Goal: Information Seeking & Learning: Compare options

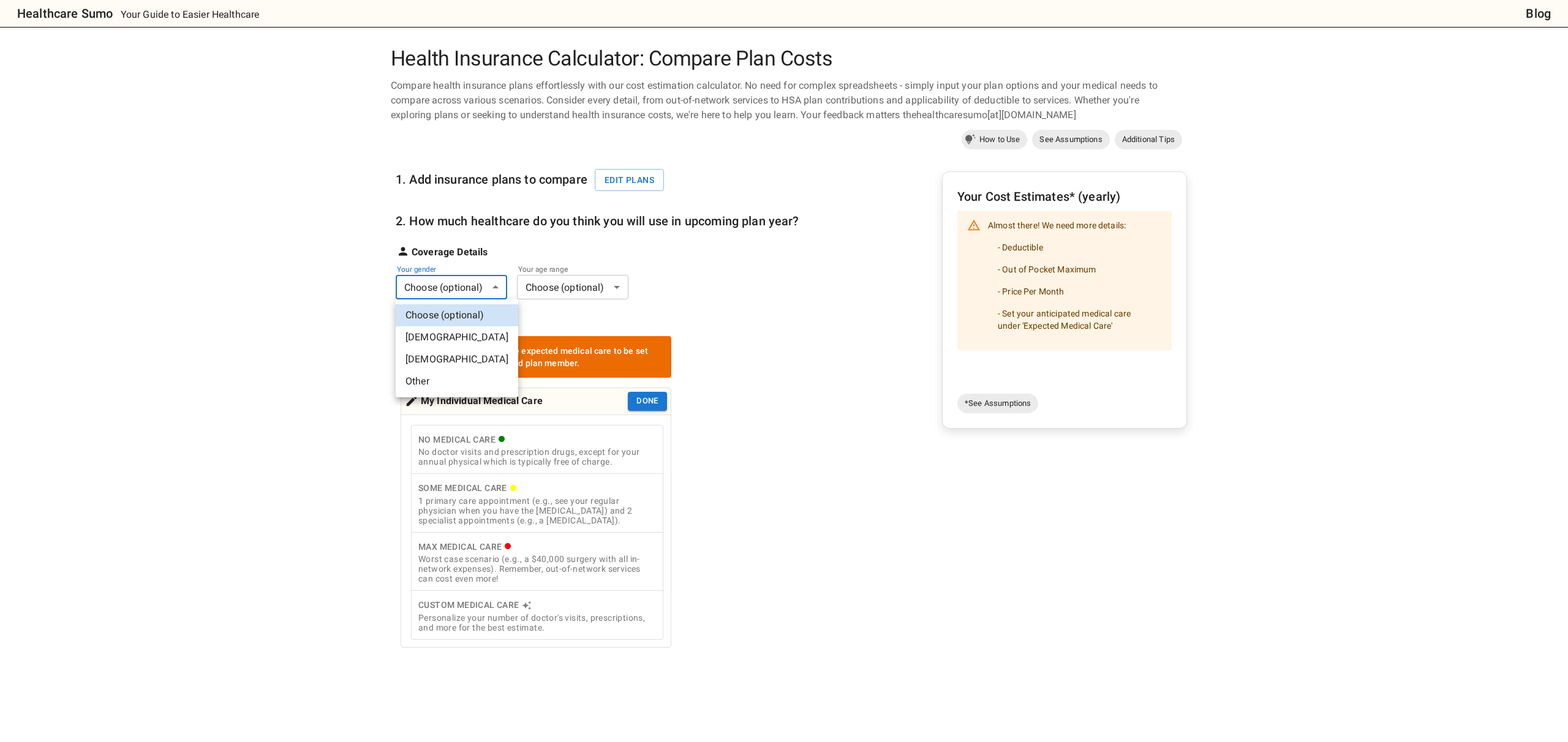
click at [482, 283] on body "Healthcare Sumo Your Guide to Easier Healthcare Blog Health Insurance Calculato…" at bounding box center [784, 563] width 1568 height 1126
drag, startPoint x: 454, startPoint y: 354, endPoint x: 576, endPoint y: 302, distance: 132.6
click at [454, 353] on li "[DEMOGRAPHIC_DATA]" at bounding box center [457, 359] width 123 height 22
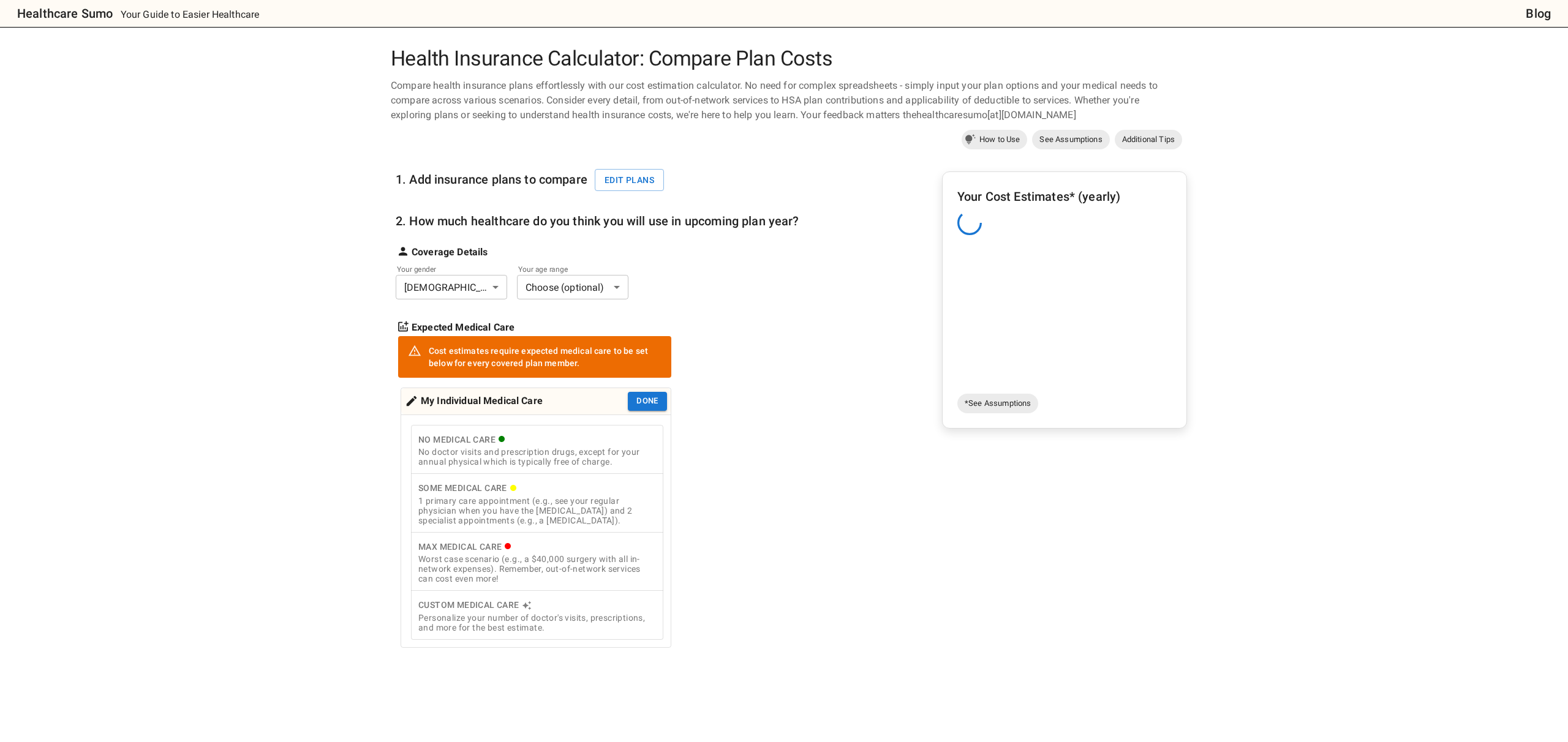
click at [605, 289] on body "Healthcare Sumo Your Guide to Easier Healthcare Blog Health Insurance Calculato…" at bounding box center [784, 563] width 1568 height 1126
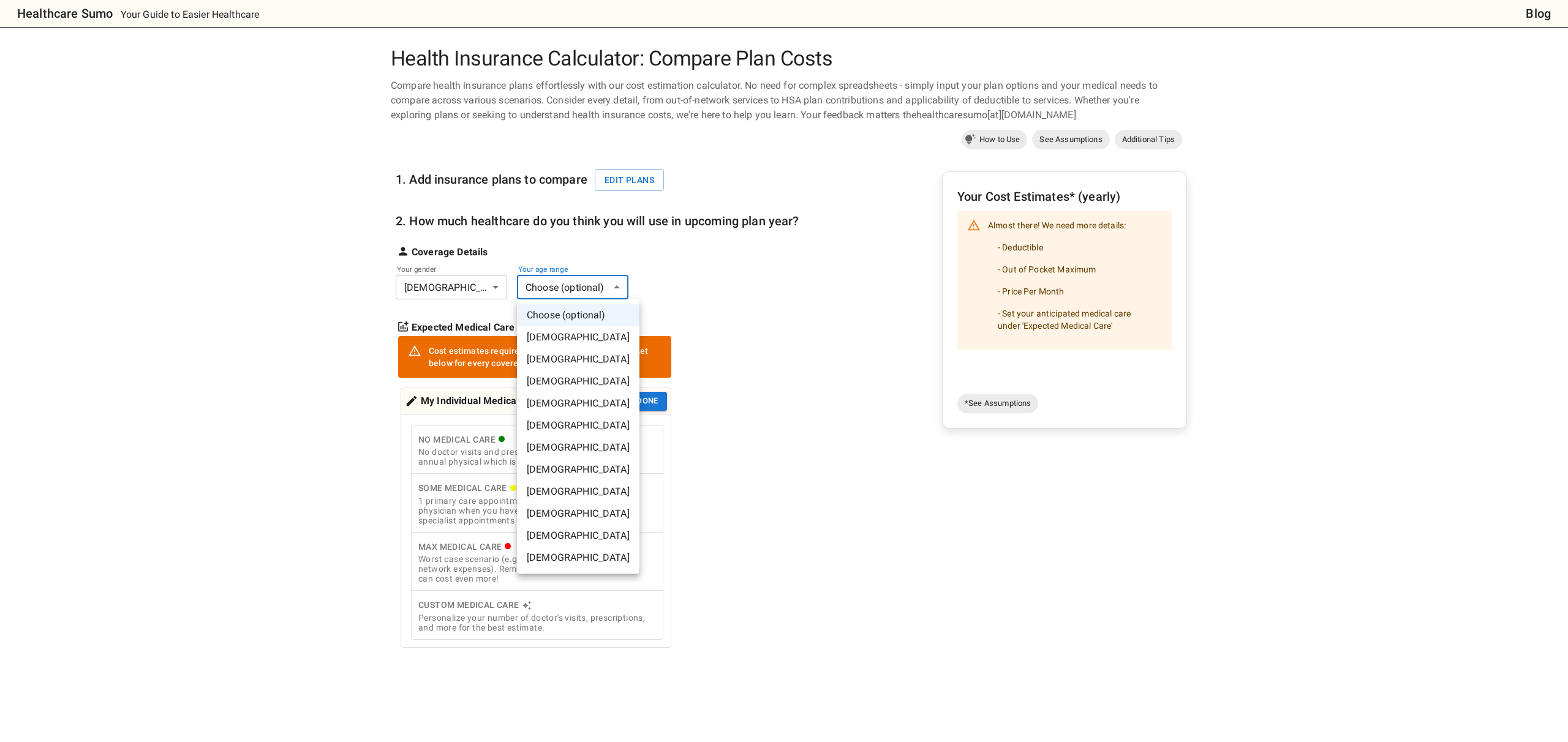
click at [540, 379] on li "[DEMOGRAPHIC_DATA]" at bounding box center [578, 382] width 123 height 22
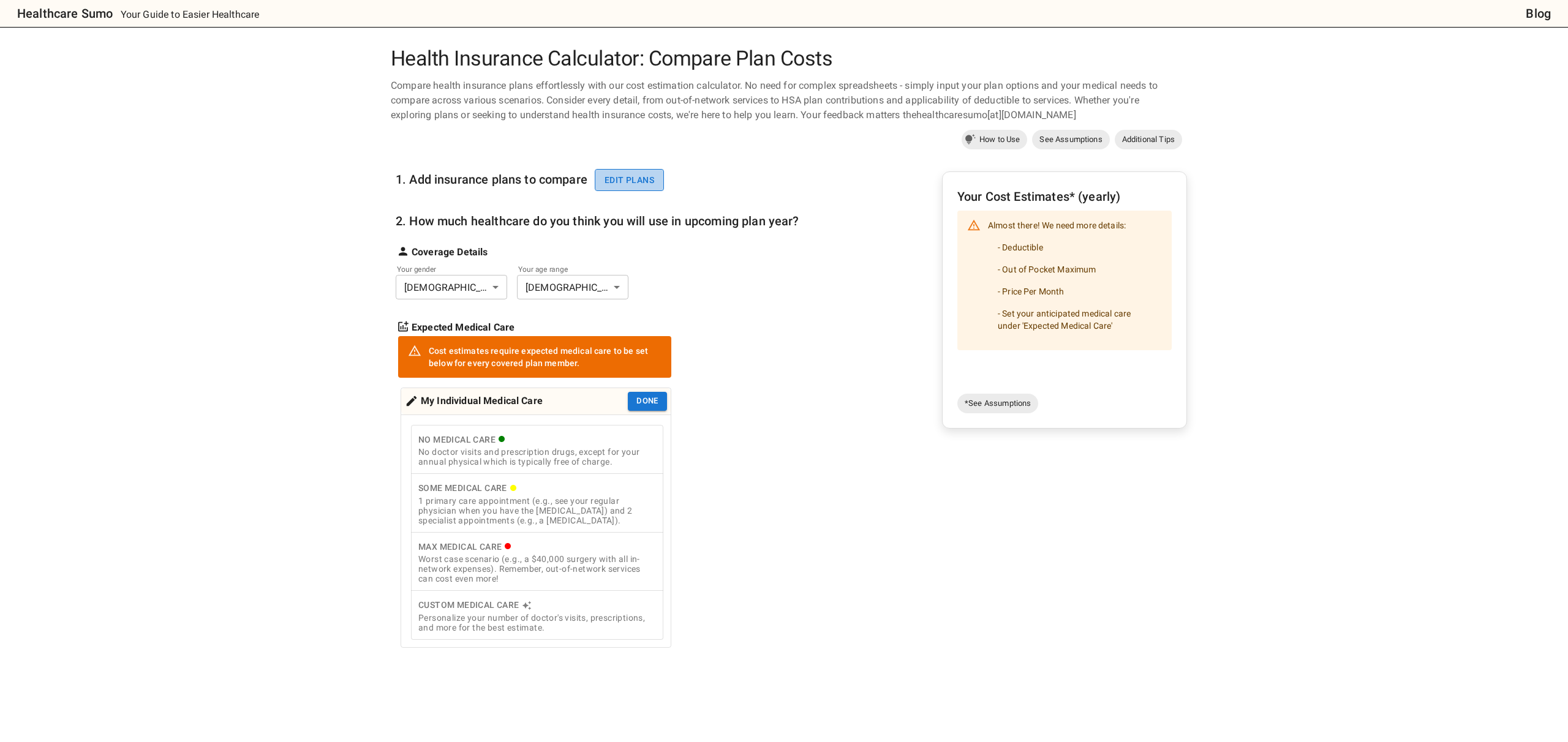
click at [632, 177] on button "Edit plans" at bounding box center [629, 180] width 69 height 22
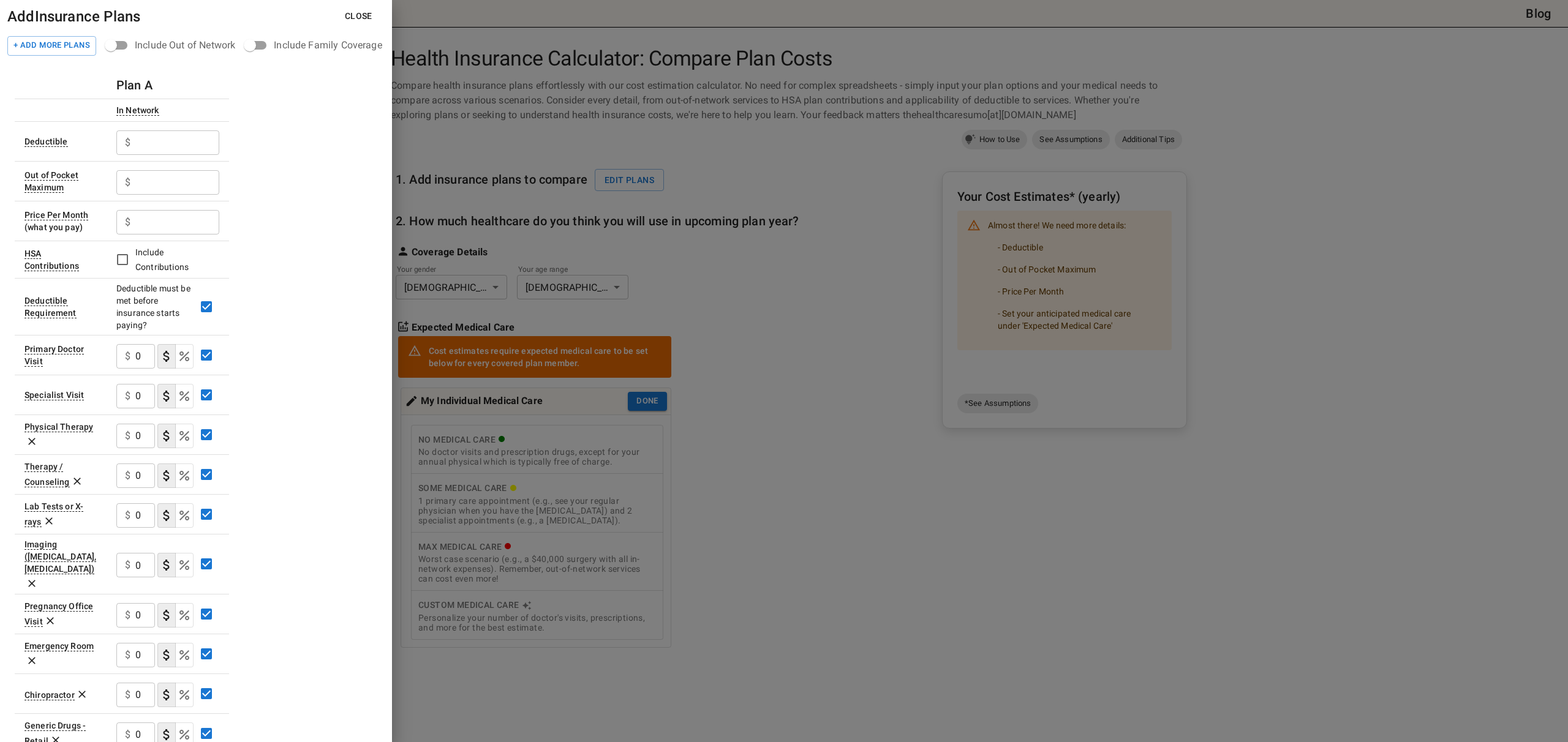
click at [179, 144] on input "text" at bounding box center [178, 142] width 84 height 24
click at [160, 224] on input "text" at bounding box center [178, 222] width 84 height 24
drag, startPoint x: 193, startPoint y: 224, endPoint x: 93, endPoint y: 212, distance: 100.7
click at [93, 212] on tr "Price Per Month (what you pay) $ 140 ​" at bounding box center [122, 220] width 214 height 40
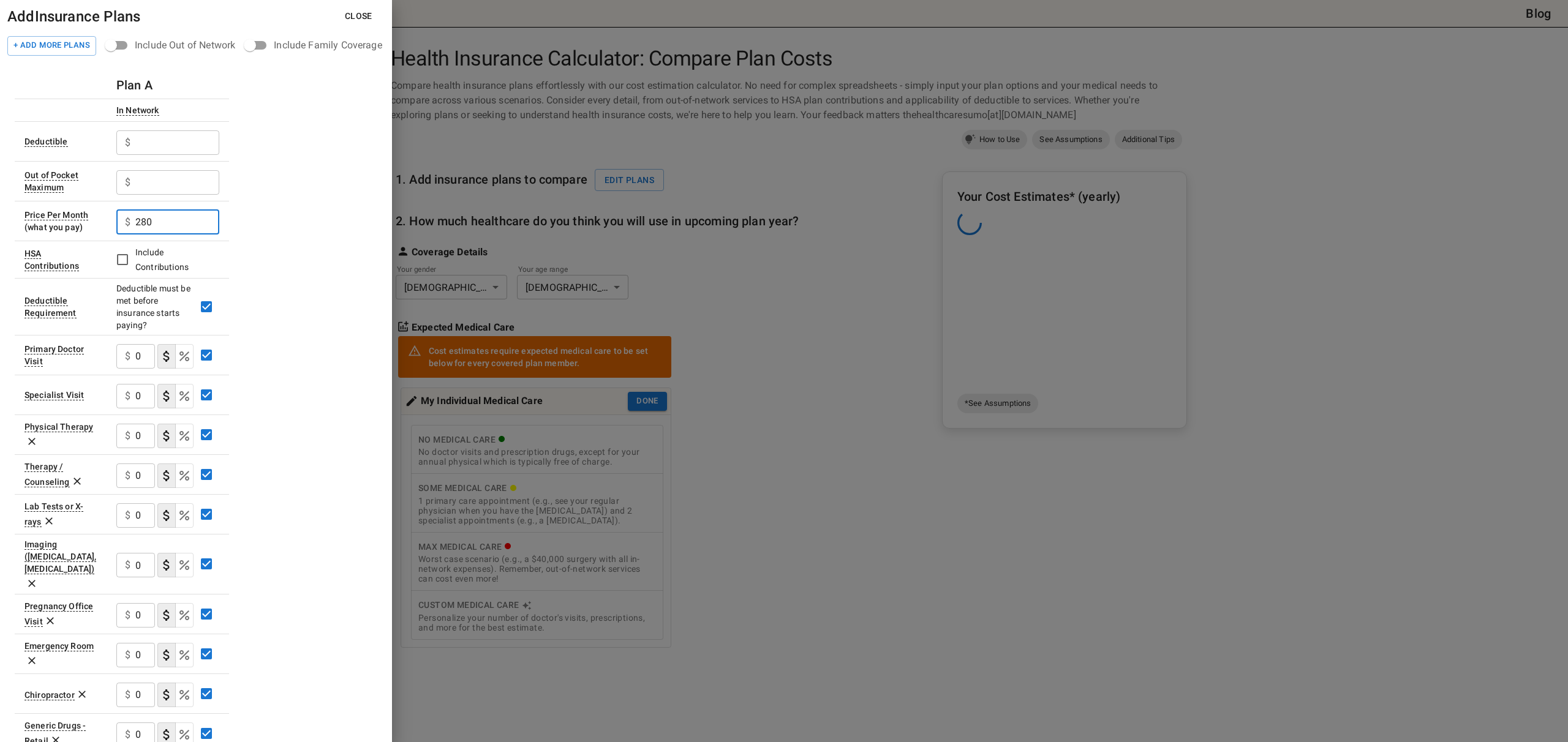
type input "280"
click at [172, 131] on input "text" at bounding box center [178, 142] width 84 height 24
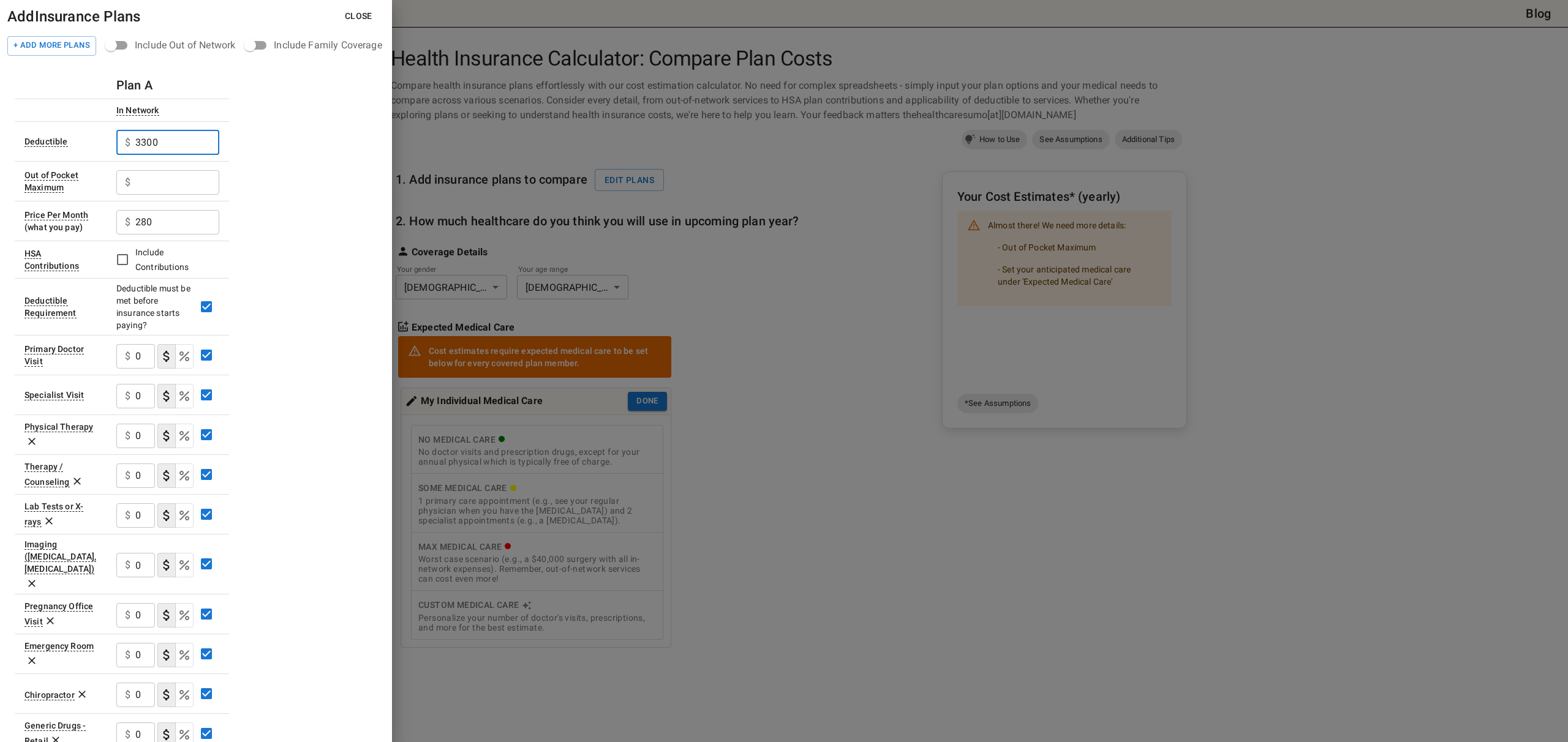
type input "3300"
click at [157, 182] on input "text" at bounding box center [178, 182] width 84 height 24
click at [196, 180] on input "66" at bounding box center [178, 182] width 84 height 24
type input "6600"
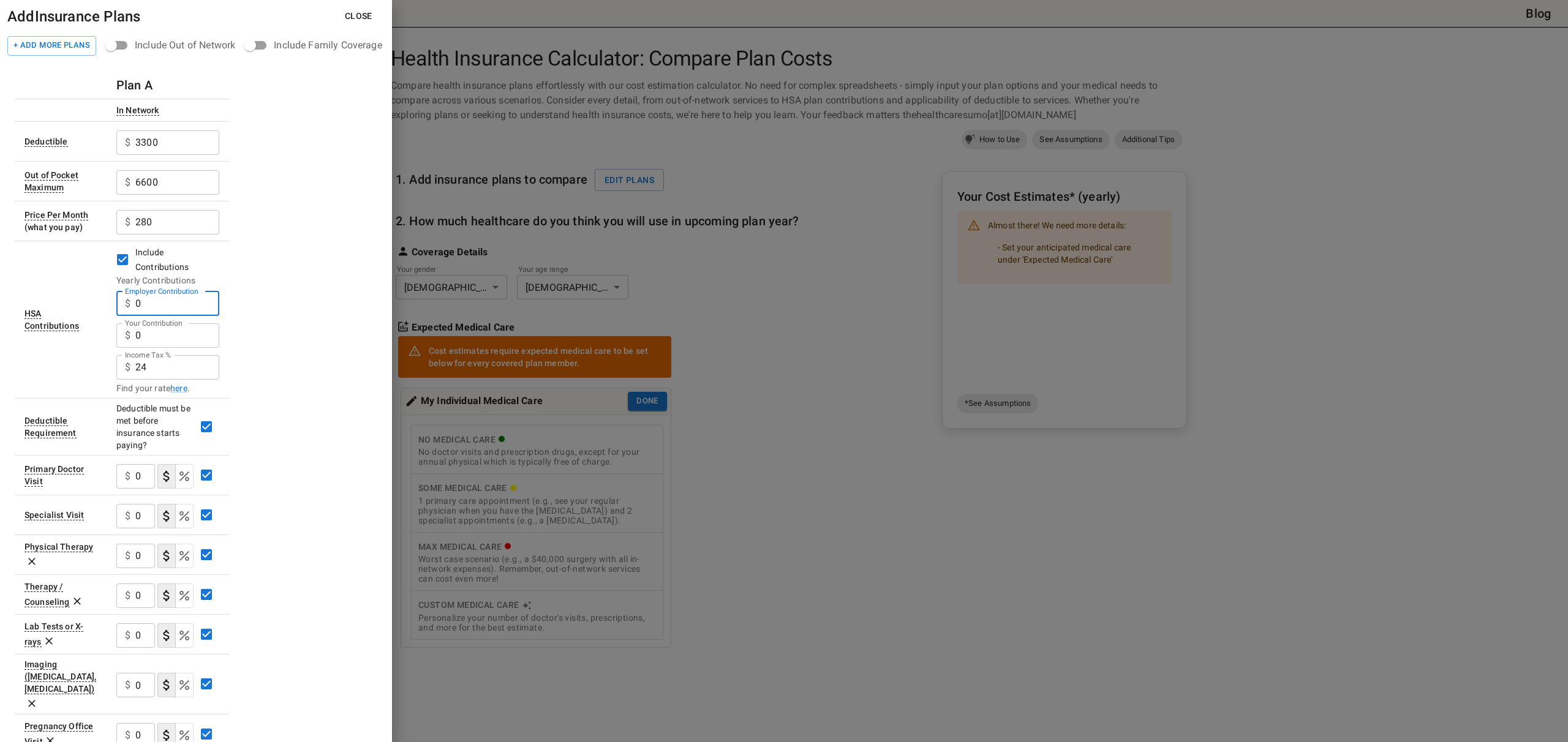
drag, startPoint x: 179, startPoint y: 306, endPoint x: 69, endPoint y: 295, distance: 110.5
click at [69, 295] on tr "HSA Contributions Include Contributions Yearly Contributions Employer Contribut…" at bounding box center [122, 319] width 214 height 157
drag, startPoint x: 155, startPoint y: 306, endPoint x: 66, endPoint y: 304, distance: 89.0
click at [66, 304] on tr "HSA Contributions Include Contributions Yearly Contributions Employer Contribut…" at bounding box center [122, 319] width 214 height 157
type input "1200"
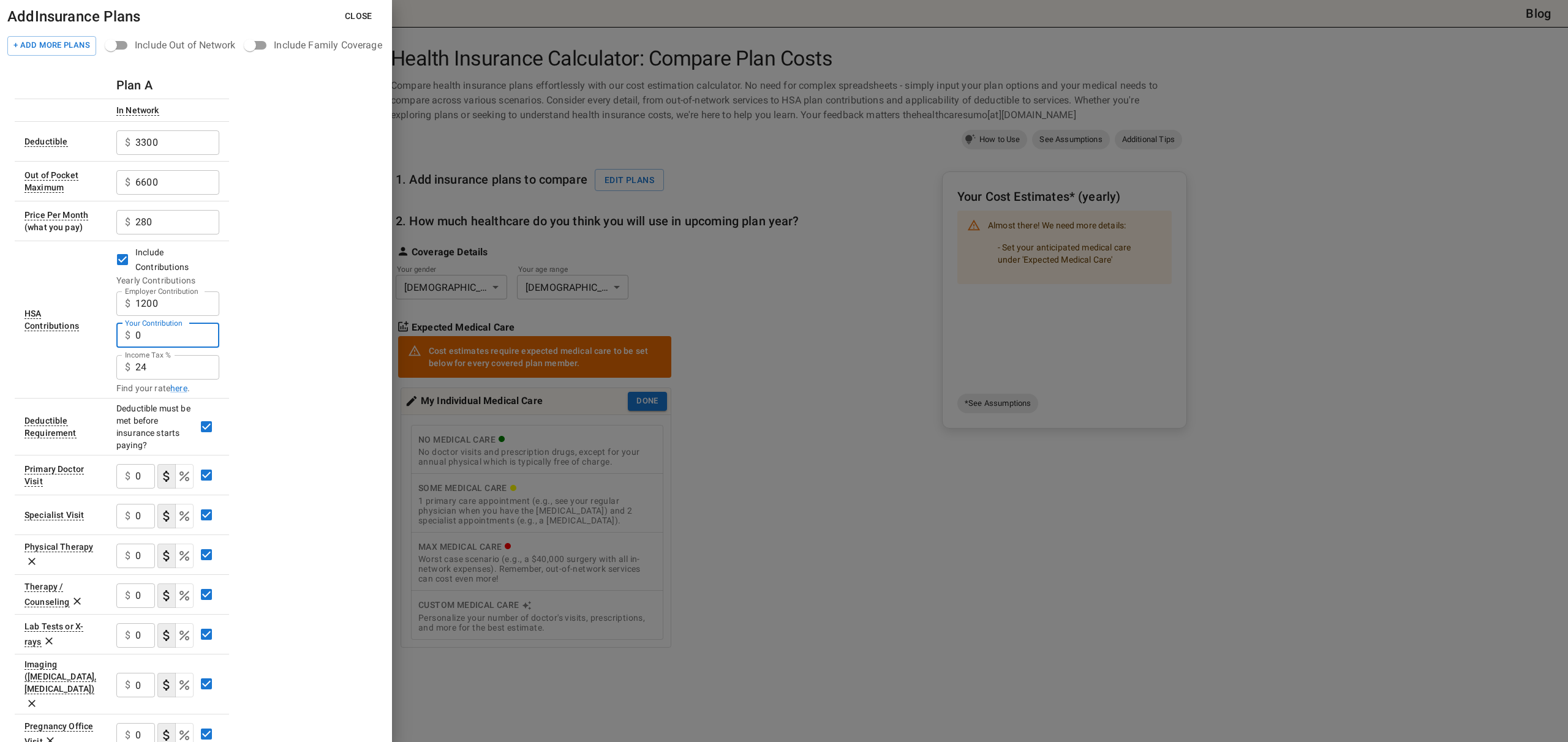
click at [153, 334] on input "0" at bounding box center [178, 335] width 84 height 24
click at [270, 329] on div "Plan A In Network Deductible $ 3300 ​ Out of Pocket Maximum $ 6600 ​ Price Per …" at bounding box center [196, 592] width 363 height 1041
click at [209, 338] on input "133" at bounding box center [178, 335] width 84 height 24
type input "1"
type input "1596"
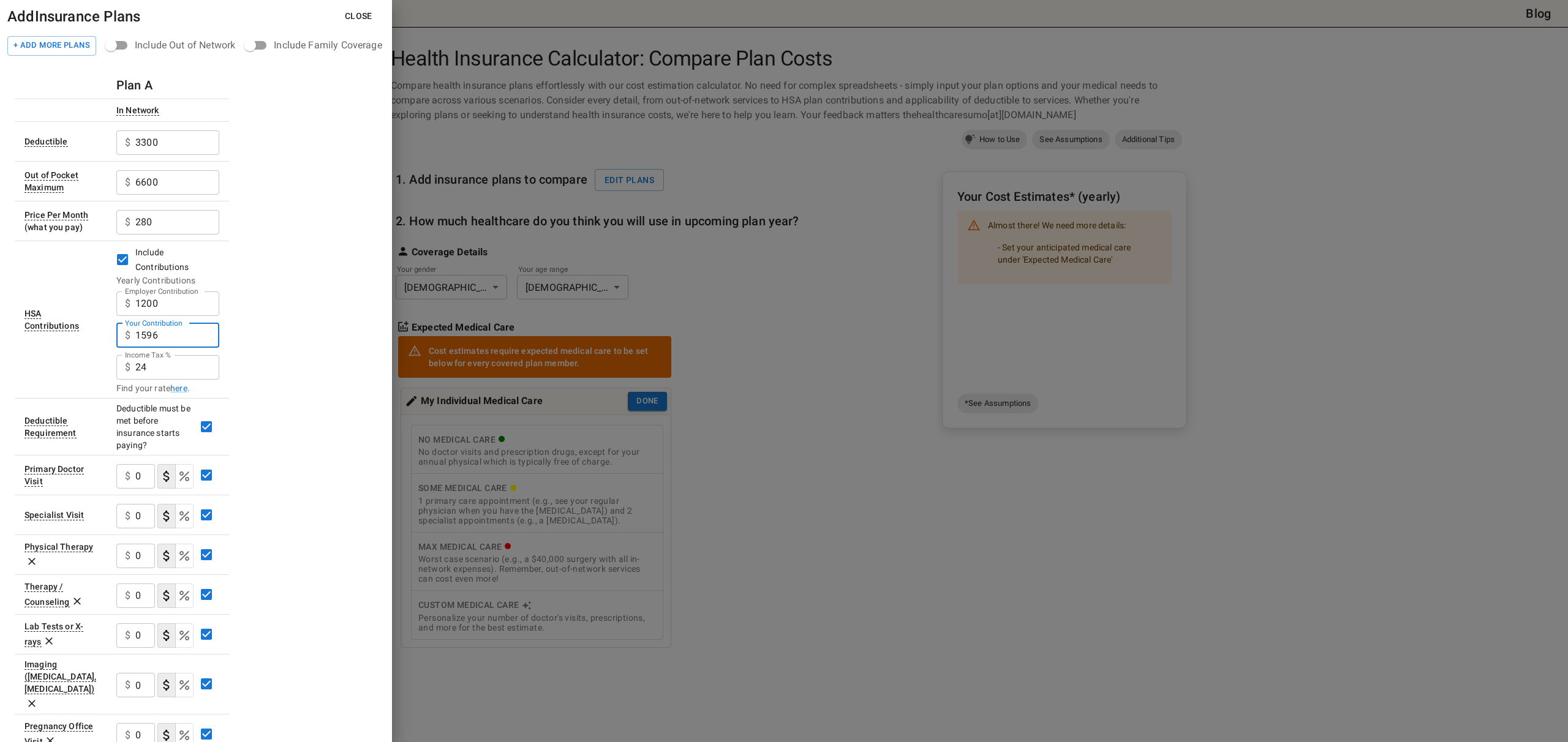
click at [142, 474] on input "0" at bounding box center [145, 476] width 20 height 24
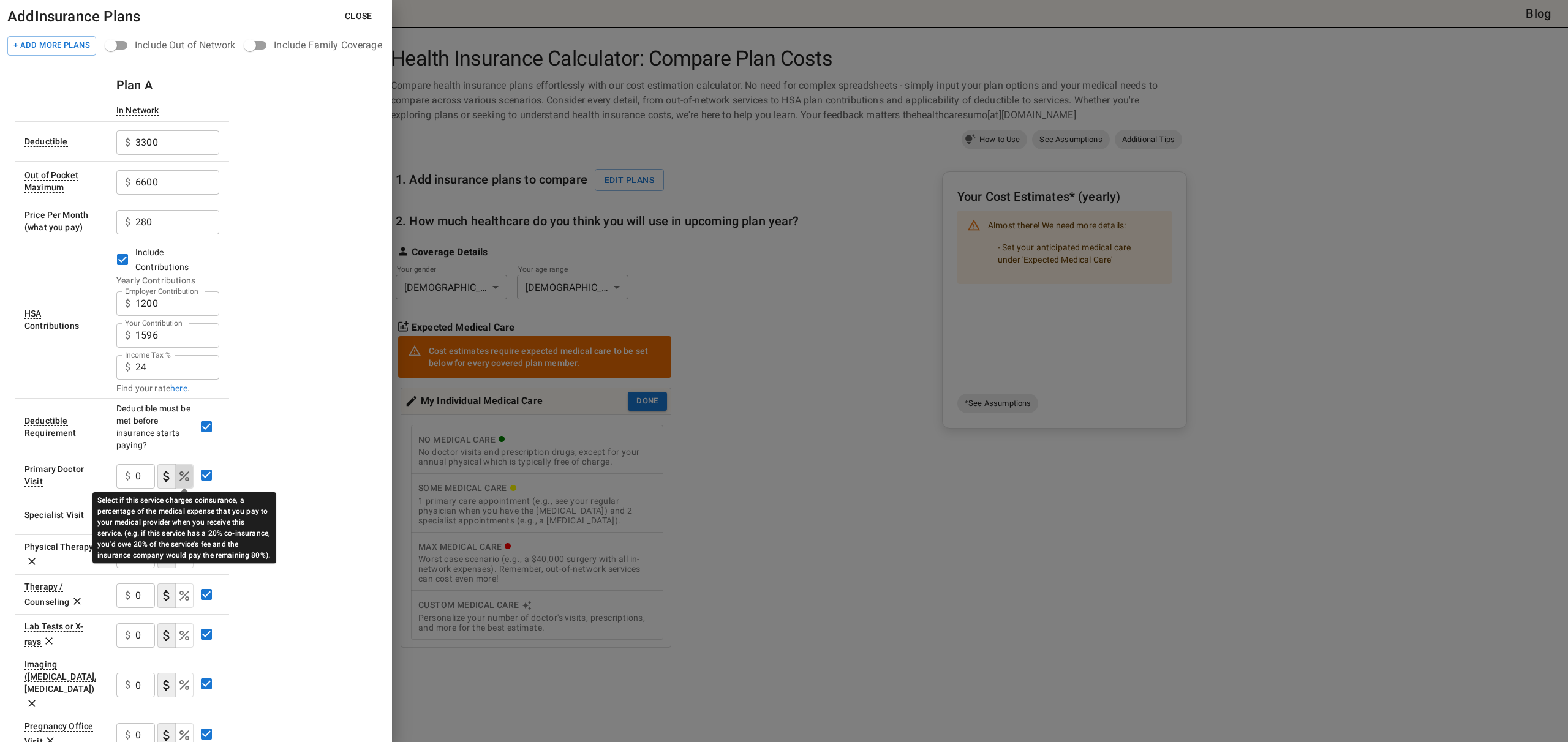
click at [178, 480] on icon "Select if this service charges coinsurance, a percentage of the medical expense…" at bounding box center [184, 476] width 15 height 15
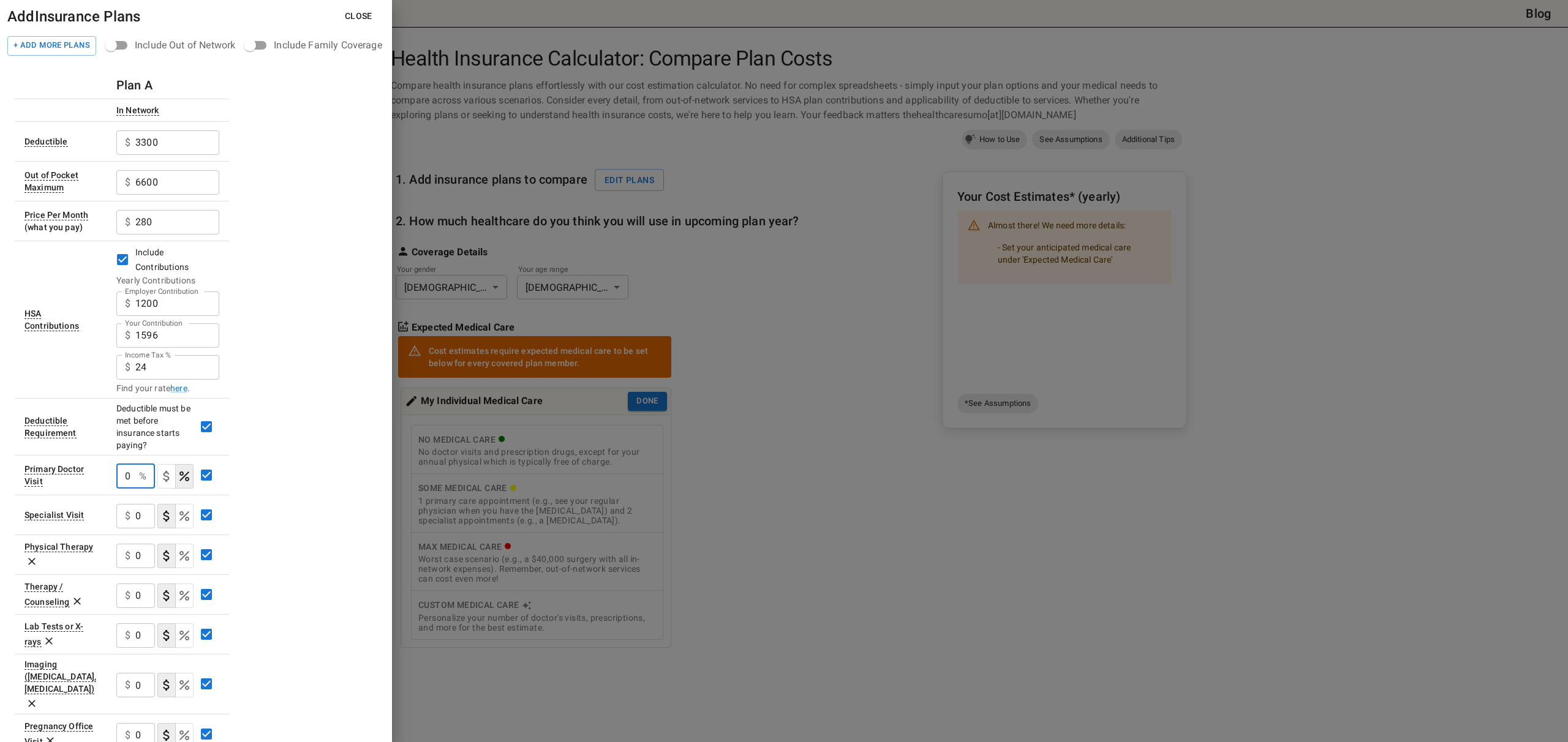
drag, startPoint x: 127, startPoint y: 474, endPoint x: 53, endPoint y: 470, distance: 74.1
click at [54, 470] on tr "Primary Doctor Visit 0 % ​" at bounding box center [122, 474] width 214 height 40
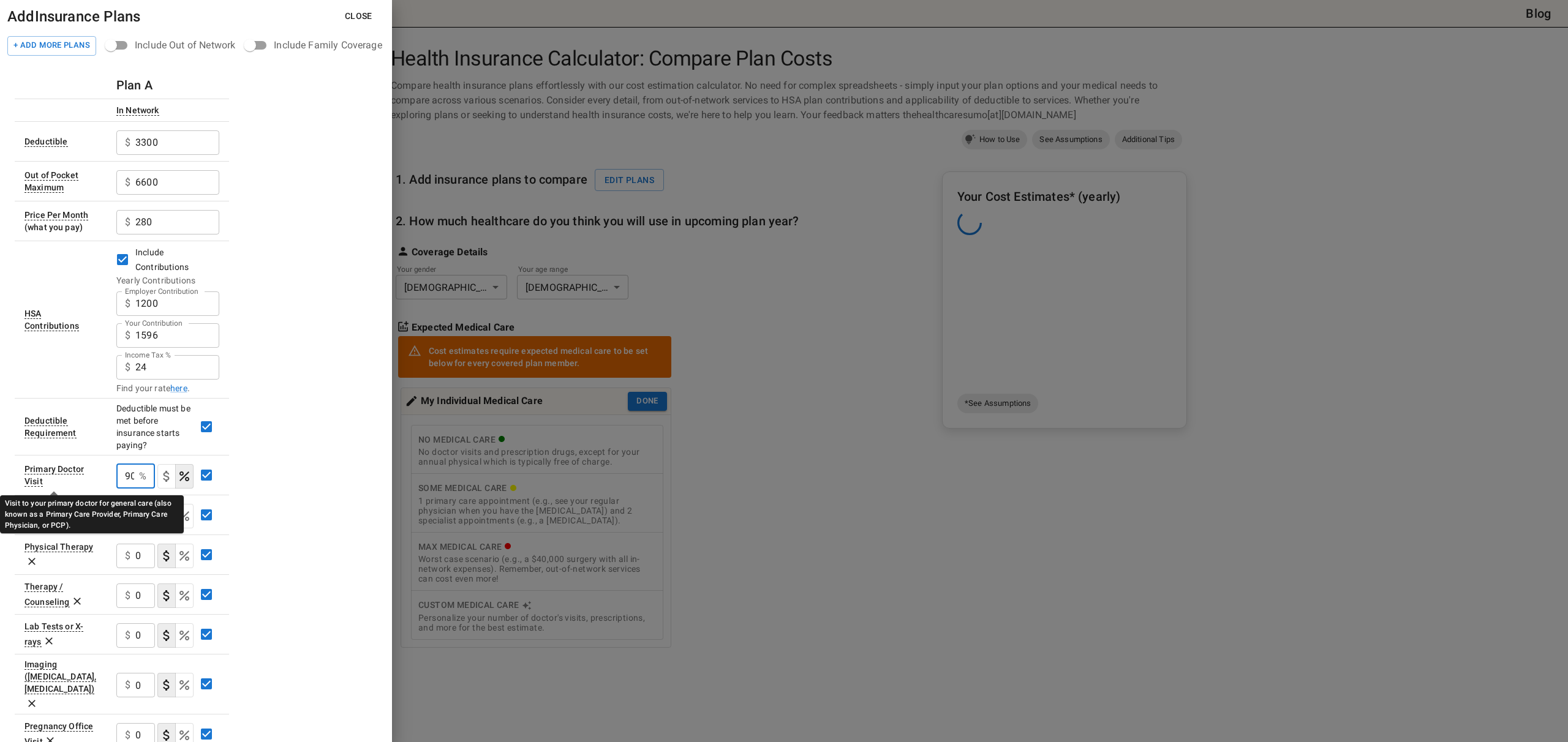
scroll to position [0, 2]
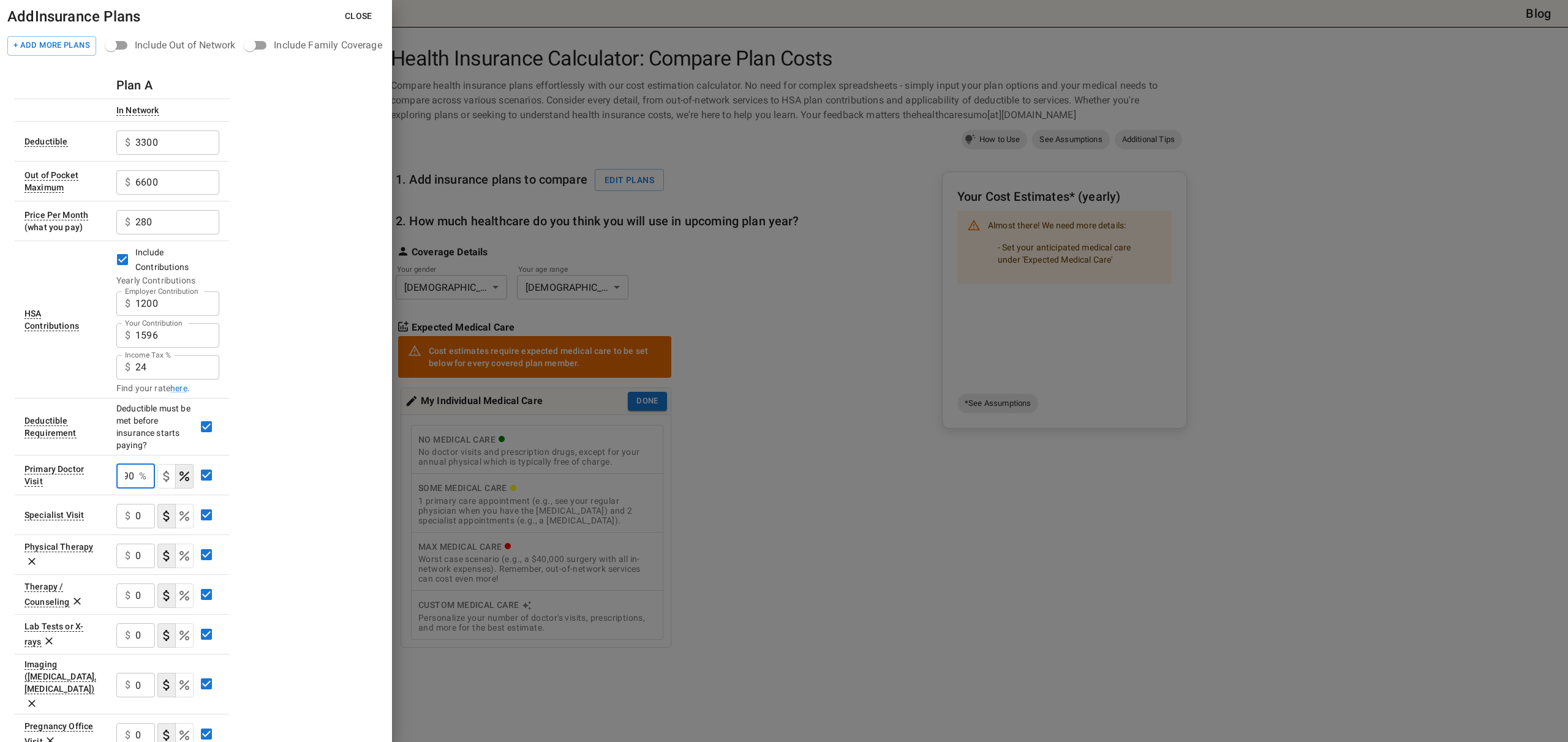
type input "90"
drag, startPoint x: 142, startPoint y: 515, endPoint x: 19, endPoint y: 503, distance: 123.6
click at [31, 505] on tr "Specialist Visit $ 0 ​" at bounding box center [122, 514] width 214 height 40
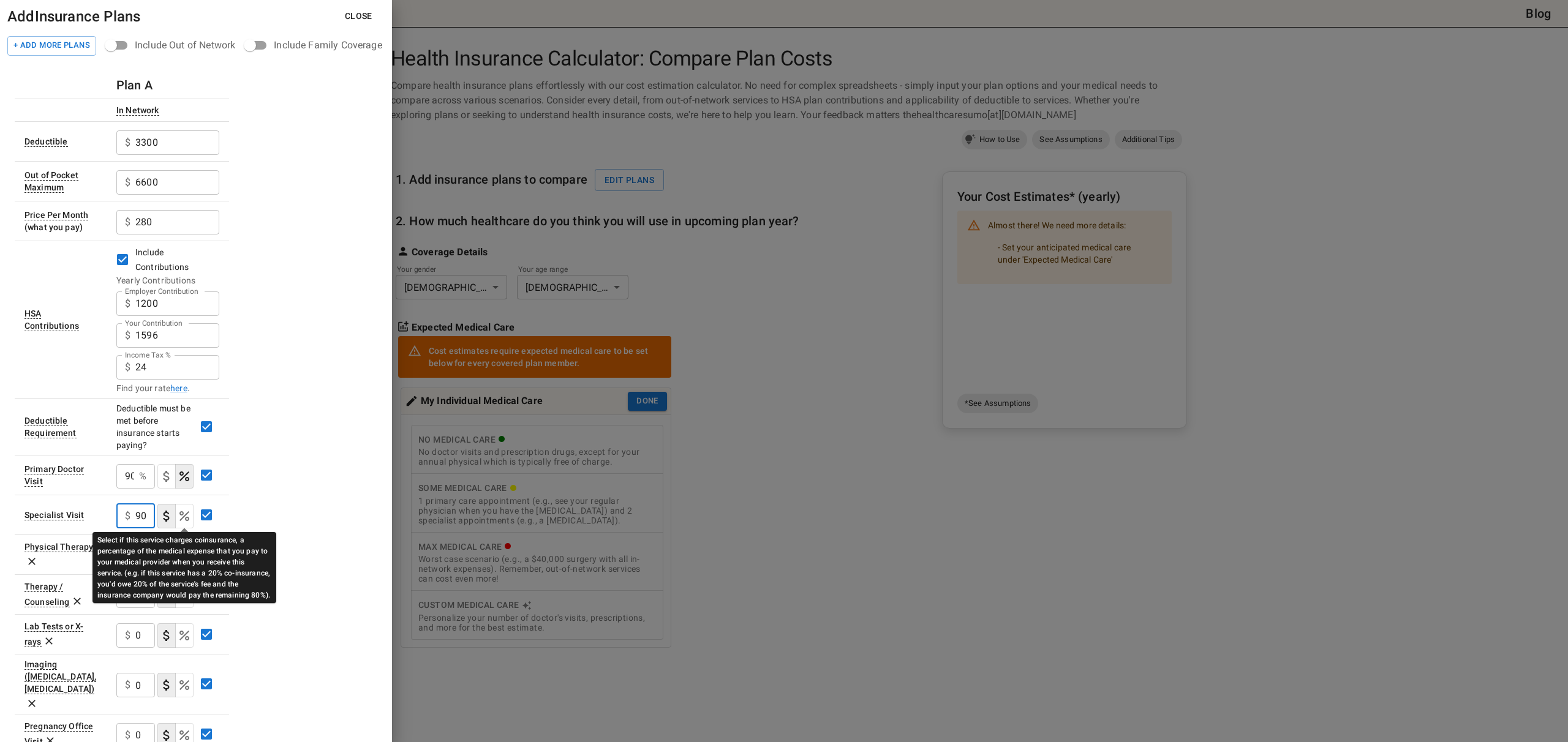
type input "90"
click at [182, 518] on icon "Select if this service charges coinsurance, a percentage of the medical expense…" at bounding box center [184, 516] width 9 height 9
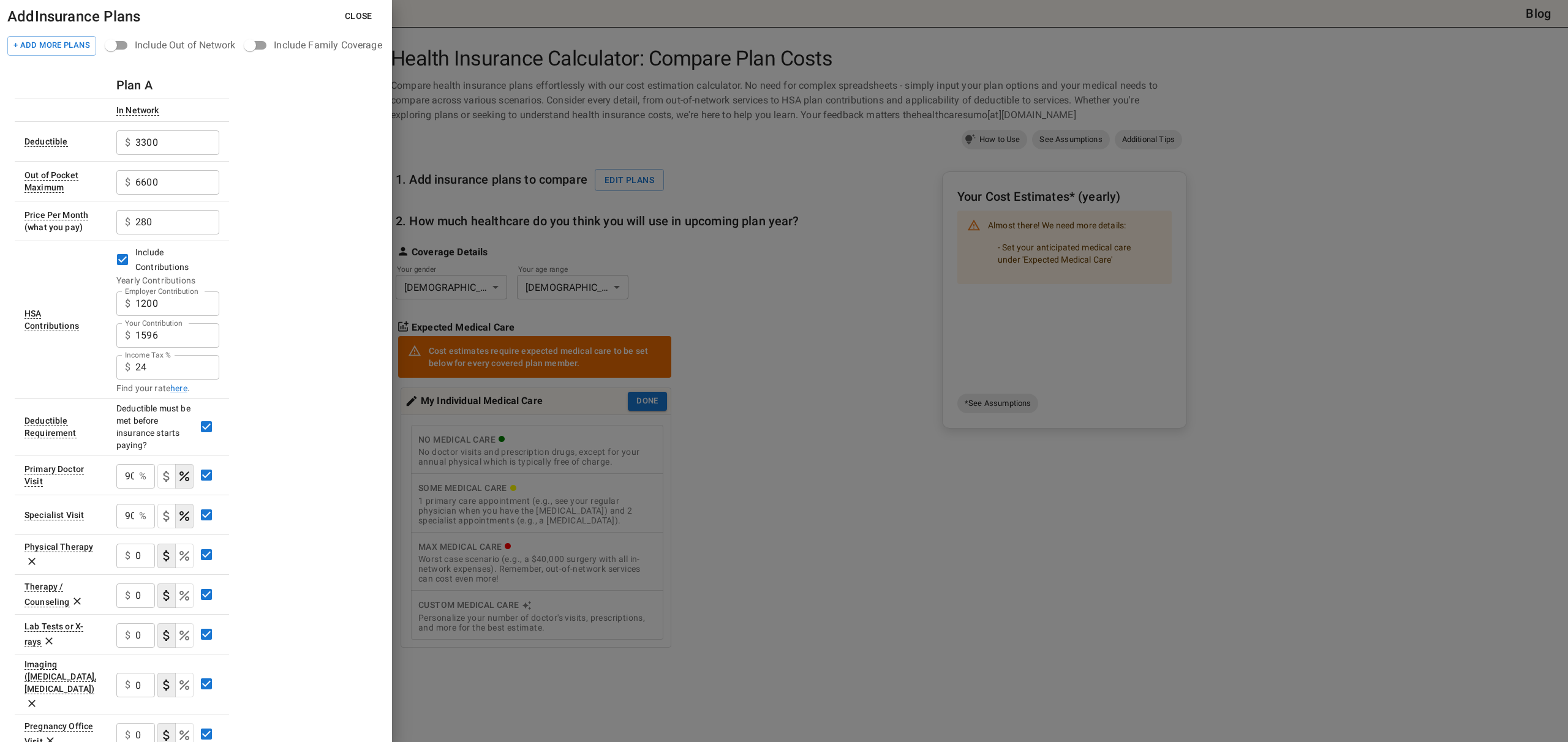
click at [191, 553] on icon "Select if this service charges coinsurance, a percentage of the medical expense…" at bounding box center [184, 556] width 15 height 15
drag, startPoint x: 134, startPoint y: 557, endPoint x: 47, endPoint y: 548, distance: 87.5
click at [47, 548] on tr "Physical Therapy 0 % ​" at bounding box center [122, 554] width 214 height 40
click at [123, 556] on input "0" at bounding box center [125, 556] width 18 height 24
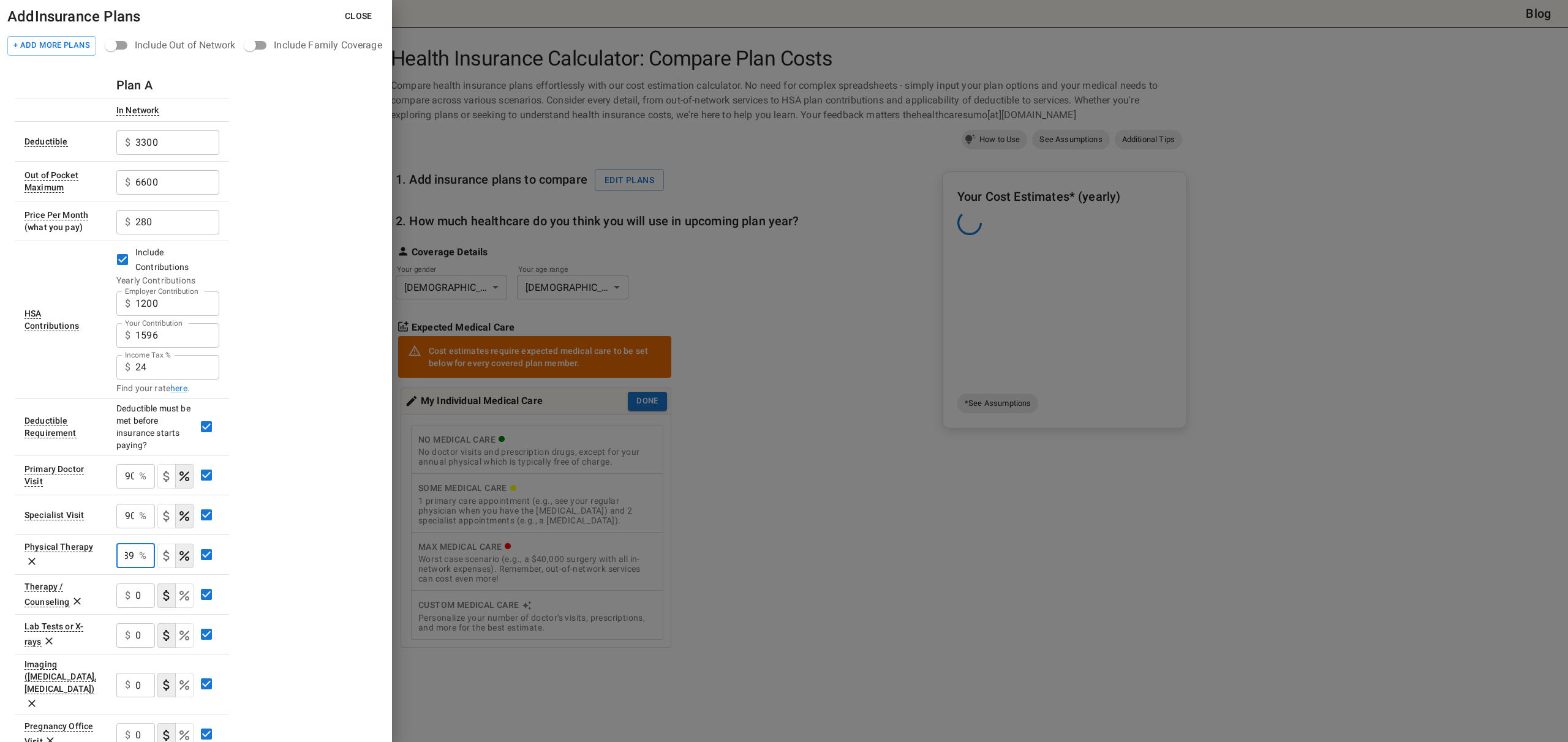
type input "8"
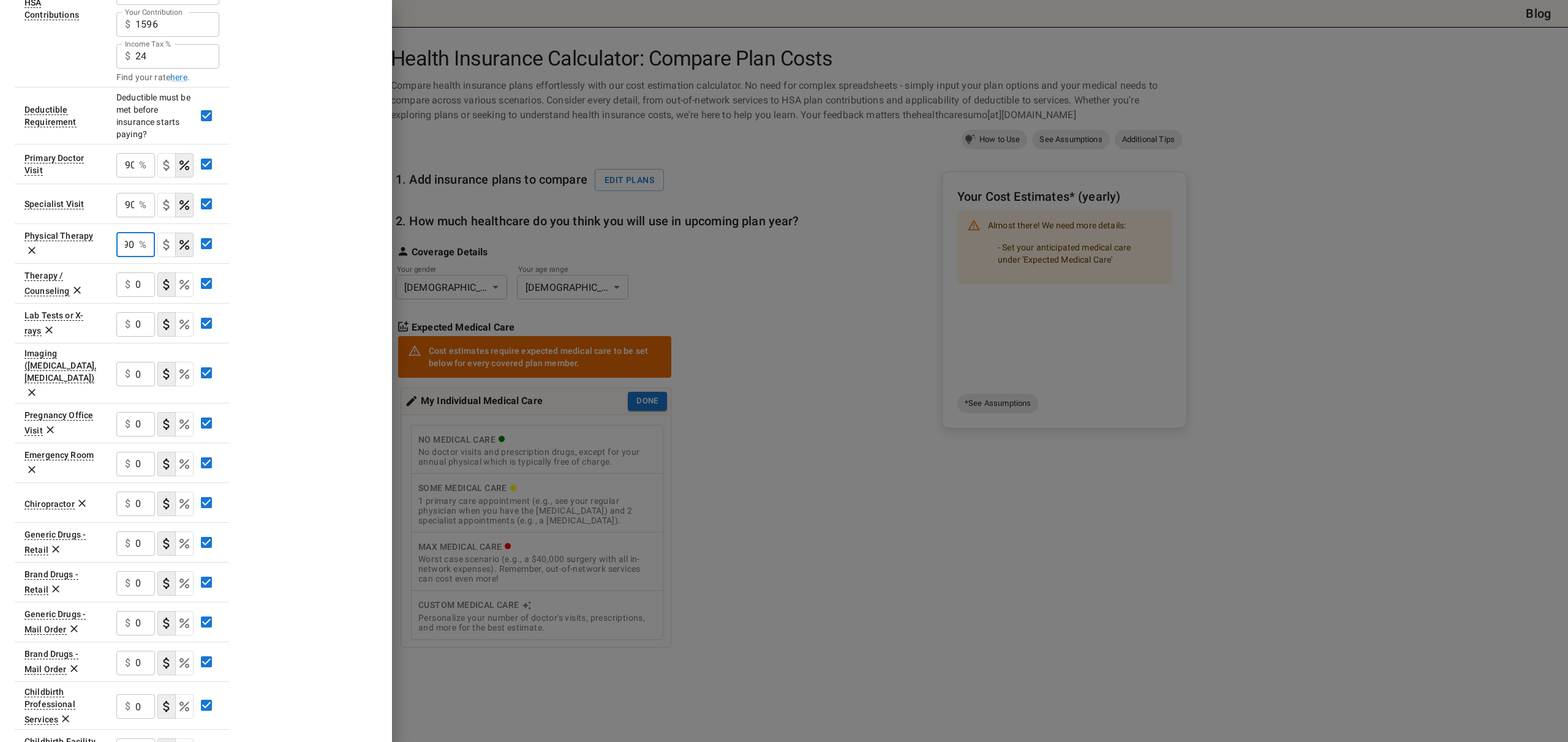
scroll to position [365, 0]
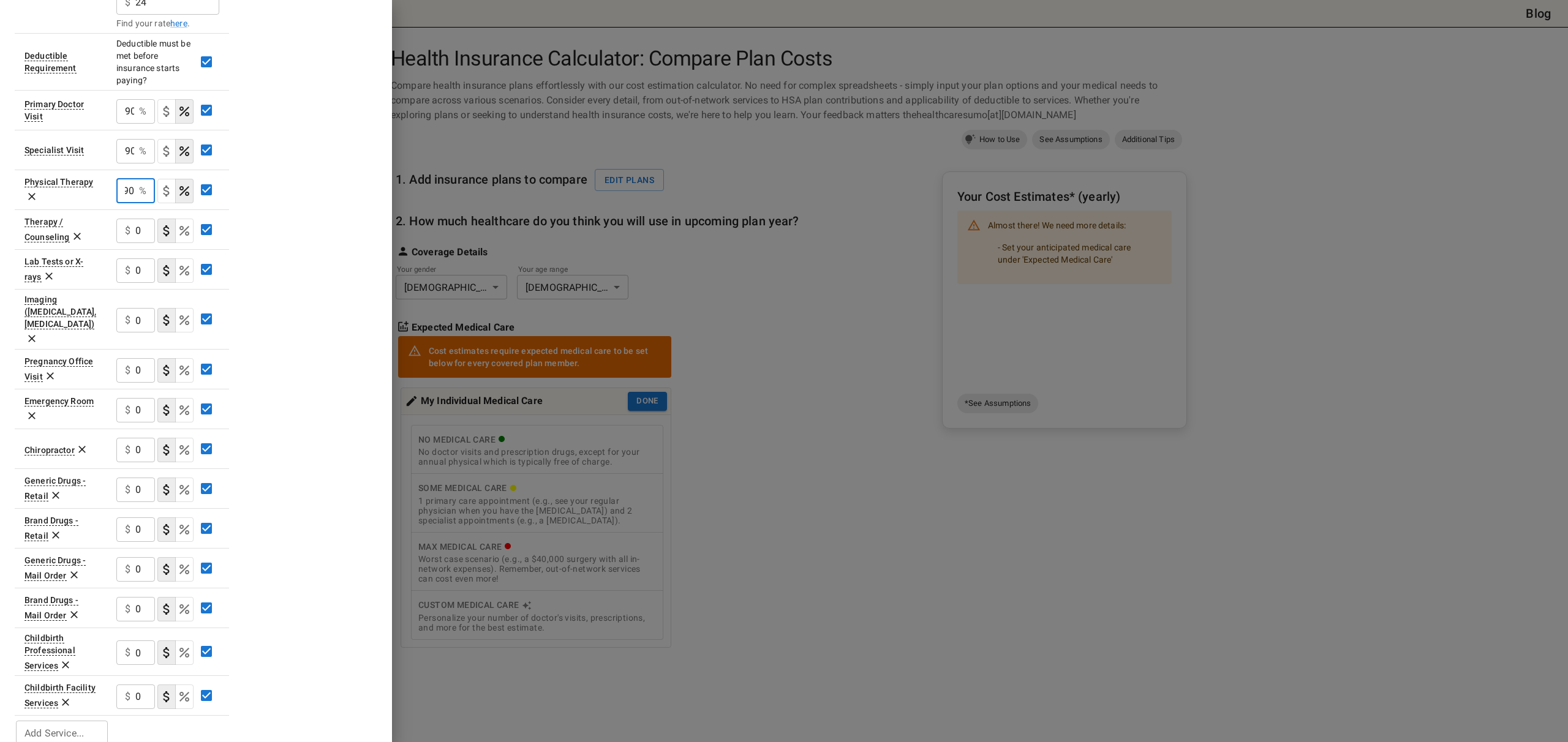
type input "90"
click at [148, 398] on input "0" at bounding box center [145, 410] width 20 height 24
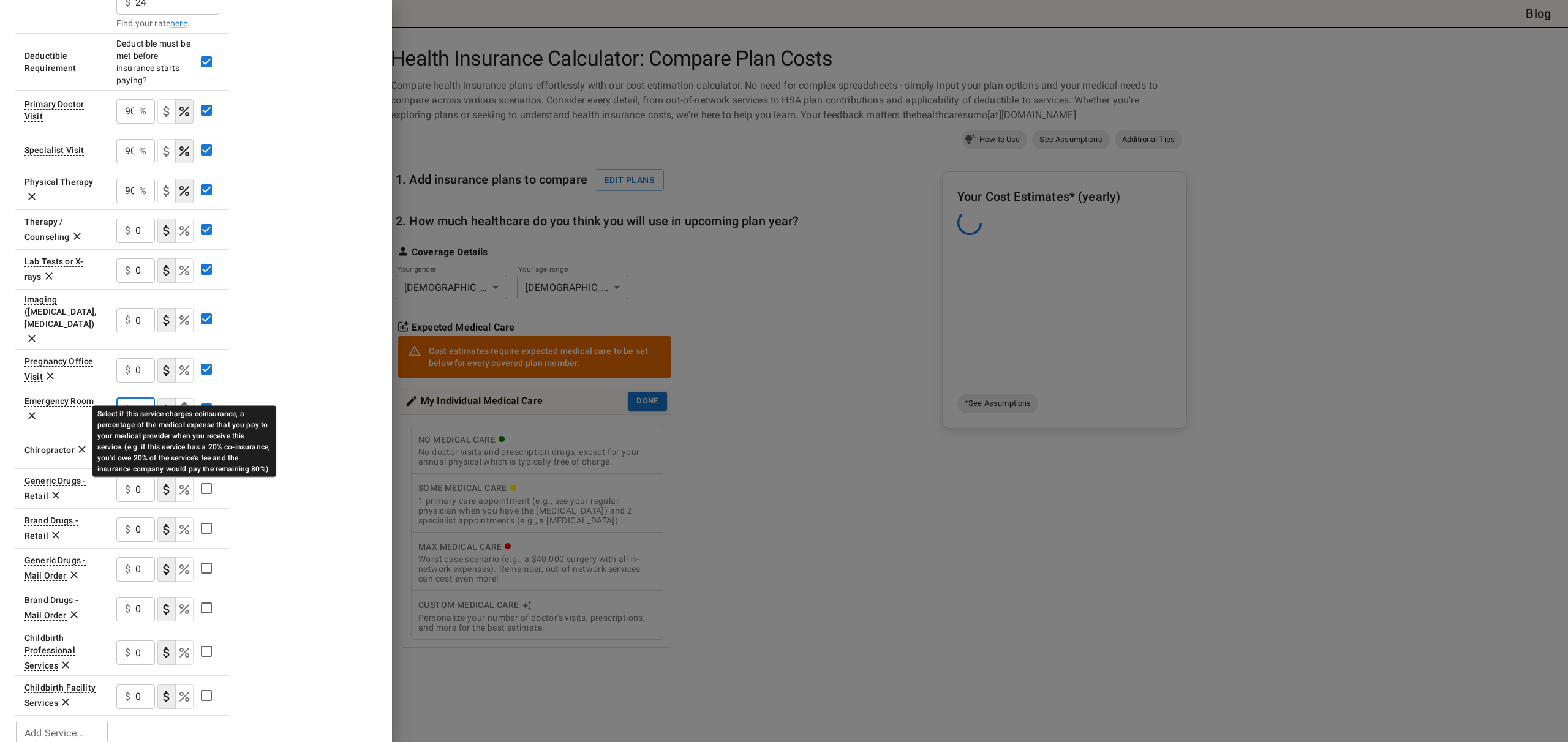
type input "90"
click at [187, 403] on icon "Select if this service charges coinsurance, a percentage of the medical expense…" at bounding box center [184, 410] width 15 height 15
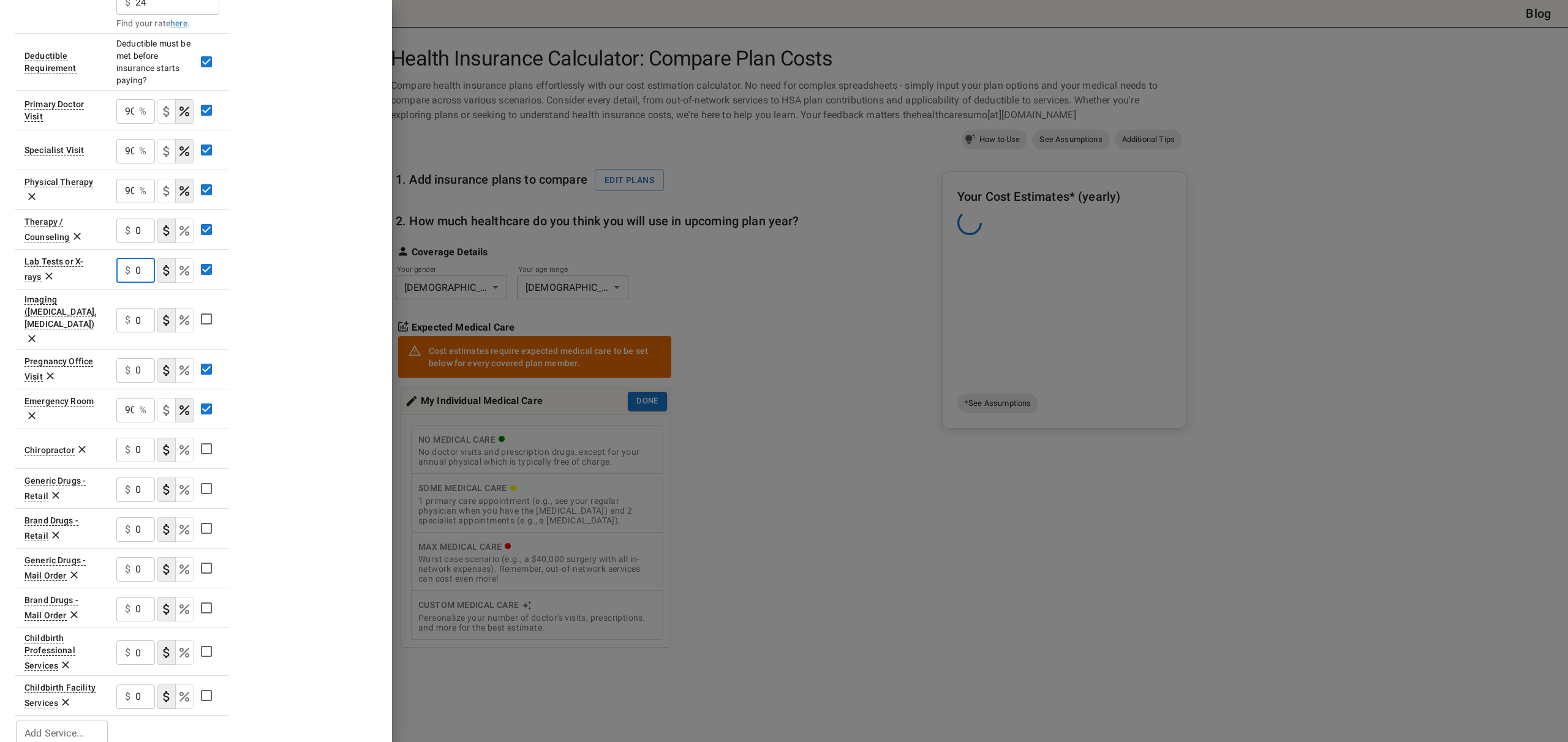
drag, startPoint x: 143, startPoint y: 269, endPoint x: 96, endPoint y: 266, distance: 47.1
click at [96, 266] on tr "Lab Tests or X-rays $ 0 ​" at bounding box center [122, 269] width 214 height 40
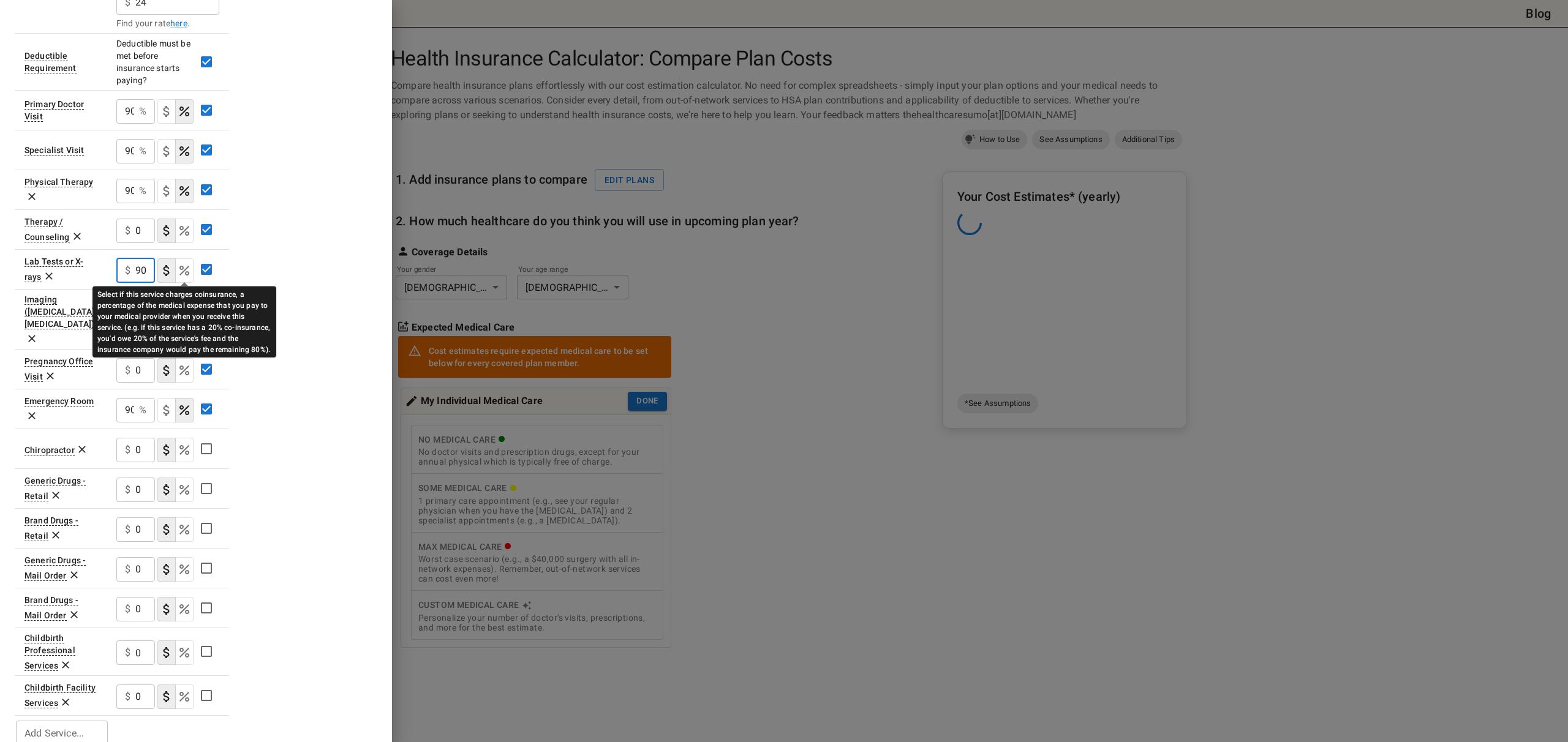
type input "90"
click at [180, 267] on icon "Select if this service charges coinsurance, a percentage of the medical expense…" at bounding box center [184, 270] width 9 height 9
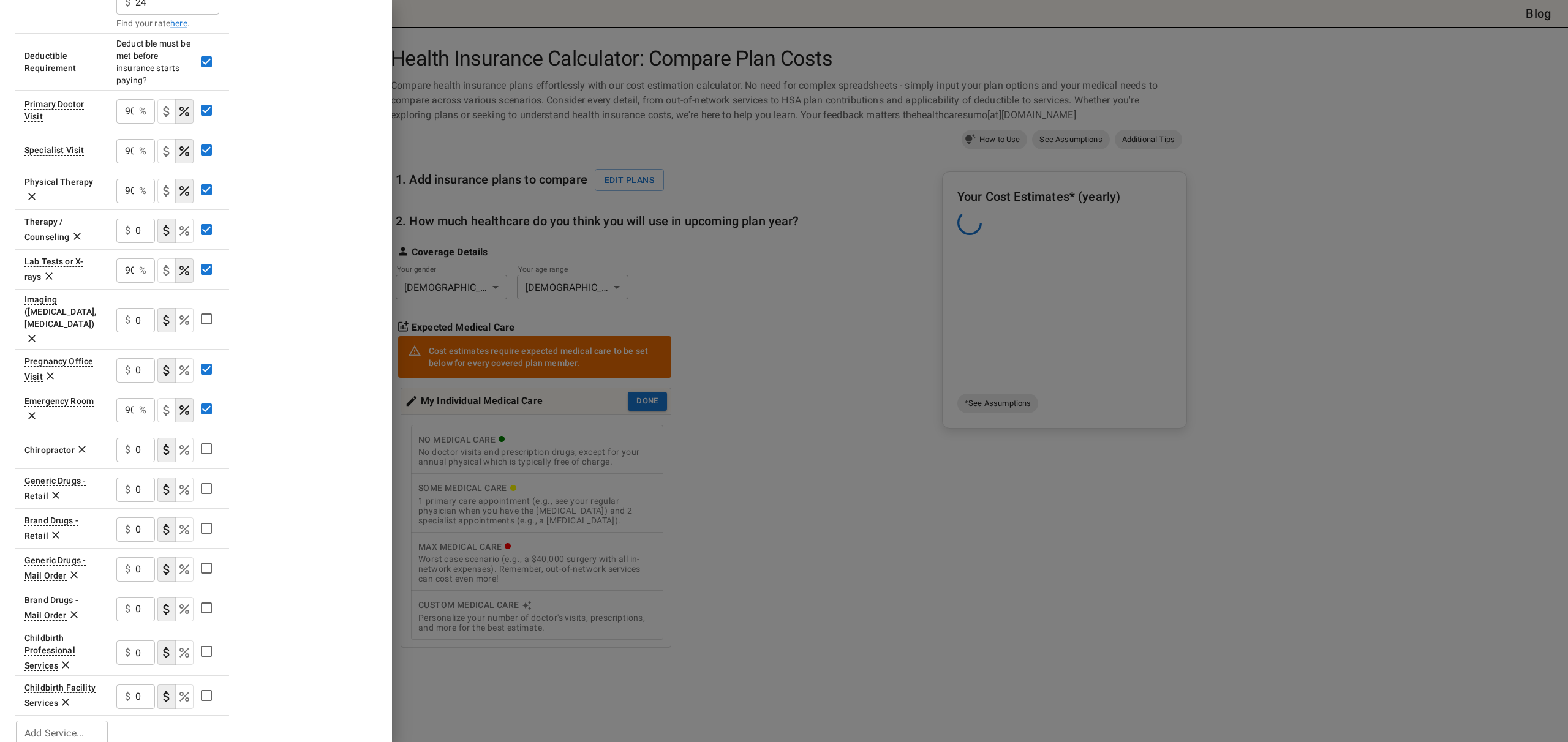
click at [276, 272] on div "Plan A In Network Deductible $ 3300 ​ Out of Pocket Maximum $ 6600 ​ Price Per …" at bounding box center [196, 227] width 363 height 1041
drag, startPoint x: 144, startPoint y: 308, endPoint x: 113, endPoint y: 306, distance: 31.1
click at [113, 306] on td "$ 0 ​" at bounding box center [167, 318] width 123 height 60
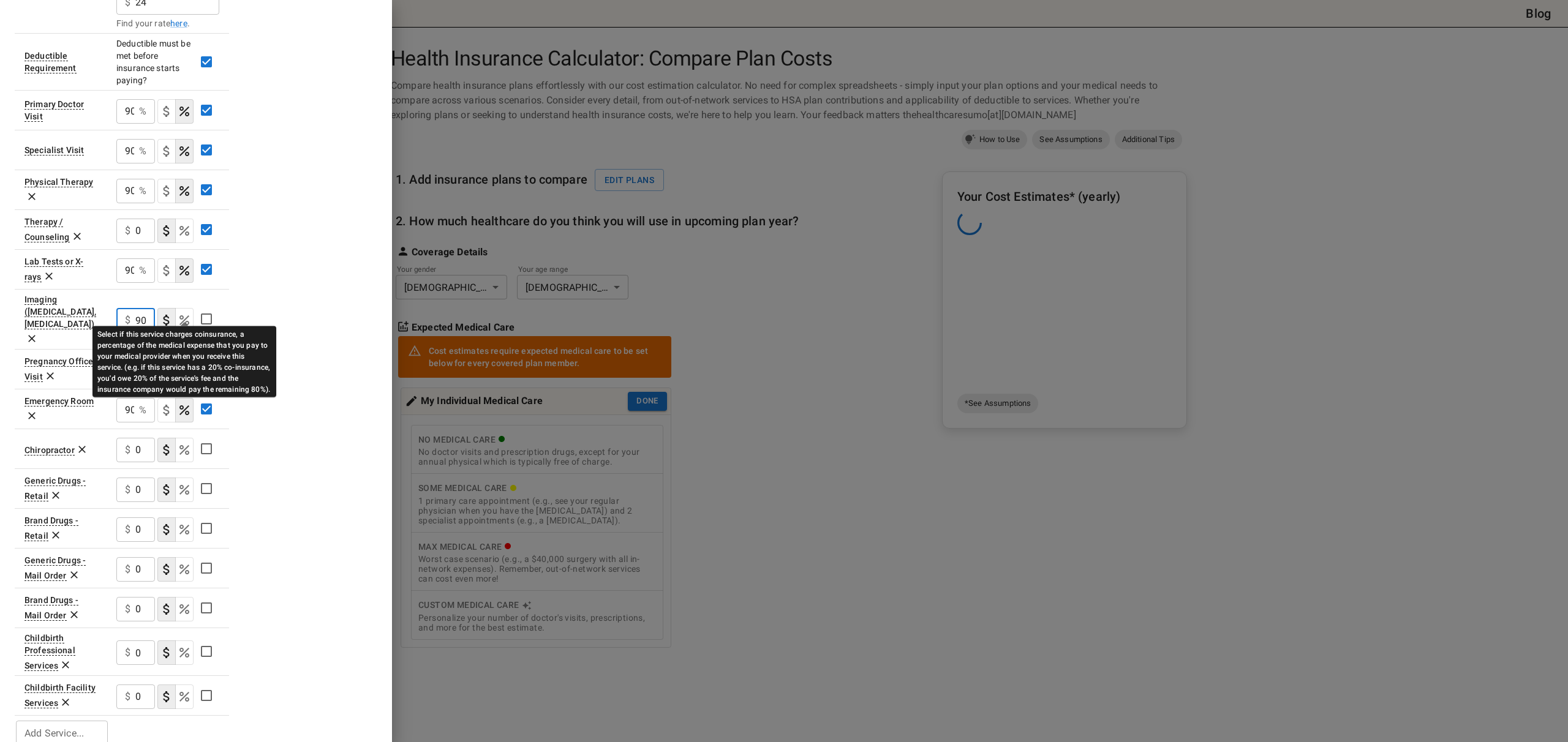
type input "90"
click at [180, 313] on icon "Select if this service charges coinsurance, a percentage of the medical expense…" at bounding box center [184, 321] width 15 height 15
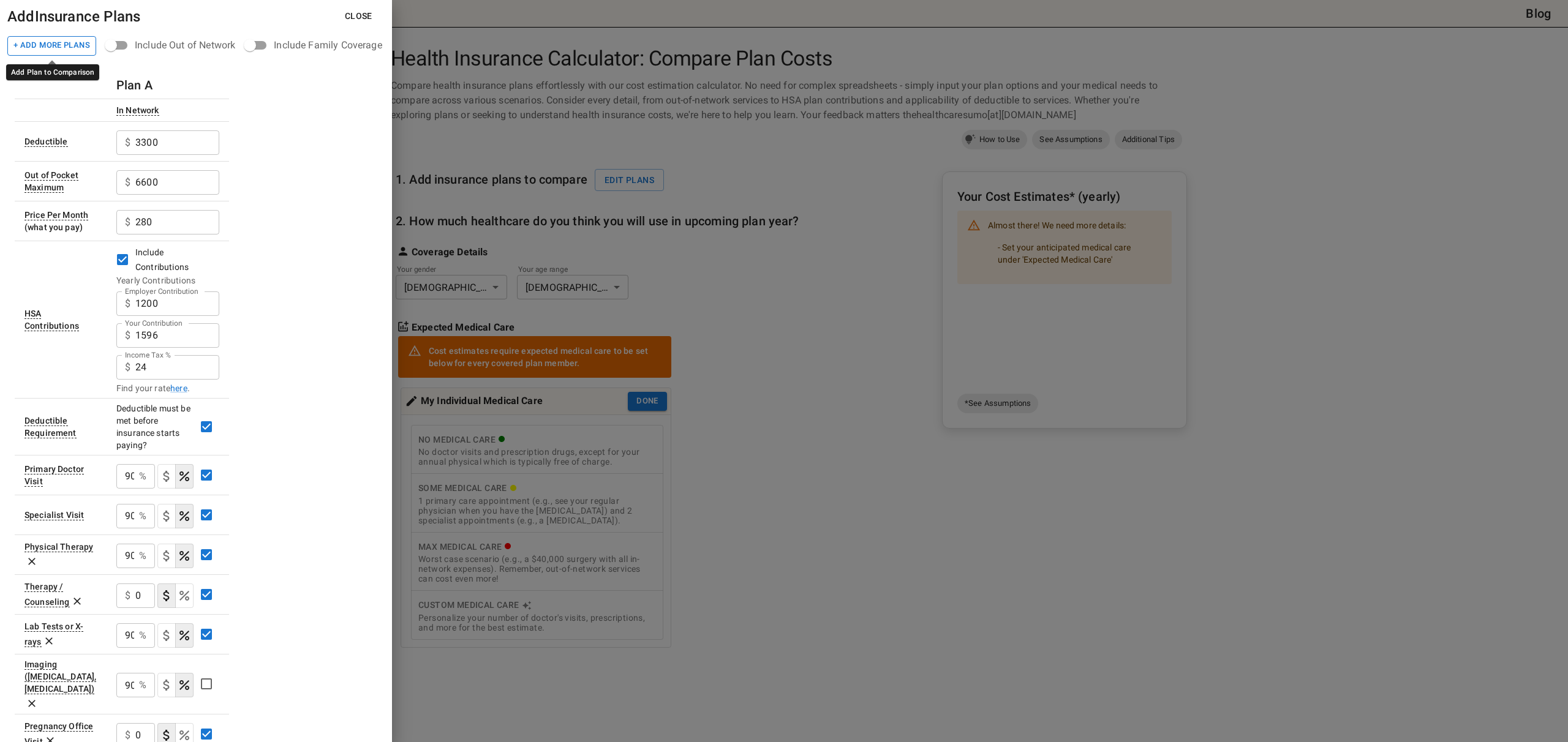
click at [53, 52] on button "+ Add More Plans" at bounding box center [52, 45] width 89 height 20
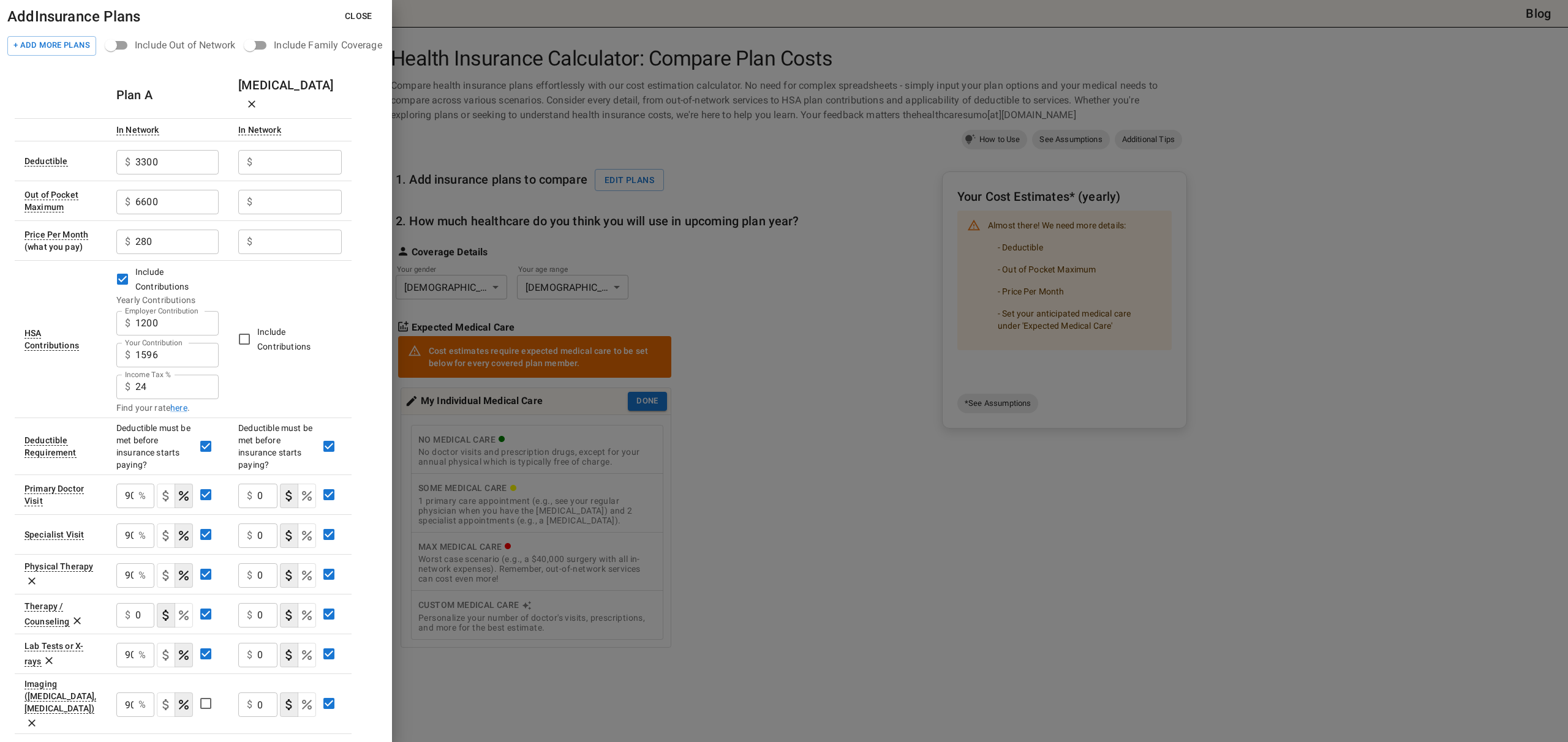
click at [282, 150] on input "Employer Contribution" at bounding box center [299, 162] width 85 height 24
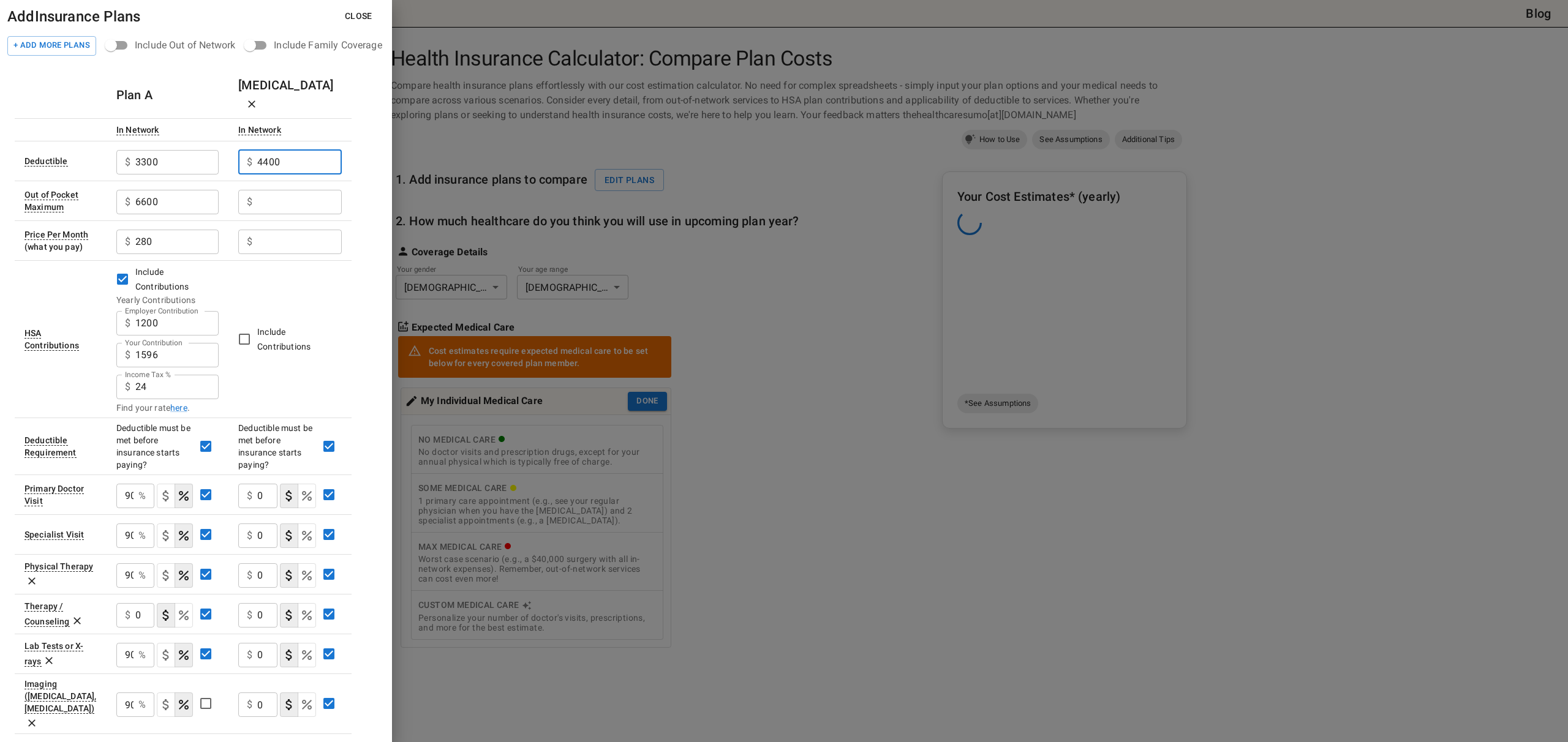
type input "4400"
click at [303, 190] on input "Employer Contribution" at bounding box center [299, 202] width 85 height 24
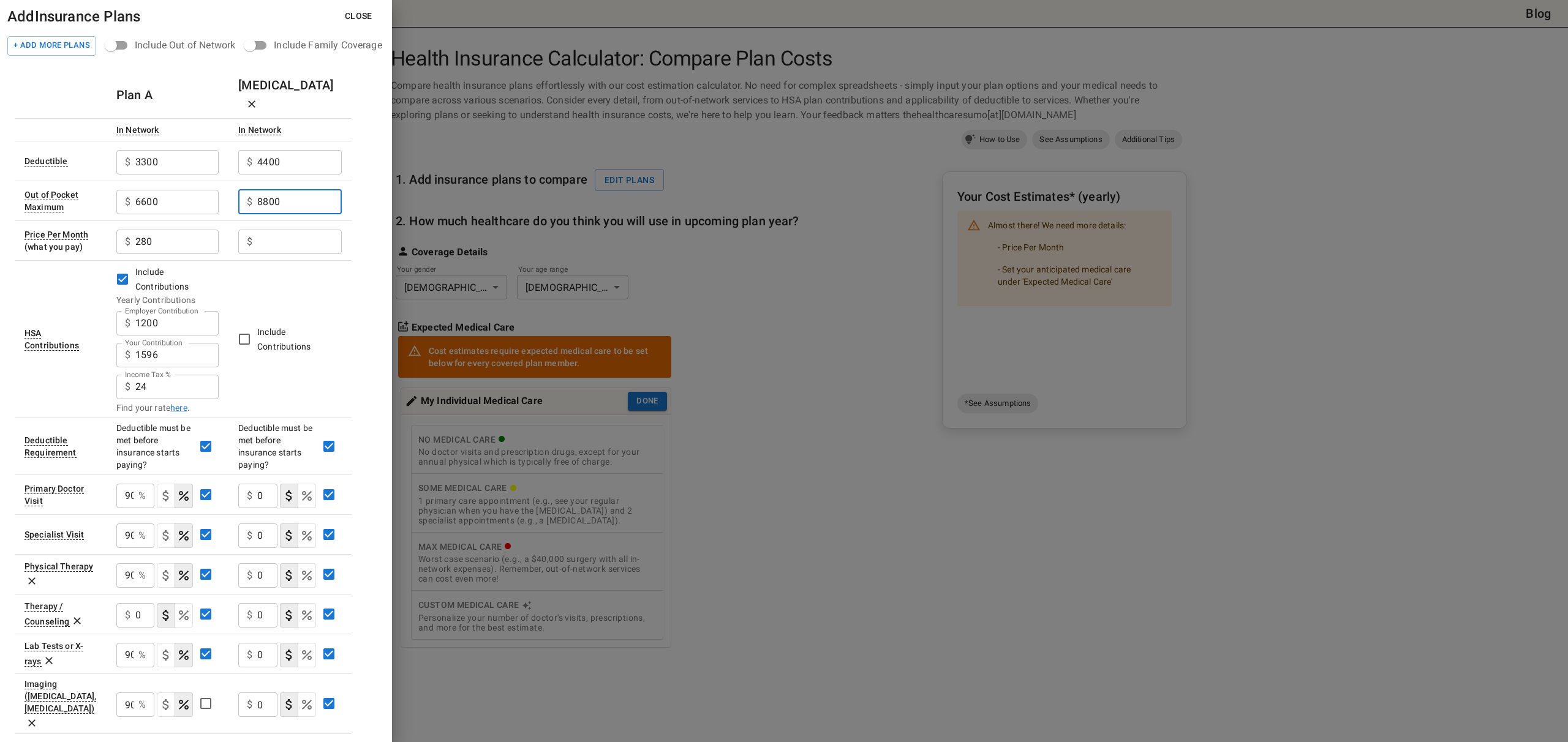
type input "8800"
click at [324, 230] on input "Employer Contribution" at bounding box center [299, 242] width 85 height 24
type input "200"
click at [311, 287] on td "Include Contributions" at bounding box center [290, 339] width 123 height 157
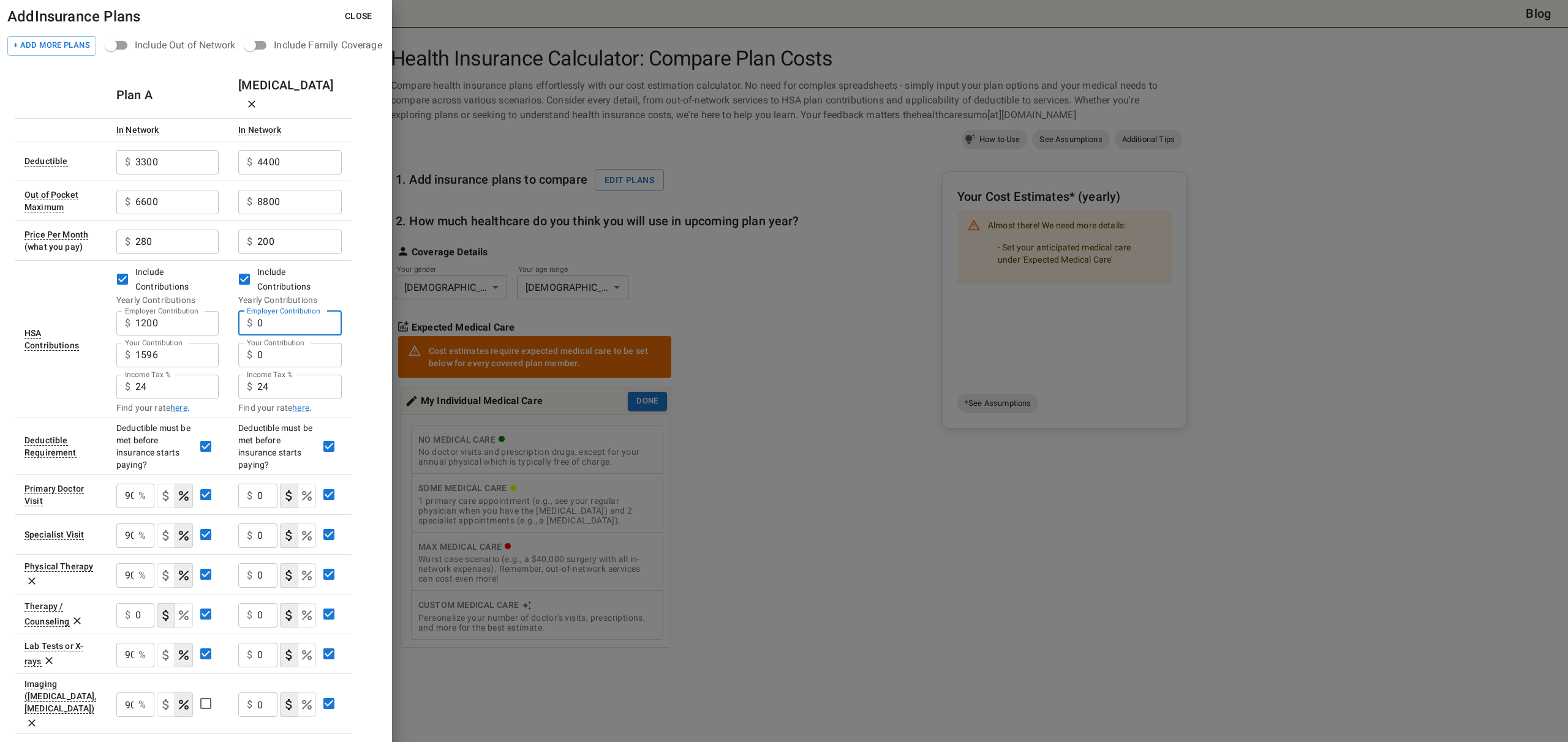
drag, startPoint x: 315, startPoint y: 306, endPoint x: 188, endPoint y: 290, distance: 128.0
click at [188, 290] on tr "HSA Contributions Include Contributions Yearly Contributions Employer Contribut…" at bounding box center [183, 339] width 337 height 157
type input "1200"
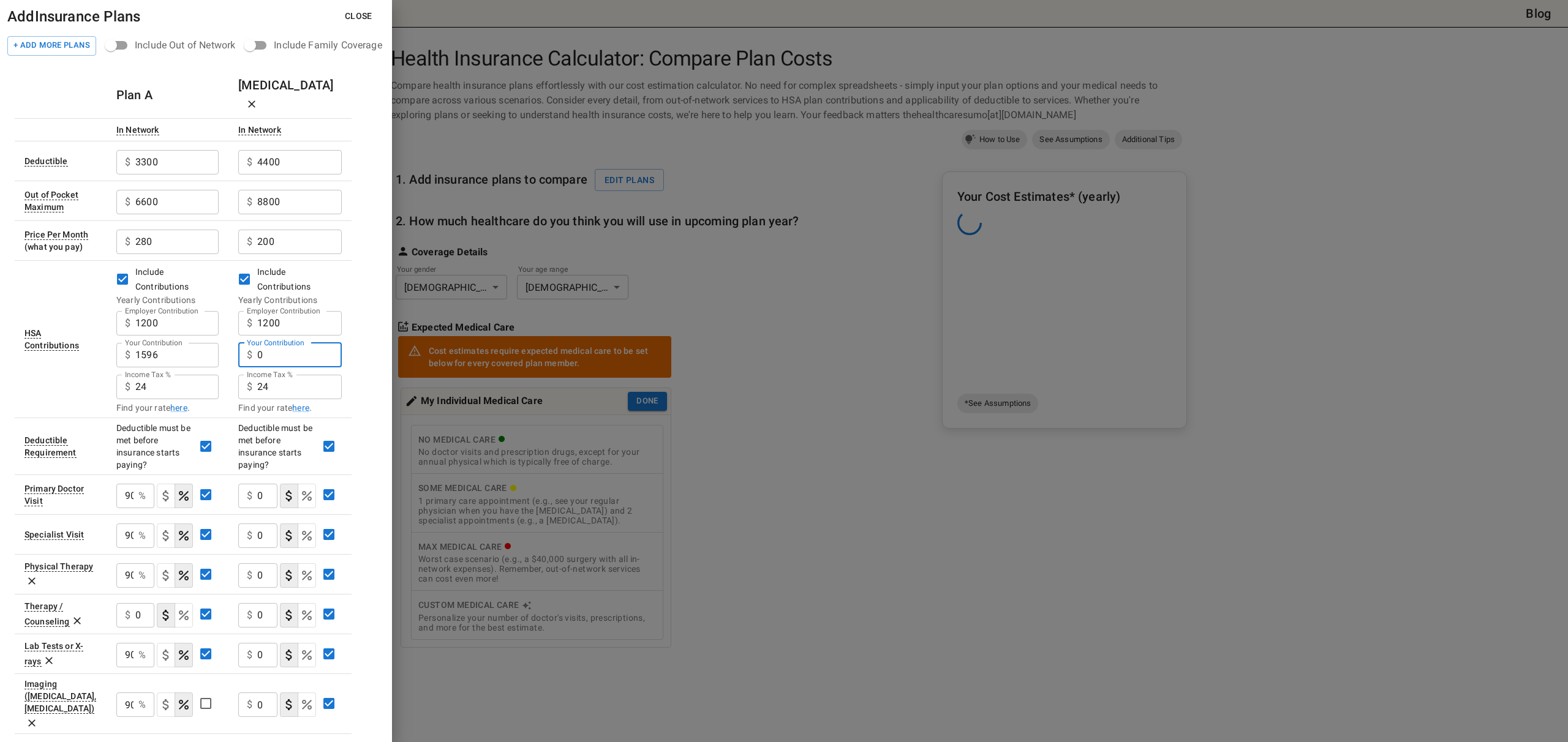
drag, startPoint x: 278, startPoint y: 342, endPoint x: 181, endPoint y: 323, distance: 98.8
click at [181, 323] on tr "HSA Contributions Include Contributions Yearly Contributions Employer Contribut…" at bounding box center [183, 339] width 337 height 157
type input "1596"
click at [365, 369] on div "Plan A [MEDICAL_DATA] In Network In Network Deductible $ 3300 ​ $ 4400 ​ Out of…" at bounding box center [196, 602] width 363 height 1060
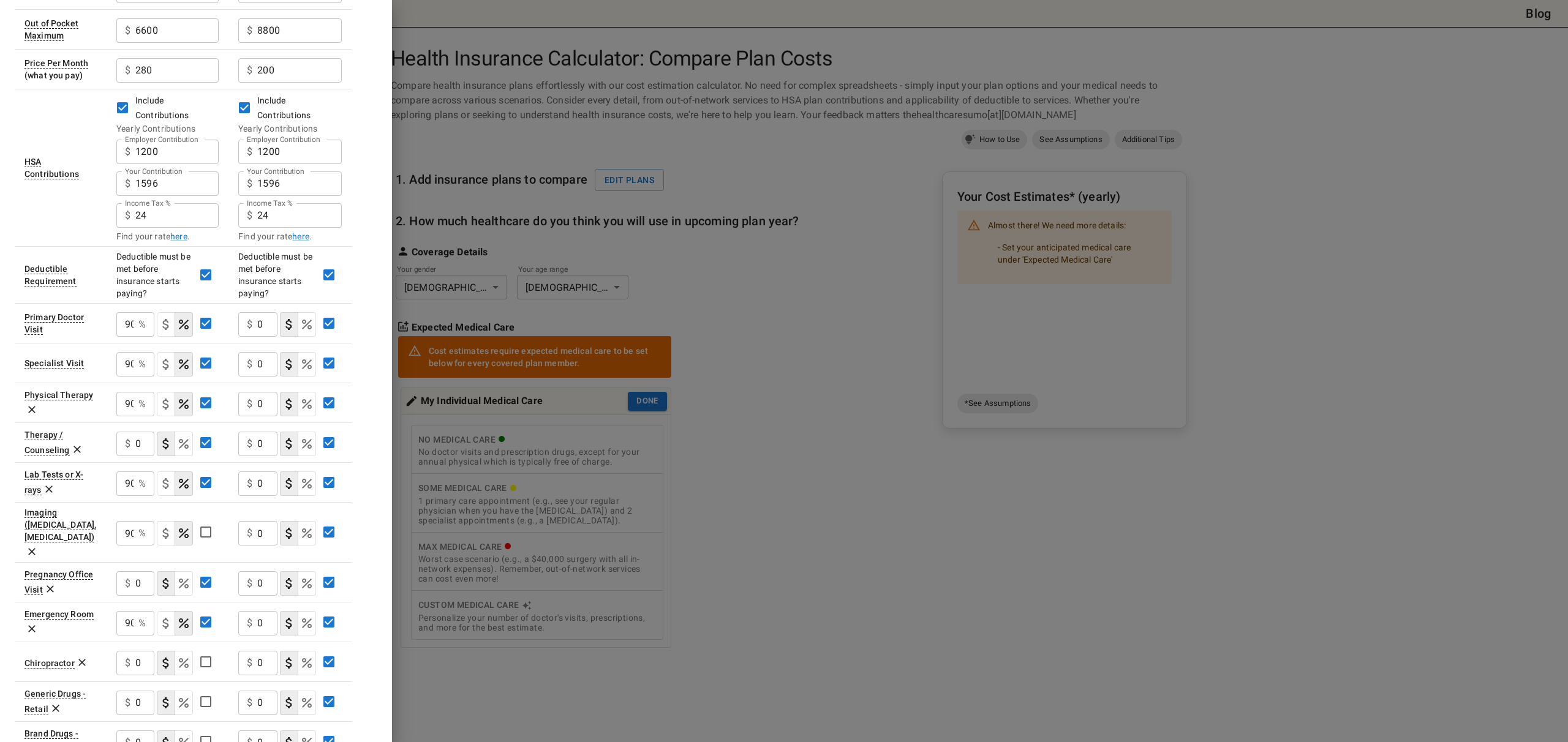
scroll to position [173, 0]
click at [216, 302] on tr "Primary Doctor Visit 90 % ​ $ 0 ​" at bounding box center [183, 321] width 337 height 40
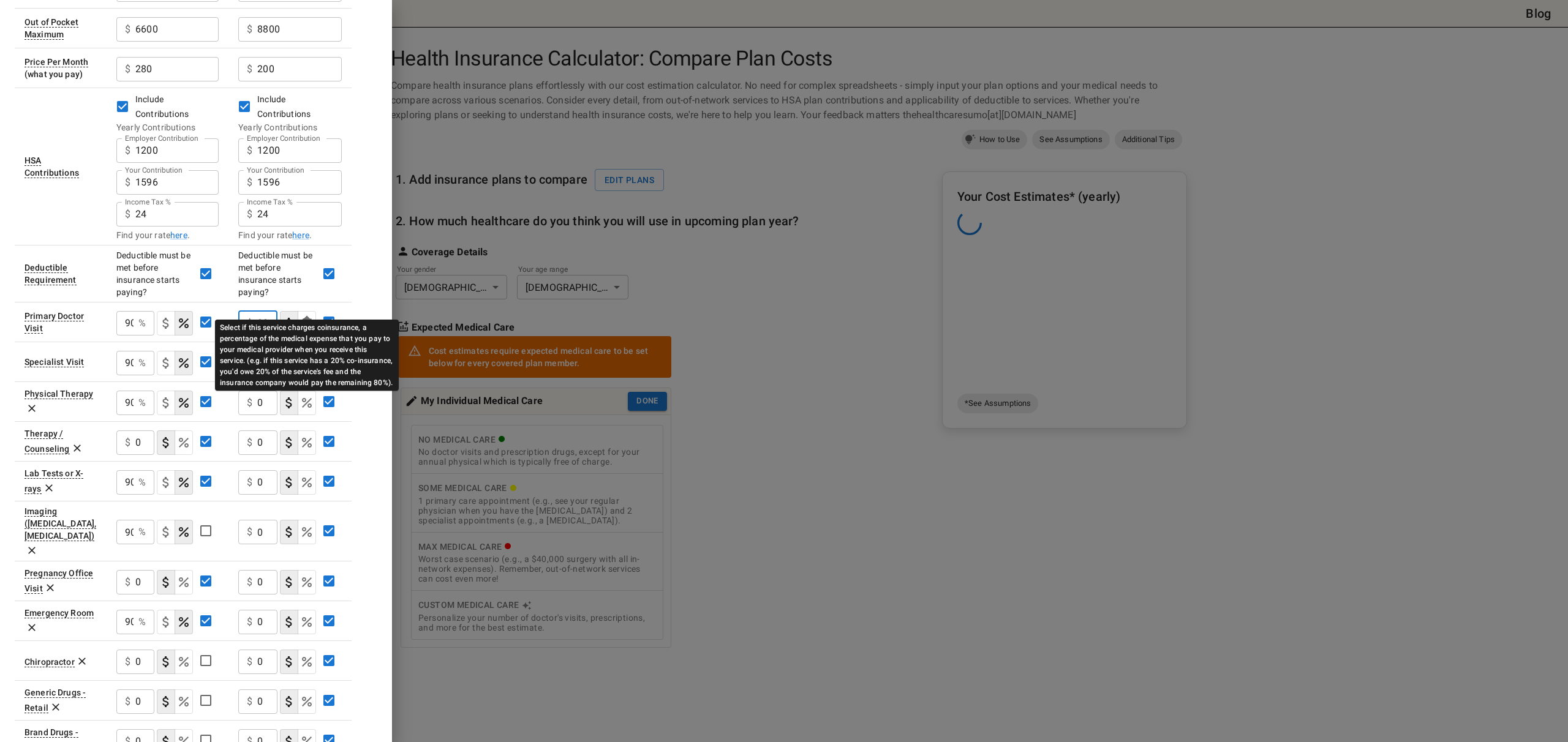
type input "80"
click at [302, 318] on icon "Select if this service charges coinsurance, a percentage of the medical expense…" at bounding box center [306, 323] width 9 height 9
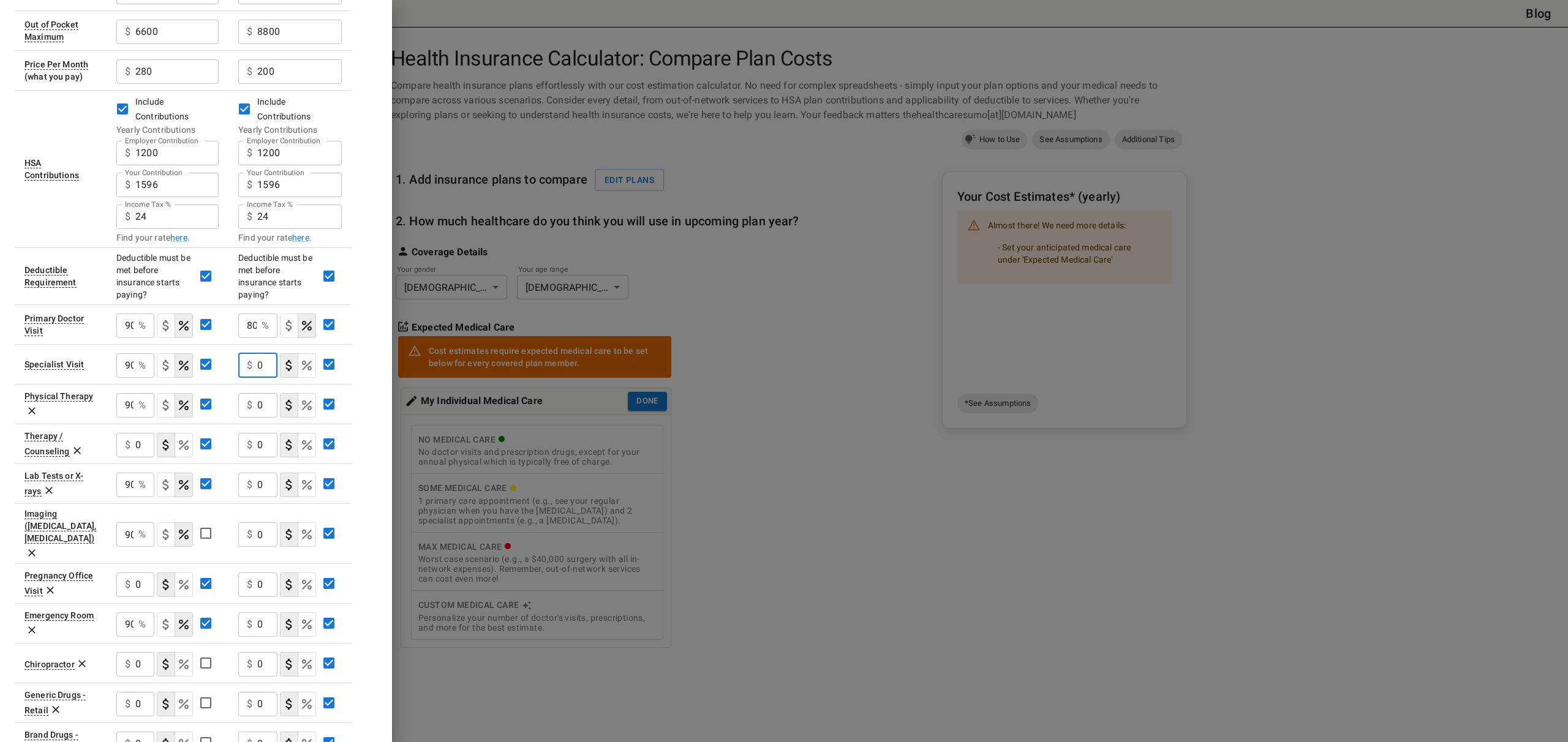
click at [214, 344] on tr "Specialist Visit 90 % ​ $ 0 ​" at bounding box center [183, 364] width 337 height 40
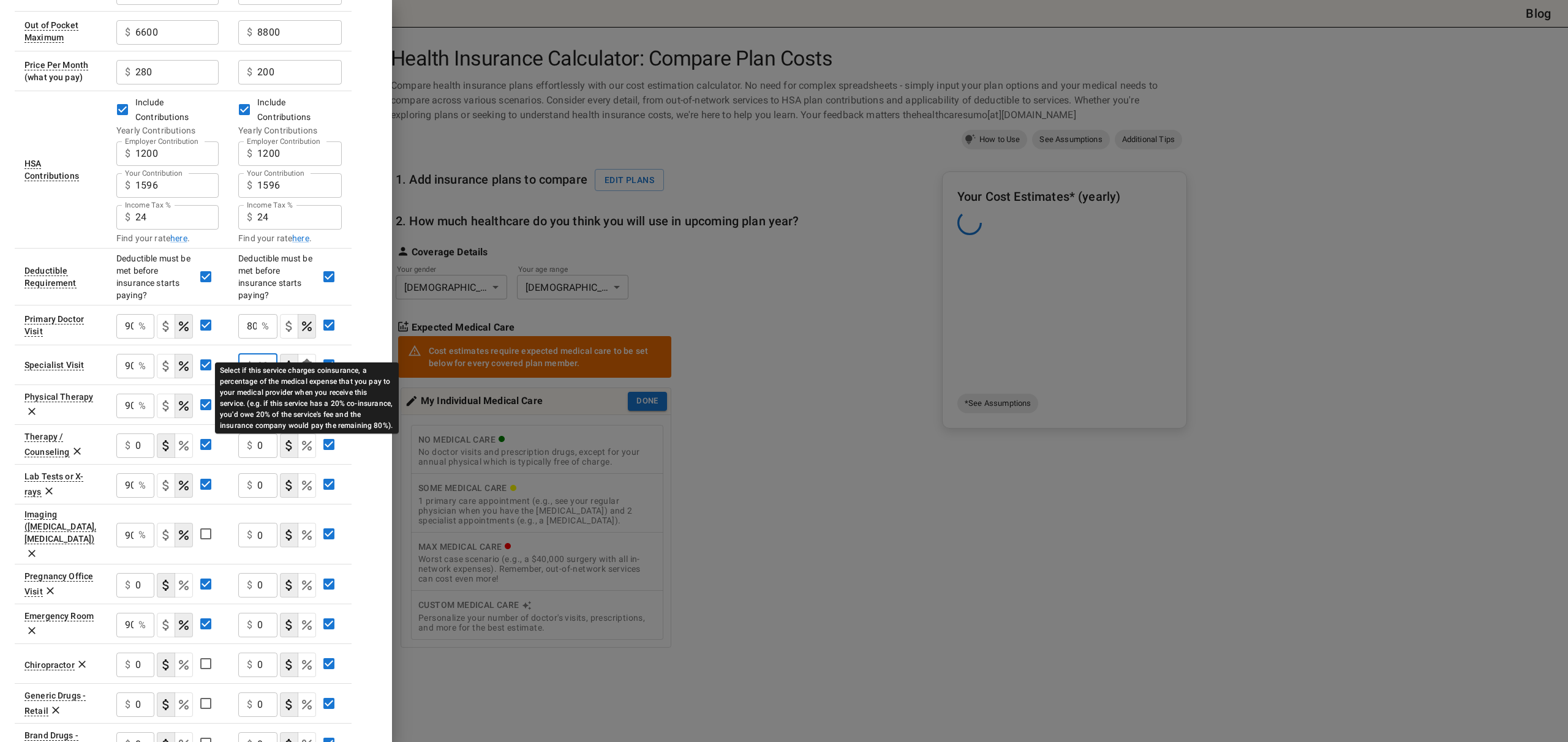
type input "80"
click at [304, 358] on icon "Select if this service charges coinsurance, a percentage of the medical expense…" at bounding box center [307, 366] width 15 height 15
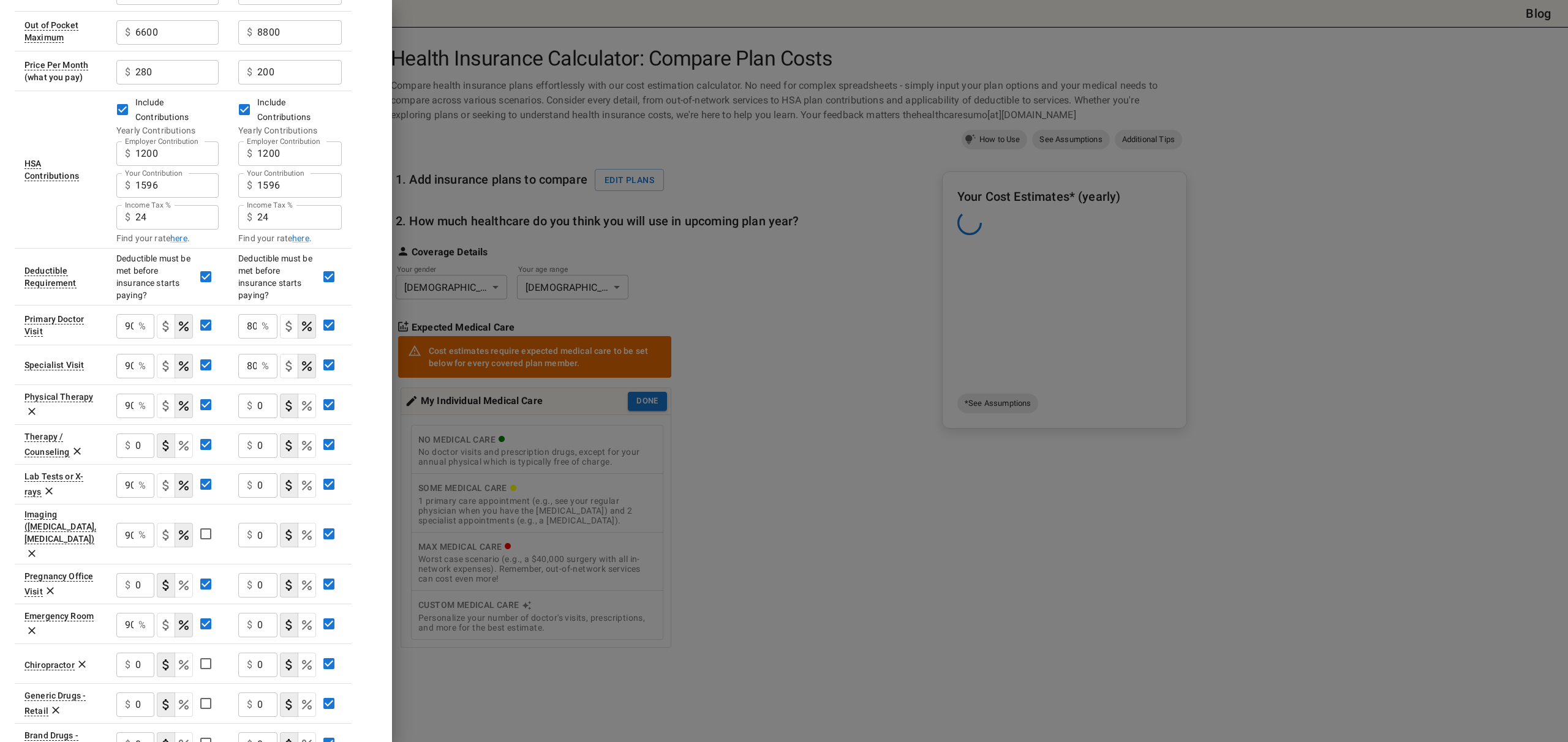
drag, startPoint x: 348, startPoint y: 321, endPoint x: 343, endPoint y: 358, distance: 37.3
click at [348, 321] on td "80 % ​" at bounding box center [290, 325] width 123 height 40
click at [271, 394] on input "0" at bounding box center [267, 406] width 20 height 24
type input "80"
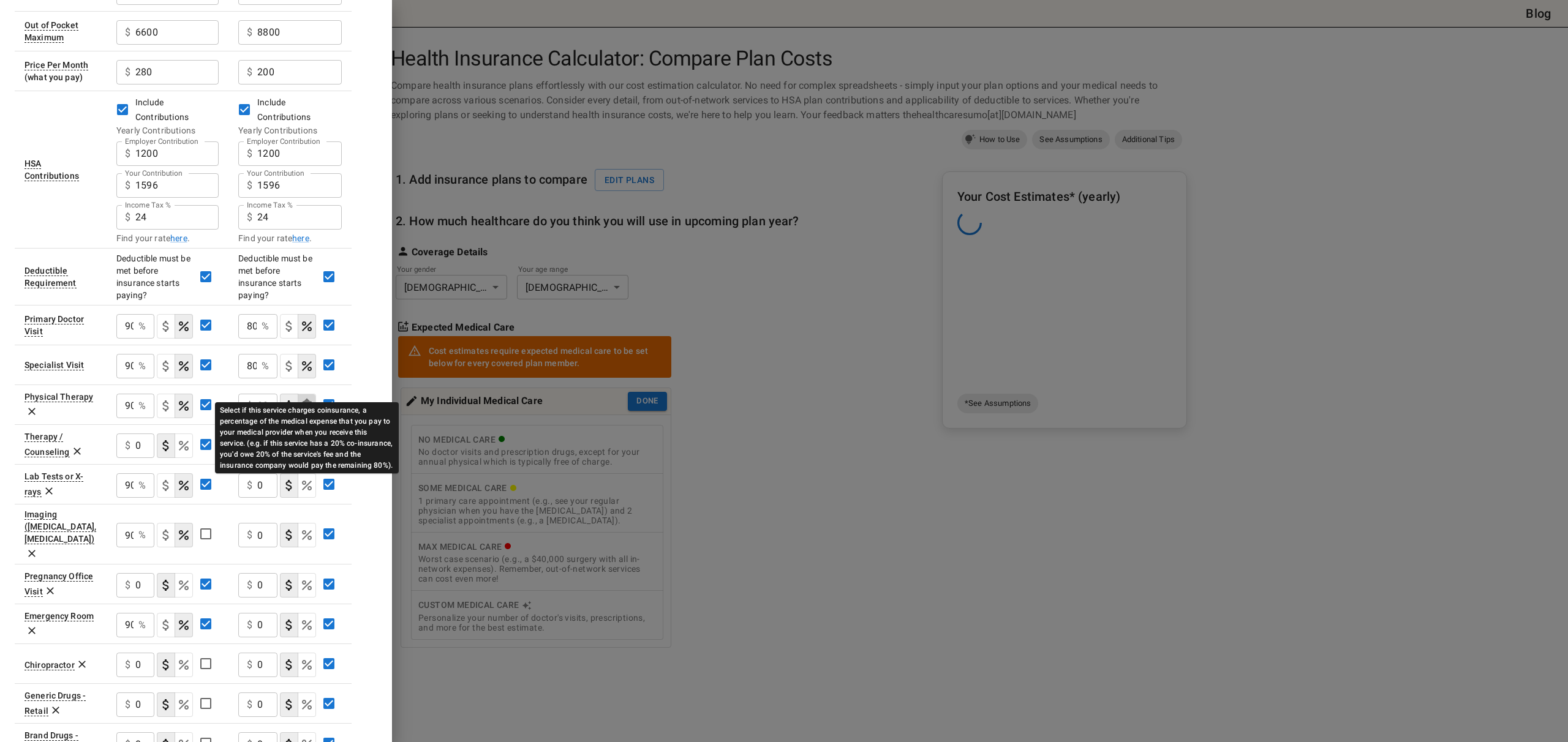
drag, startPoint x: 307, startPoint y: 386, endPoint x: 277, endPoint y: 415, distance: 41.7
click at [307, 401] on icon "Select if this service charges coinsurance, a percentage of the medical expense…" at bounding box center [306, 406] width 9 height 9
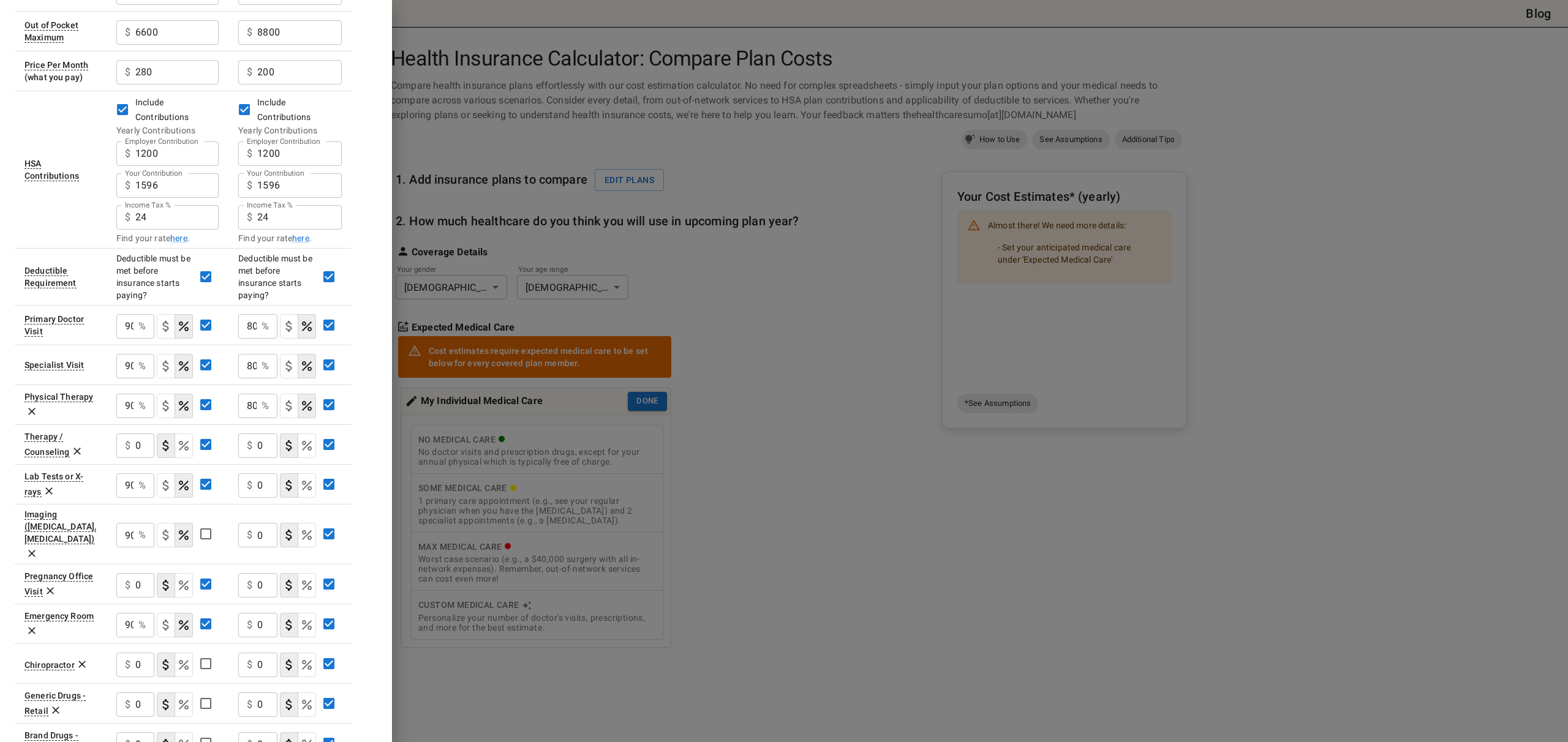
click at [262, 434] on input "0" at bounding box center [267, 446] width 20 height 24
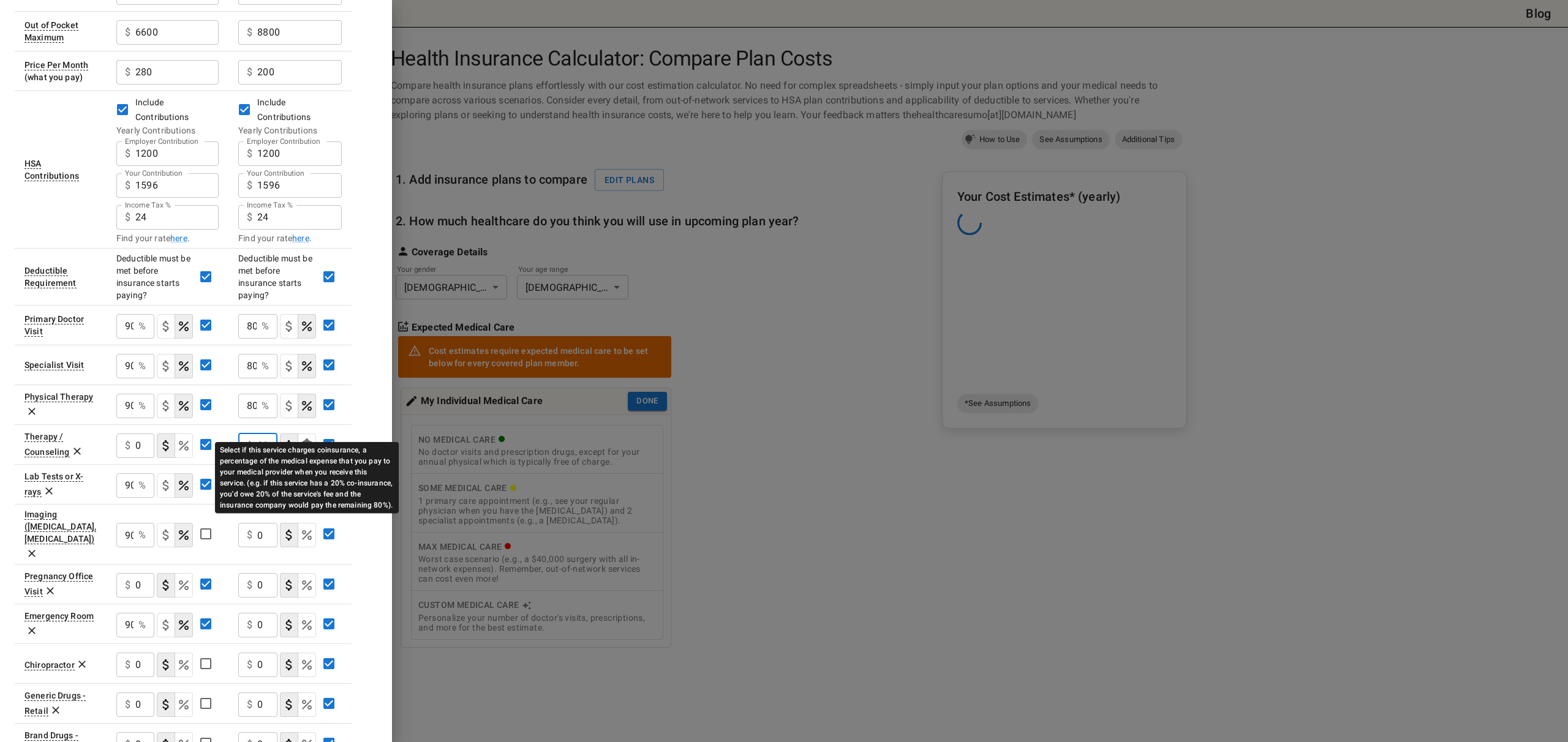
type input "80"
click at [312, 438] on icon "Select if this service charges coinsurance, a percentage of the medical expense…" at bounding box center [307, 446] width 15 height 15
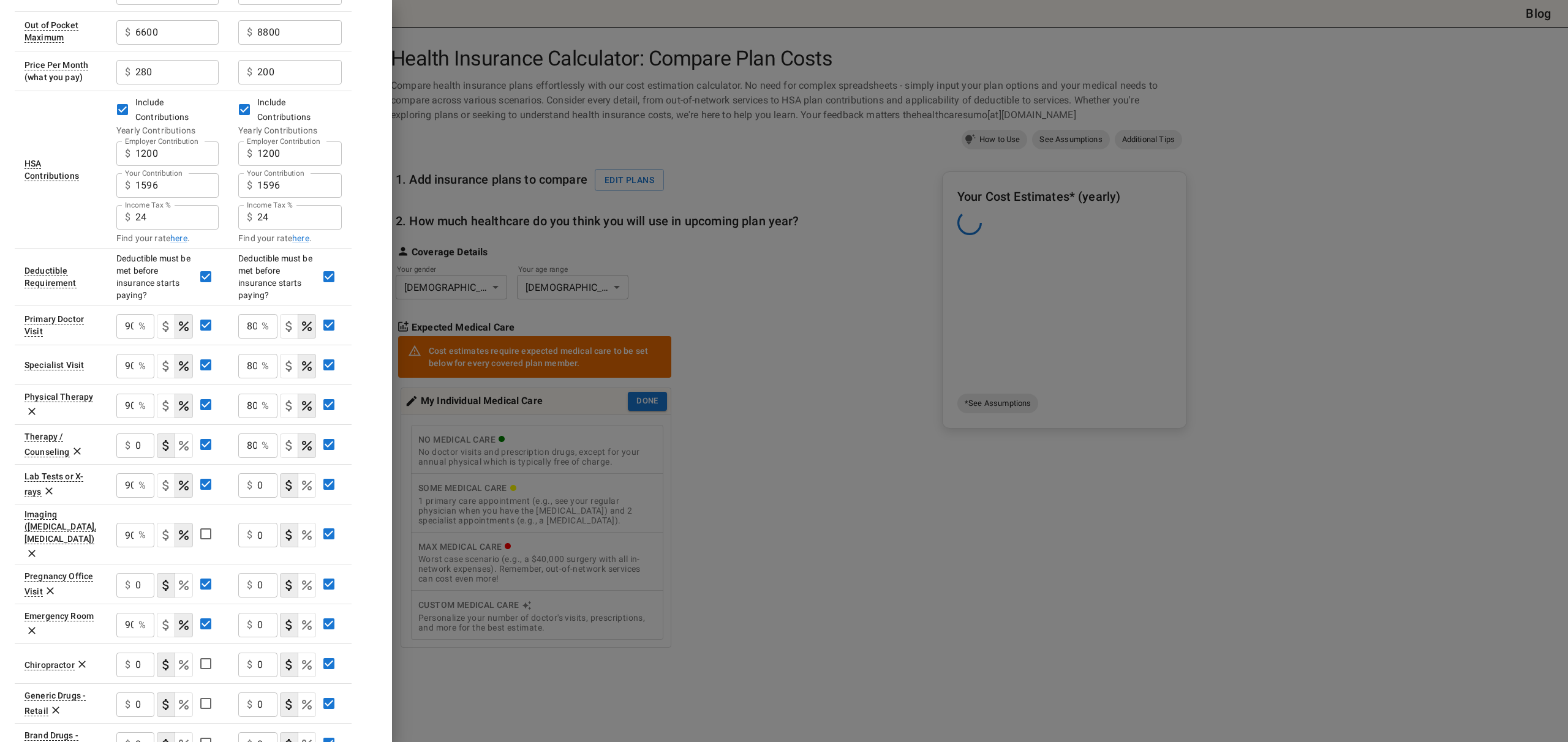
click at [359, 430] on div "Plan A [MEDICAL_DATA] In Network In Network Deductible $ 3300 ​ $ 4400 ​ Out of…" at bounding box center [196, 432] width 363 height 1060
click at [262, 473] on input "0" at bounding box center [267, 485] width 20 height 24
type input "80"
click at [136, 434] on div "$ 0 ​" at bounding box center [136, 446] width 38 height 24
type input "90"
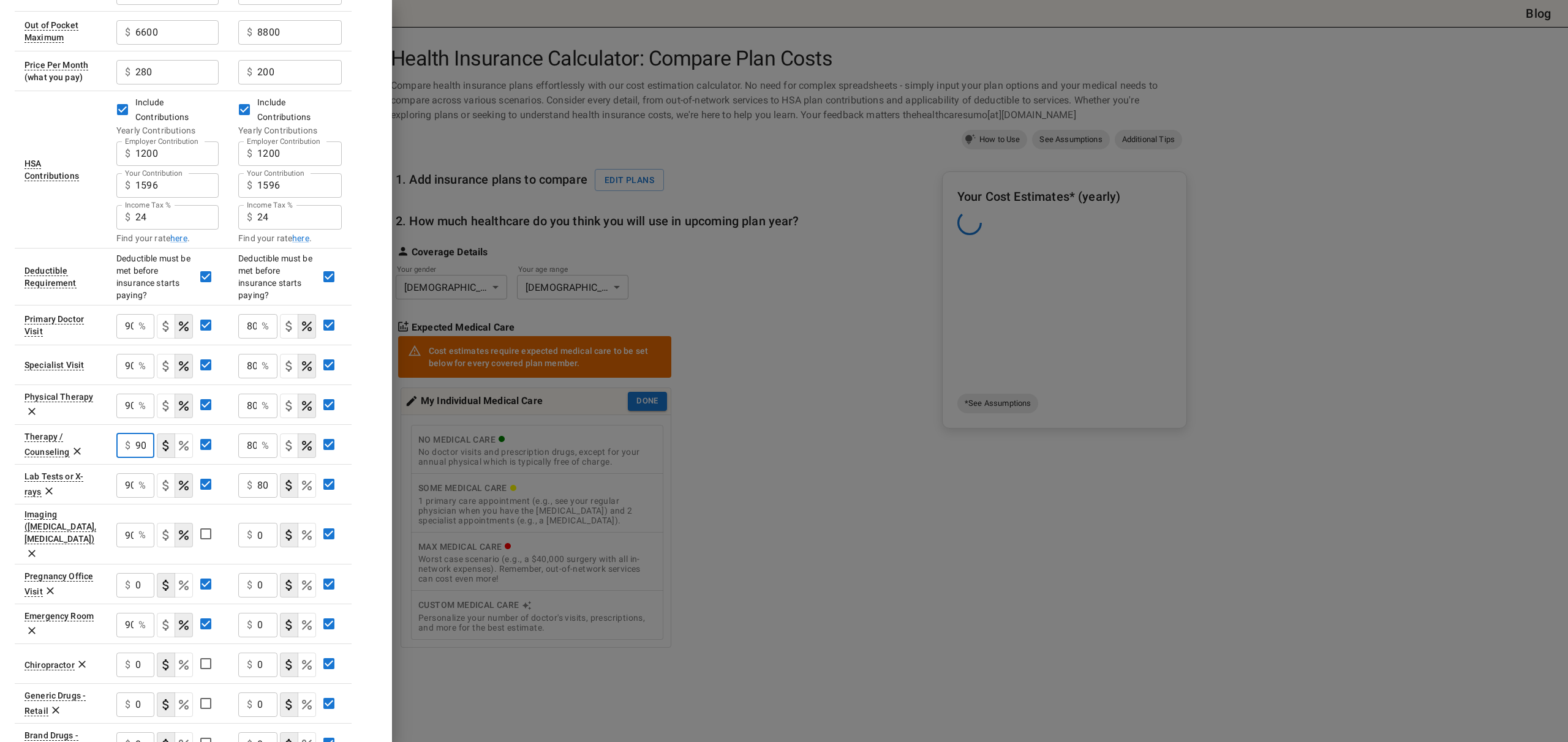
click at [375, 459] on div "Plan A [MEDICAL_DATA] In Network In Network Deductible $ 3300 ​ $ 4400 ​ Out of…" at bounding box center [196, 432] width 363 height 1060
click at [267, 523] on input "0" at bounding box center [267, 535] width 20 height 24
type input "80"
click at [266, 573] on input "0" at bounding box center [267, 585] width 20 height 24
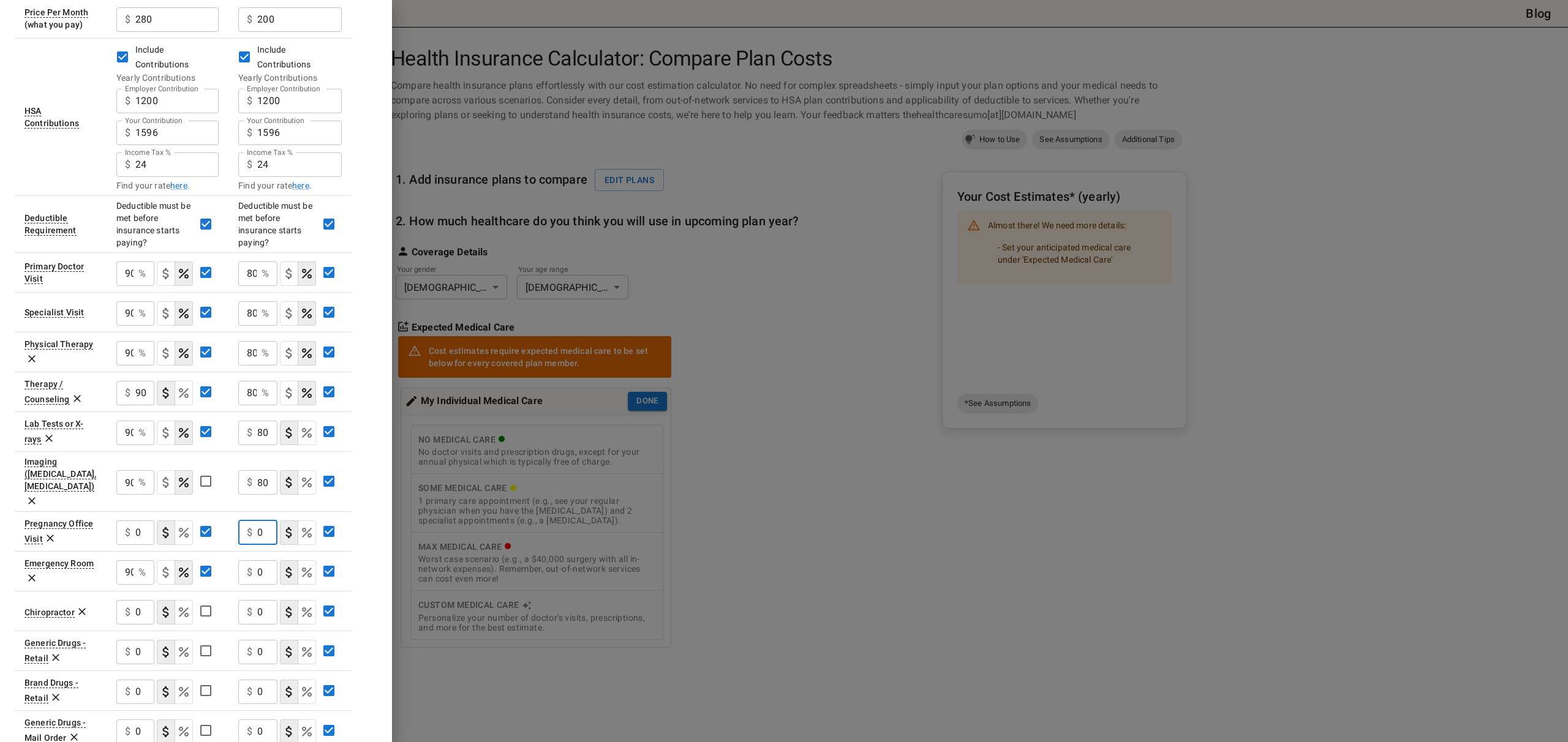
scroll to position [224, 0]
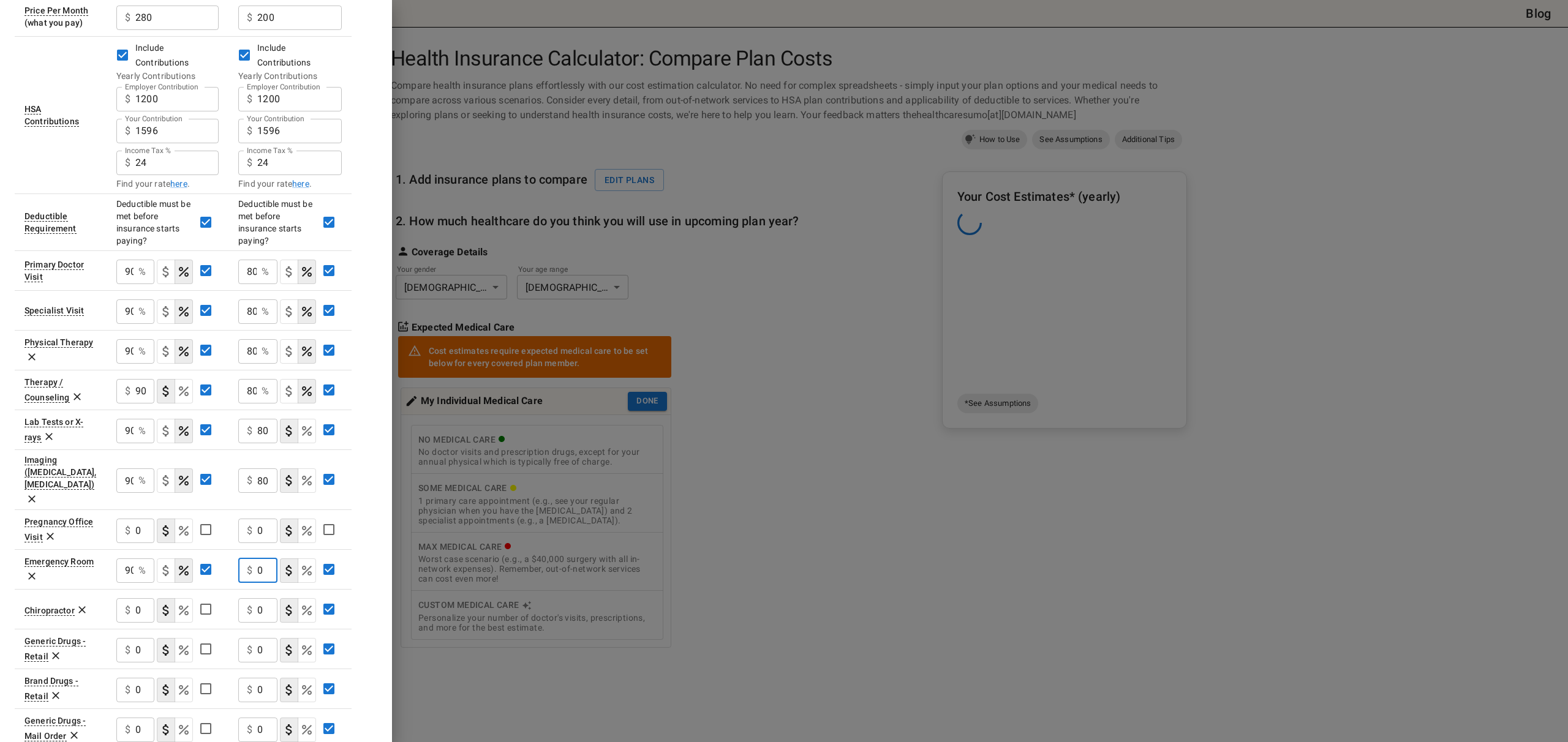
drag, startPoint x: 268, startPoint y: 536, endPoint x: 178, endPoint y: 522, distance: 91.1
click at [178, 549] on tr "Emergency Room 90 % ​ $ 0 ​" at bounding box center [183, 569] width 337 height 40
type input "80"
click at [314, 558] on button "coinsurance" at bounding box center [306, 571] width 18 height 24
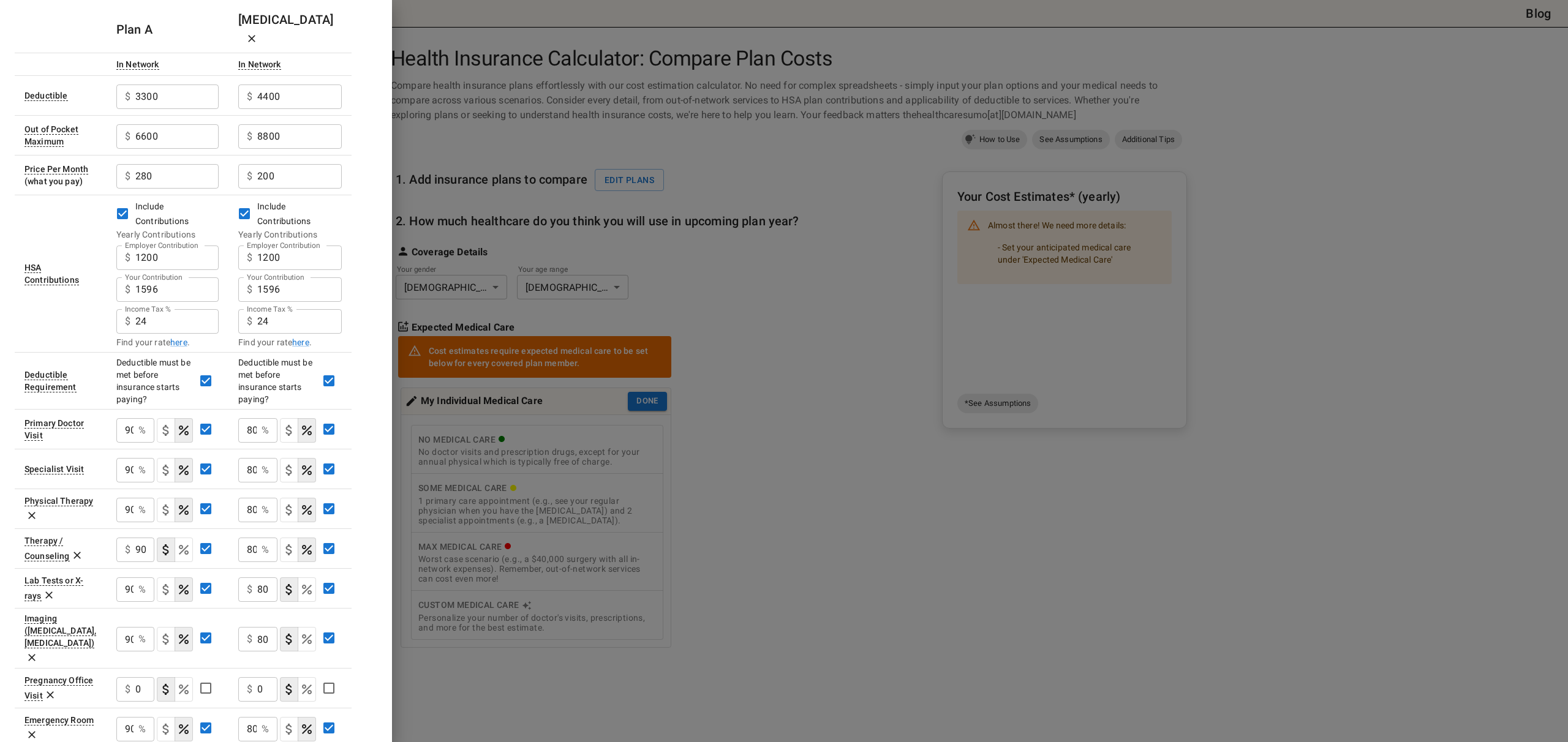
scroll to position [0, 0]
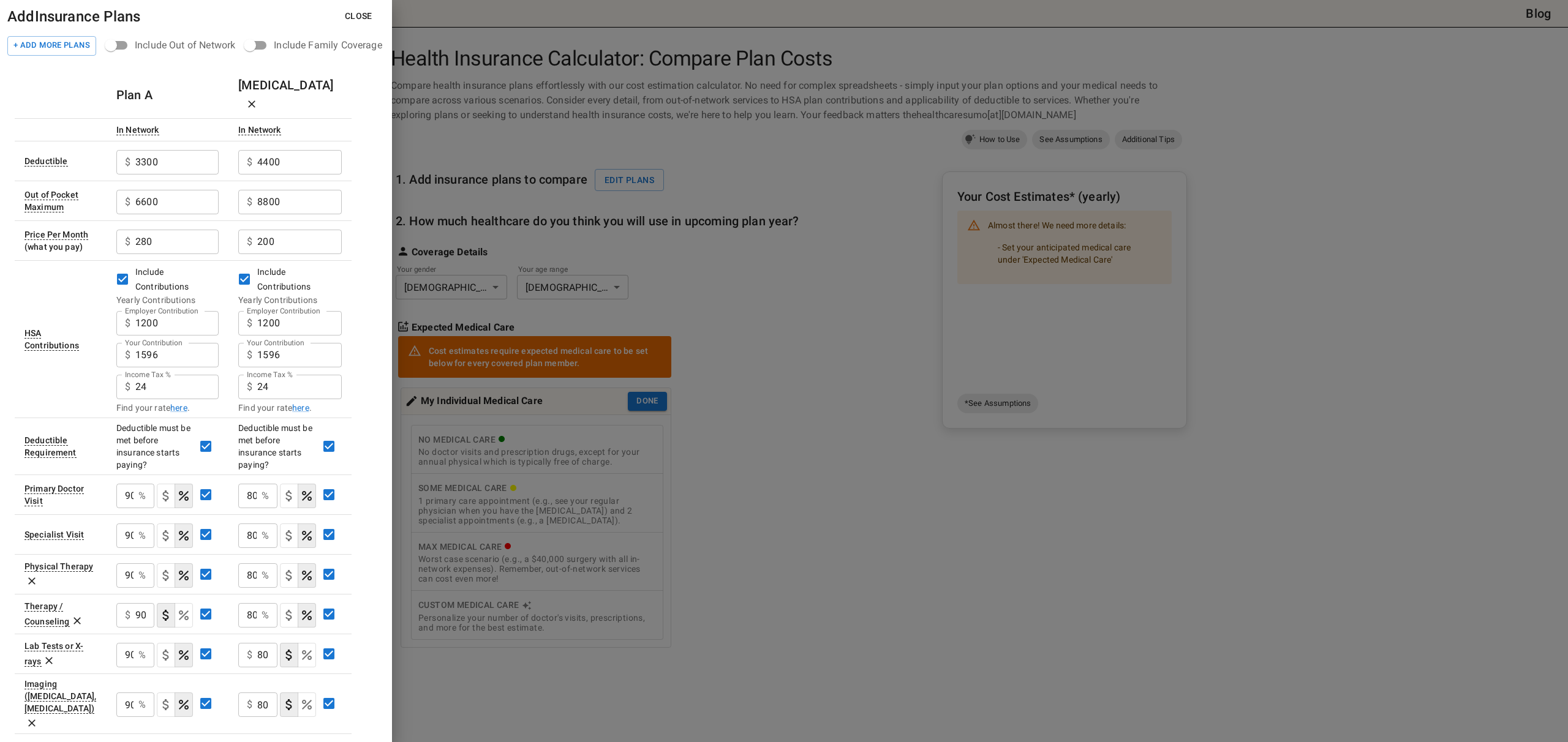
click at [362, 18] on button "Close" at bounding box center [359, 16] width 47 height 22
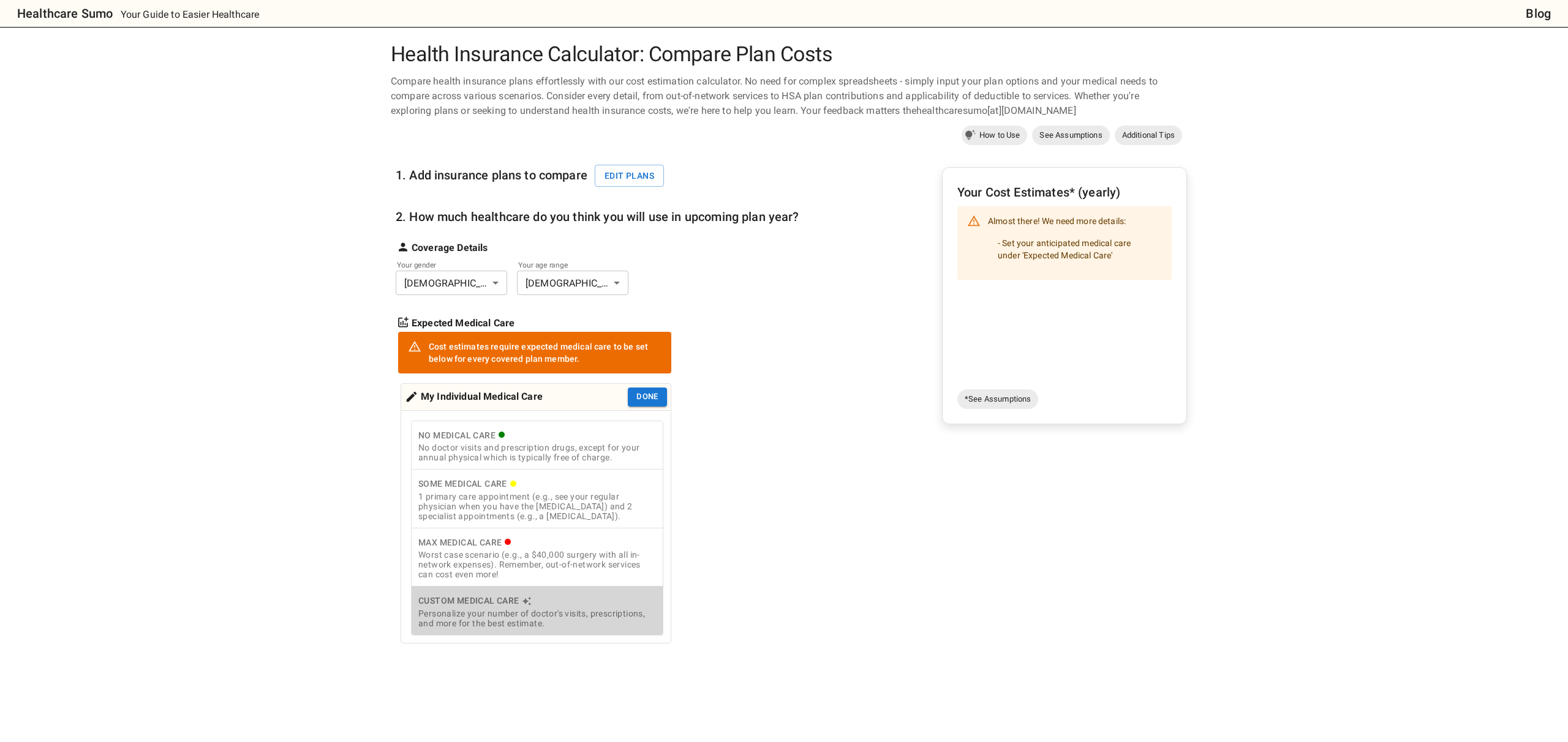
scroll to position [3, 0]
click at [581, 618] on div "Personalize your number of doctor's visits, prescriptions, and more for the bes…" at bounding box center [537, 619] width 238 height 20
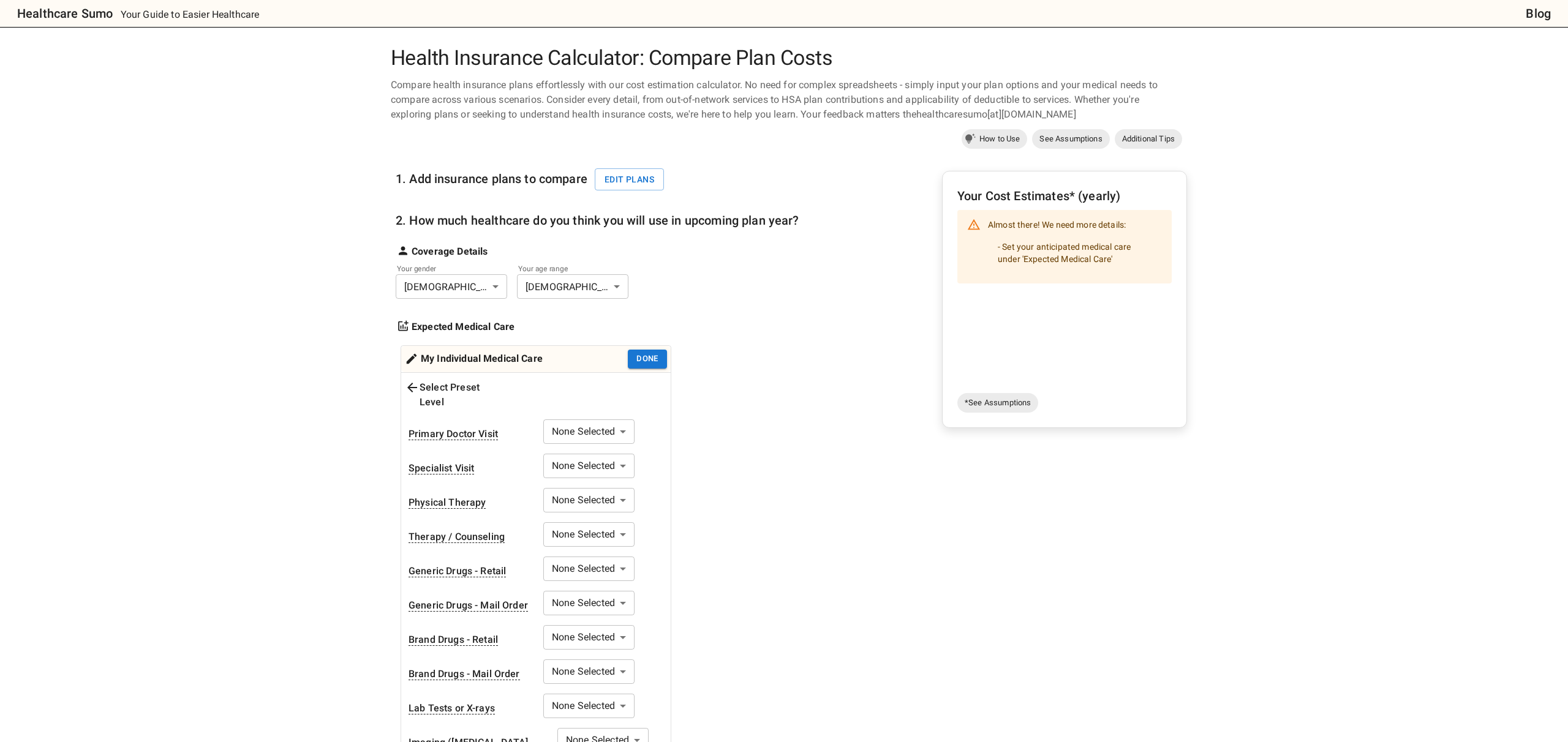
scroll to position [0, 0]
click at [622, 421] on body "Healthcare Sumo Your Guide to Easier Healthcare Blog Health Insurance Calculato…" at bounding box center [784, 705] width 1568 height 1411
click at [610, 472] on li "Annual (1)" at bounding box center [589, 468] width 104 height 22
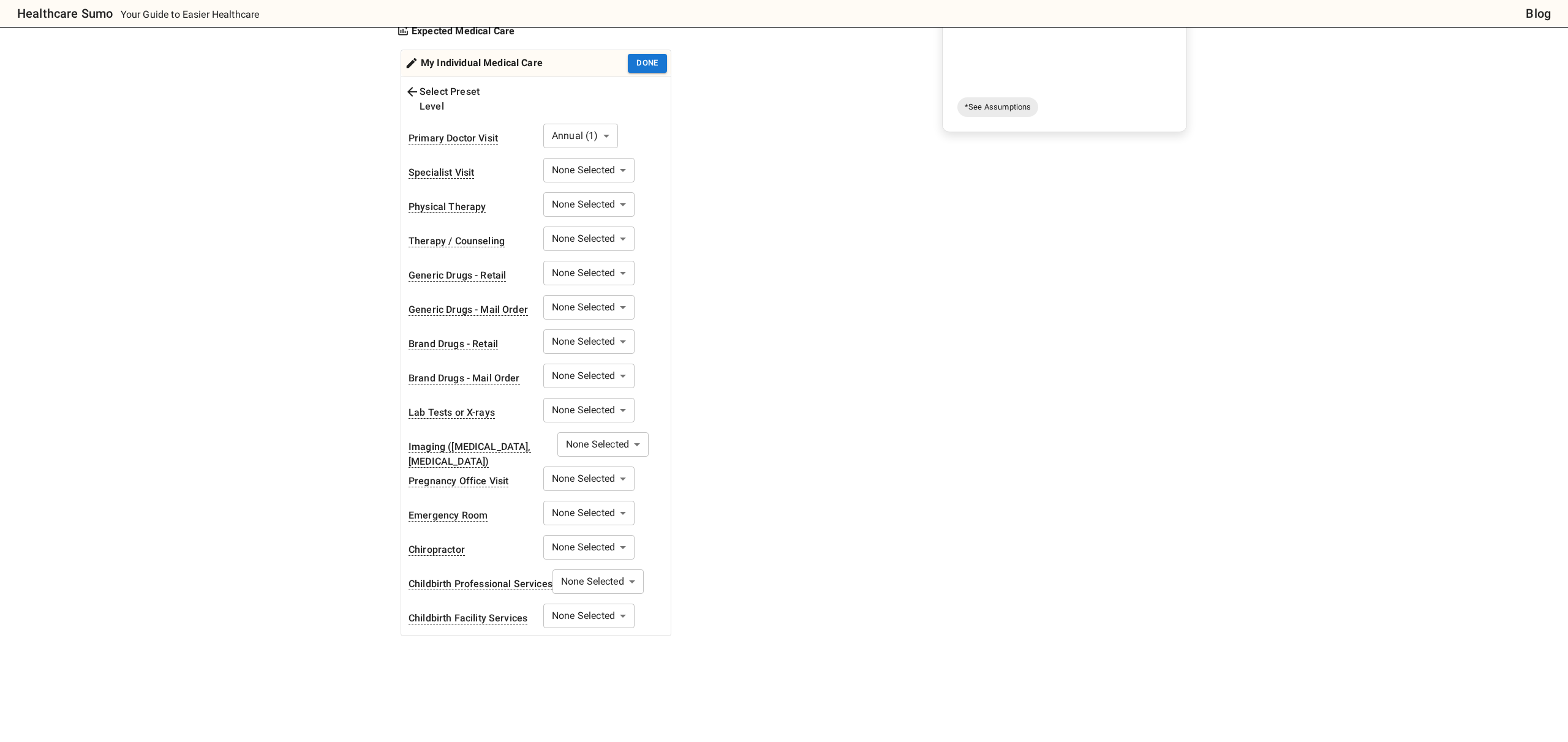
scroll to position [297, 0]
click at [619, 461] on body "Healthcare Sumo Your Guide to Easier Healthcare Blog Health Insurance Calculato…" at bounding box center [784, 408] width 1568 height 1411
click at [596, 531] on li "Monthly (12)" at bounding box center [589, 535] width 104 height 22
click at [607, 499] on body "Healthcare Sumo Your Guide to Easier Healthcare Blog Health Insurance Calculato…" at bounding box center [784, 408] width 1568 height 1411
click at [585, 640] on li "Custom" at bounding box center [589, 636] width 104 height 22
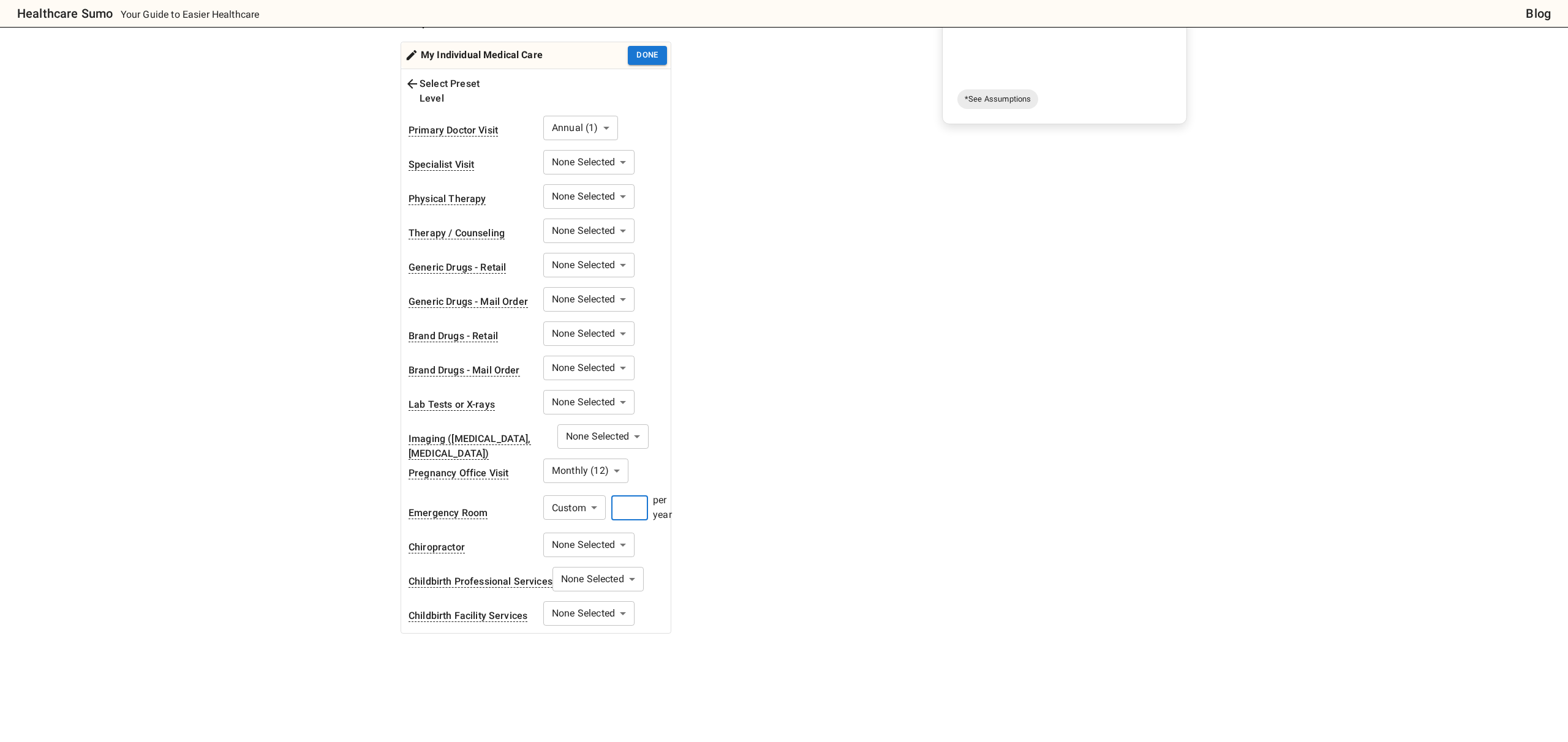
click at [633, 496] on input "number" at bounding box center [630, 508] width 37 height 24
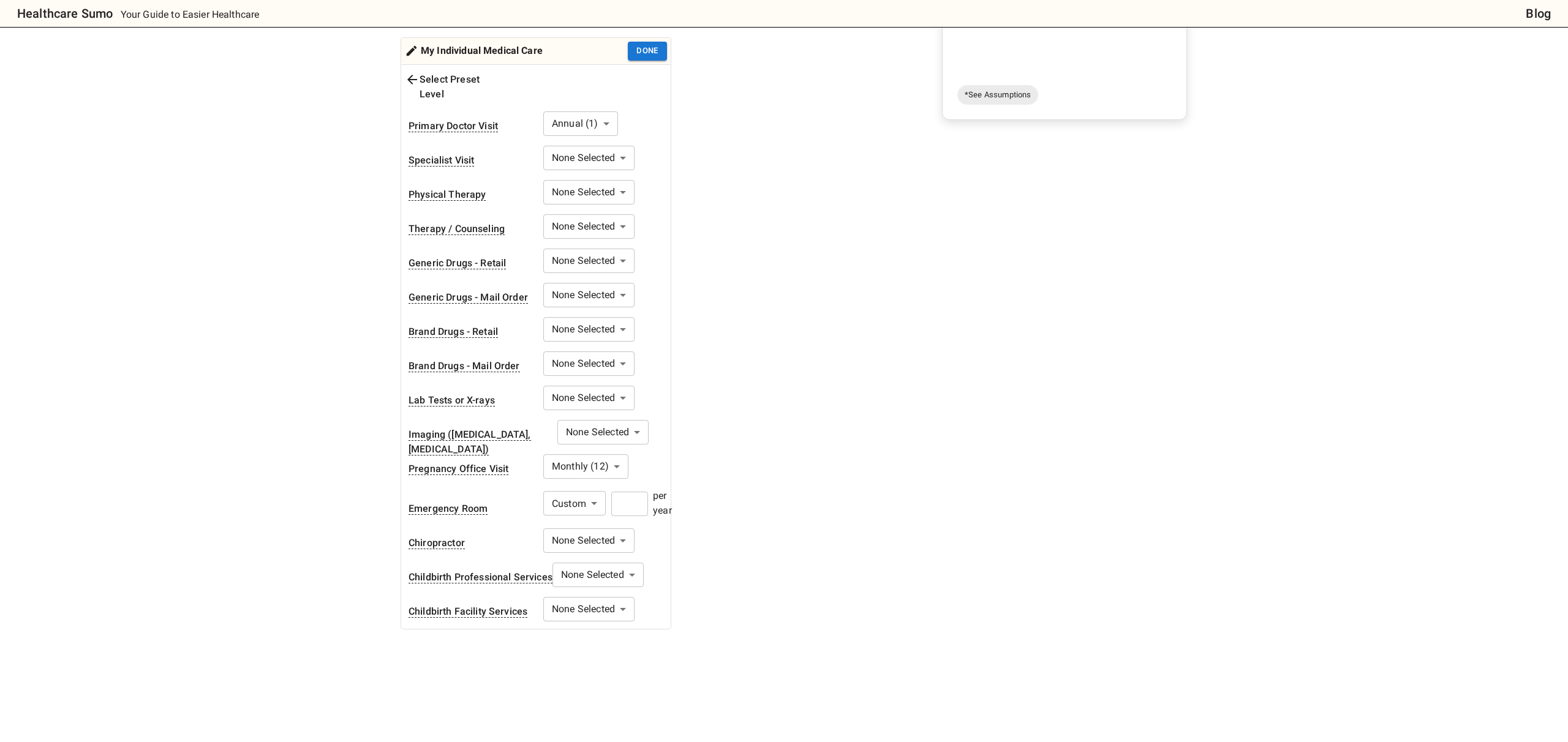
click at [736, 508] on div "1. Add insurance plans to compare Edit plans 2. How much healthcare do you thin…" at bounding box center [597, 237] width 403 height 785
click at [614, 531] on body "Healthcare Sumo Your Guide to Easier Healthcare Blog Health Insurance Calculato…" at bounding box center [784, 400] width 1568 height 1417
click at [713, 521] on div at bounding box center [784, 371] width 1568 height 742
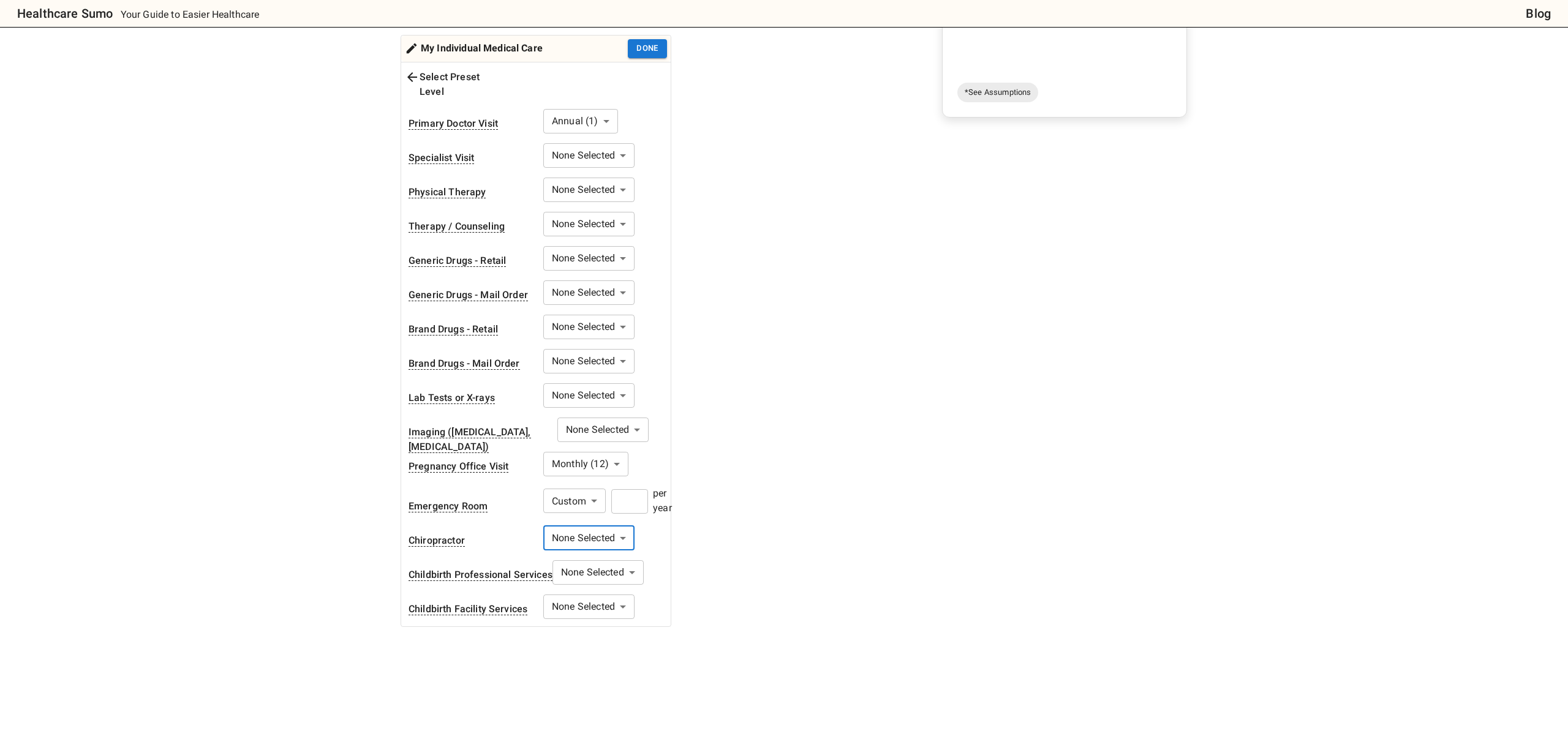
click at [635, 565] on body "Healthcare Sumo Your Guide to Easier Healthcare Blog Health Insurance Calculato…" at bounding box center [784, 397] width 1568 height 1417
click at [624, 596] on li "Annual (1)" at bounding box center [598, 607] width 104 height 22
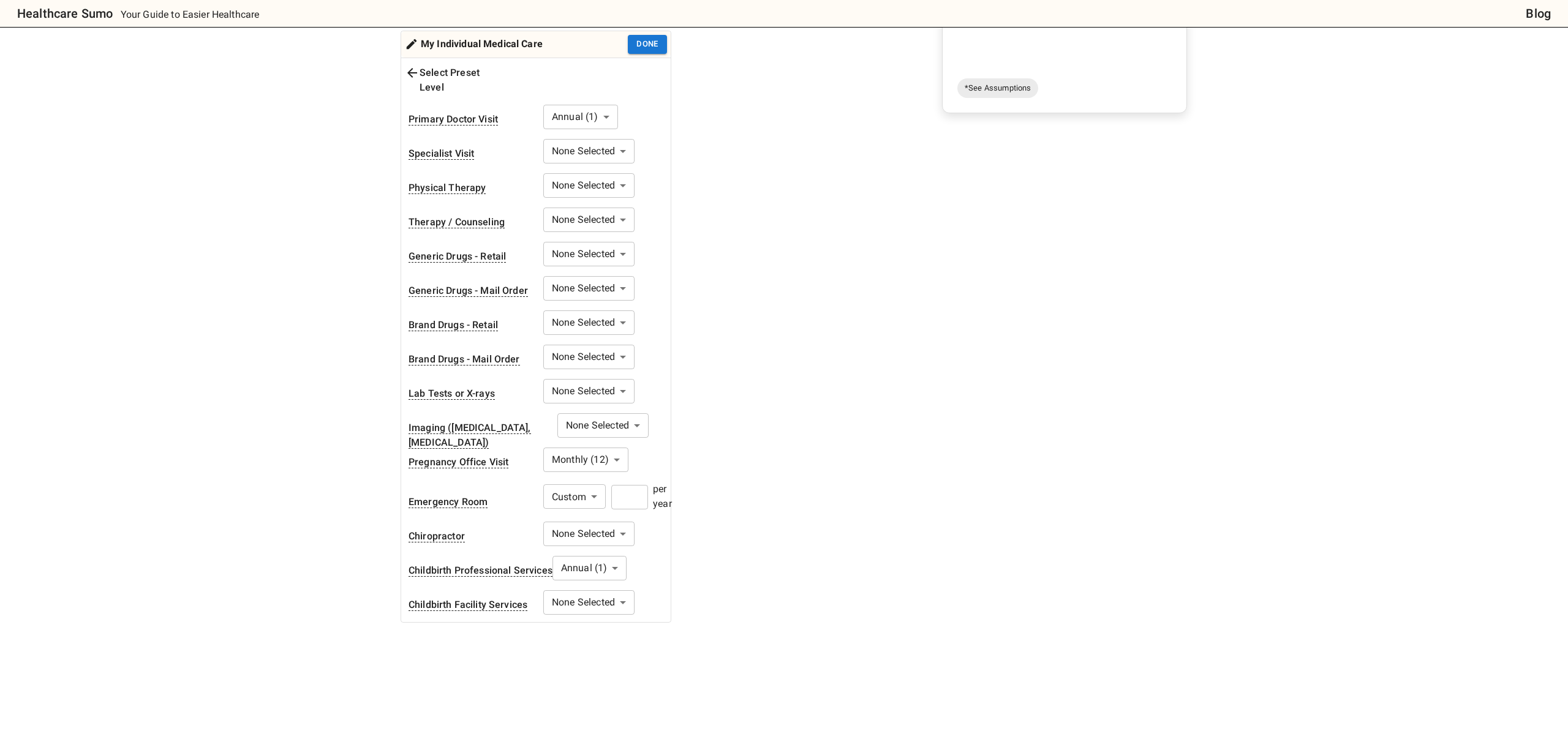
scroll to position [316, 0]
click at [626, 590] on body "Healthcare Sumo Your Guide to Easier Healthcare Blog Health Insurance Calculato…" at bounding box center [784, 392] width 1568 height 1417
click at [609, 623] on li "Annual (1)" at bounding box center [589, 628] width 104 height 22
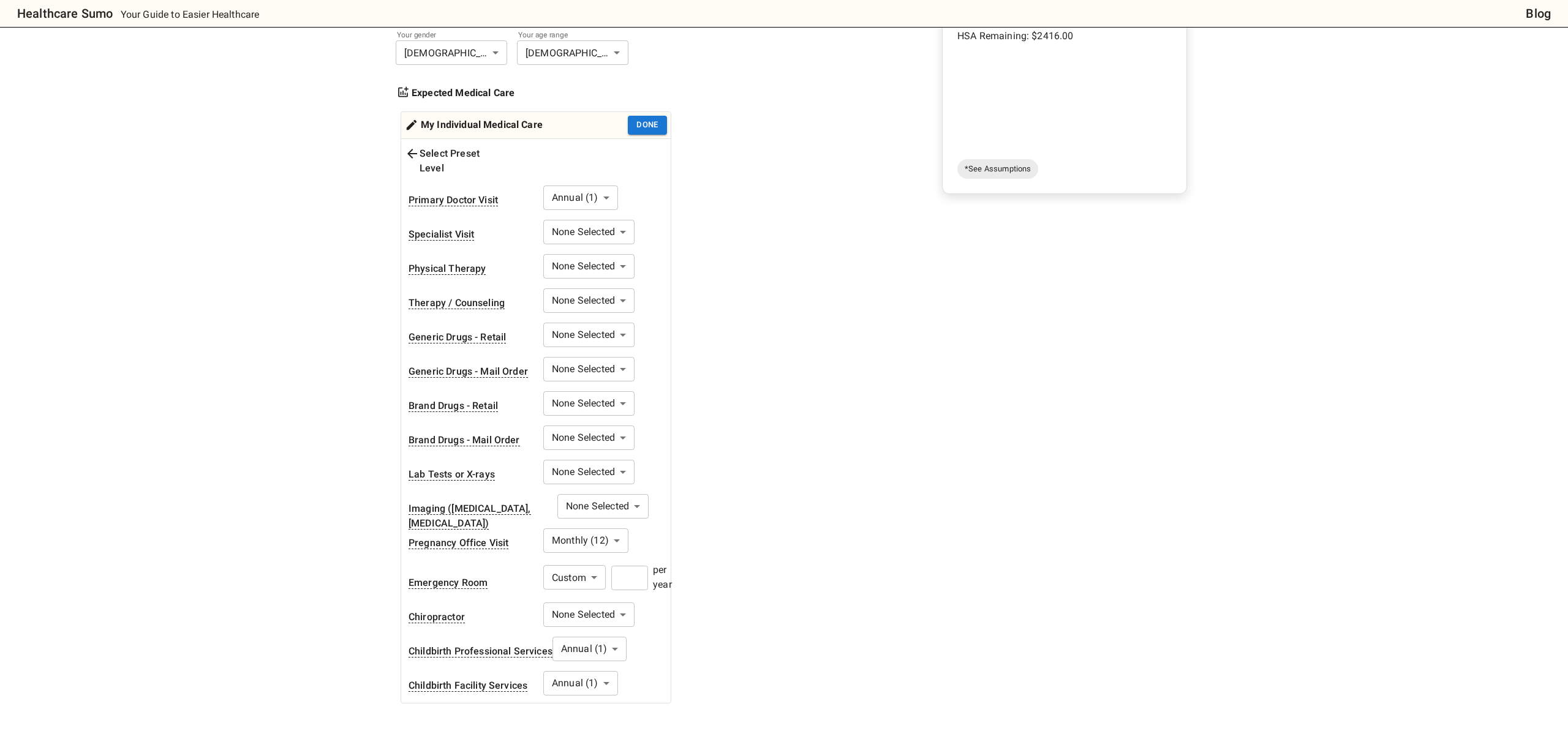
scroll to position [226, 0]
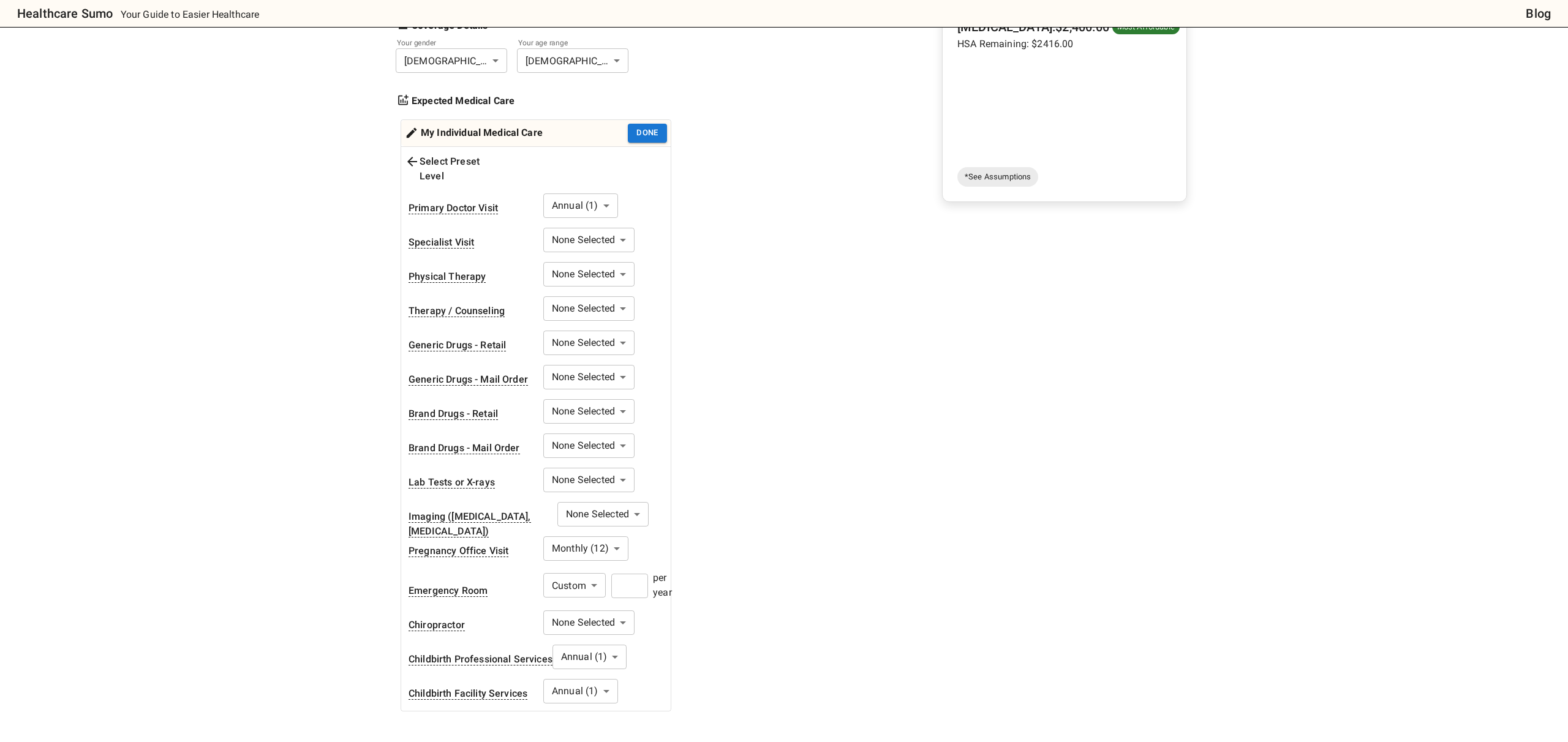
click at [618, 642] on body "Healthcare Sumo Your Guide to Easier Healthcare Blog Health Insurance Calculato…" at bounding box center [784, 482] width 1568 height 1417
click at [727, 625] on div at bounding box center [784, 371] width 1568 height 742
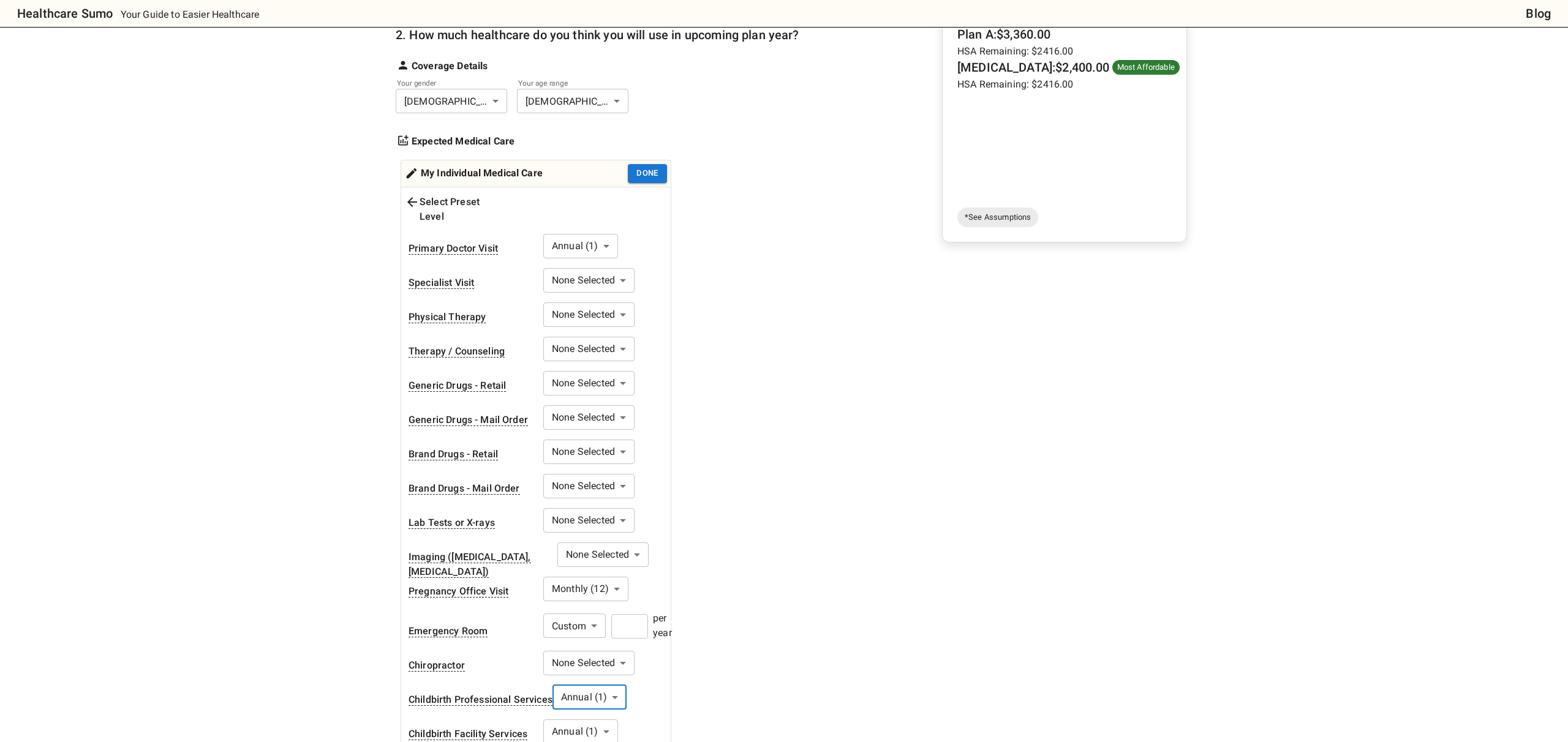
scroll to position [185, 0]
click at [620, 466] on body "Healthcare Sumo Your Guide to Easier Healthcare Blog Health Insurance Calculato…" at bounding box center [784, 523] width 1568 height 1417
click at [624, 442] on div at bounding box center [784, 371] width 1568 height 742
click at [623, 436] on body "Healthcare Sumo Your Guide to Easier Healthcare Blog Health Insurance Calculato…" at bounding box center [784, 523] width 1568 height 1417
click at [594, 562] on li "Full Year" at bounding box center [589, 554] width 92 height 22
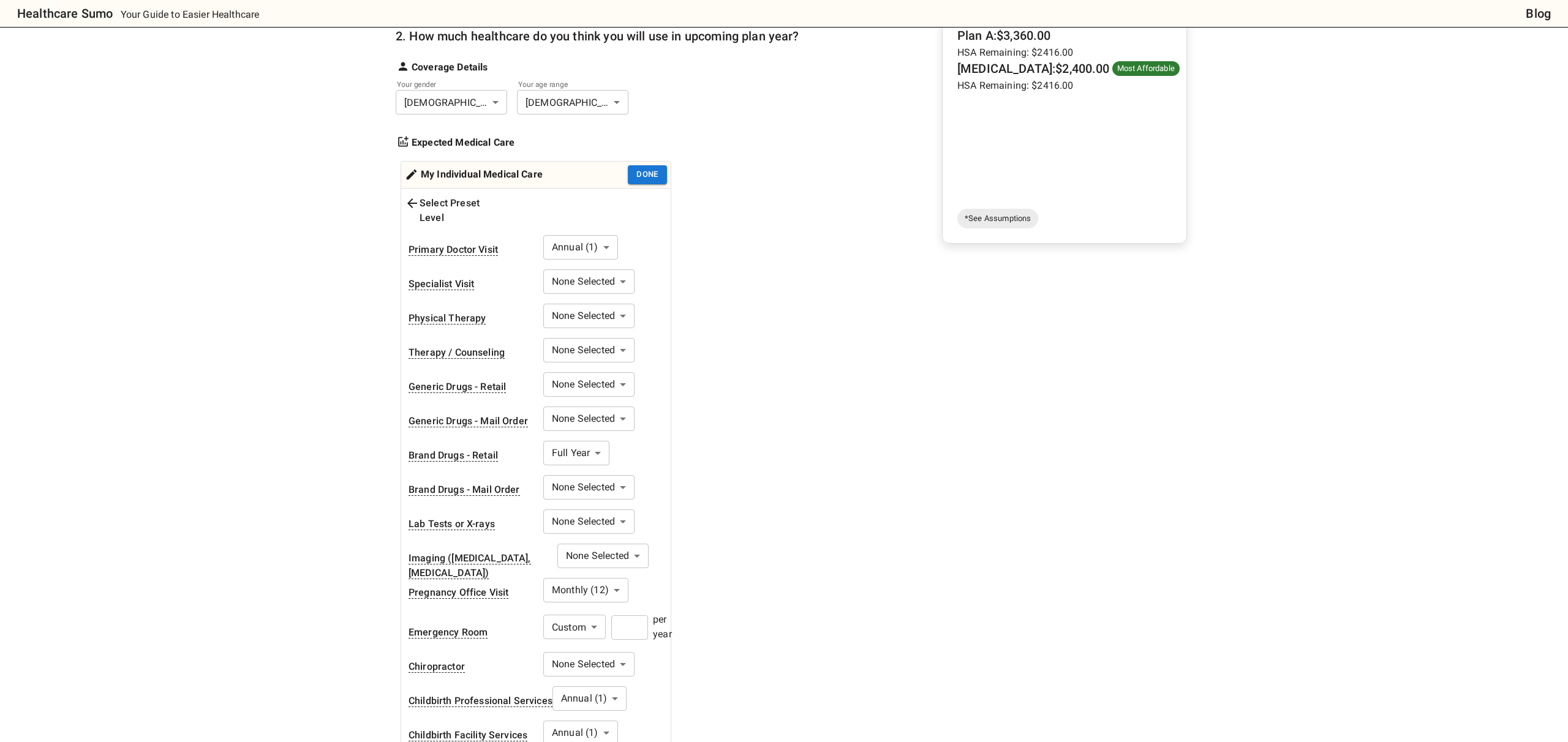
click at [619, 406] on body "Healthcare Sumo Your Guide to Easier Healthcare Blog Health Insurance Calculato…" at bounding box center [784, 523] width 1568 height 1417
click at [619, 407] on div at bounding box center [784, 371] width 1568 height 742
click at [598, 443] on body "Healthcare Sumo Your Guide to Easier Healthcare Blog Health Insurance Calculato…" at bounding box center [784, 523] width 1568 height 1417
click at [593, 466] on li "None Selected" at bounding box center [576, 466] width 83 height 22
click at [614, 404] on body "Healthcare Sumo Your Guide to Easier Healthcare Blog Health Insurance Calculato…" at bounding box center [784, 523] width 1568 height 1417
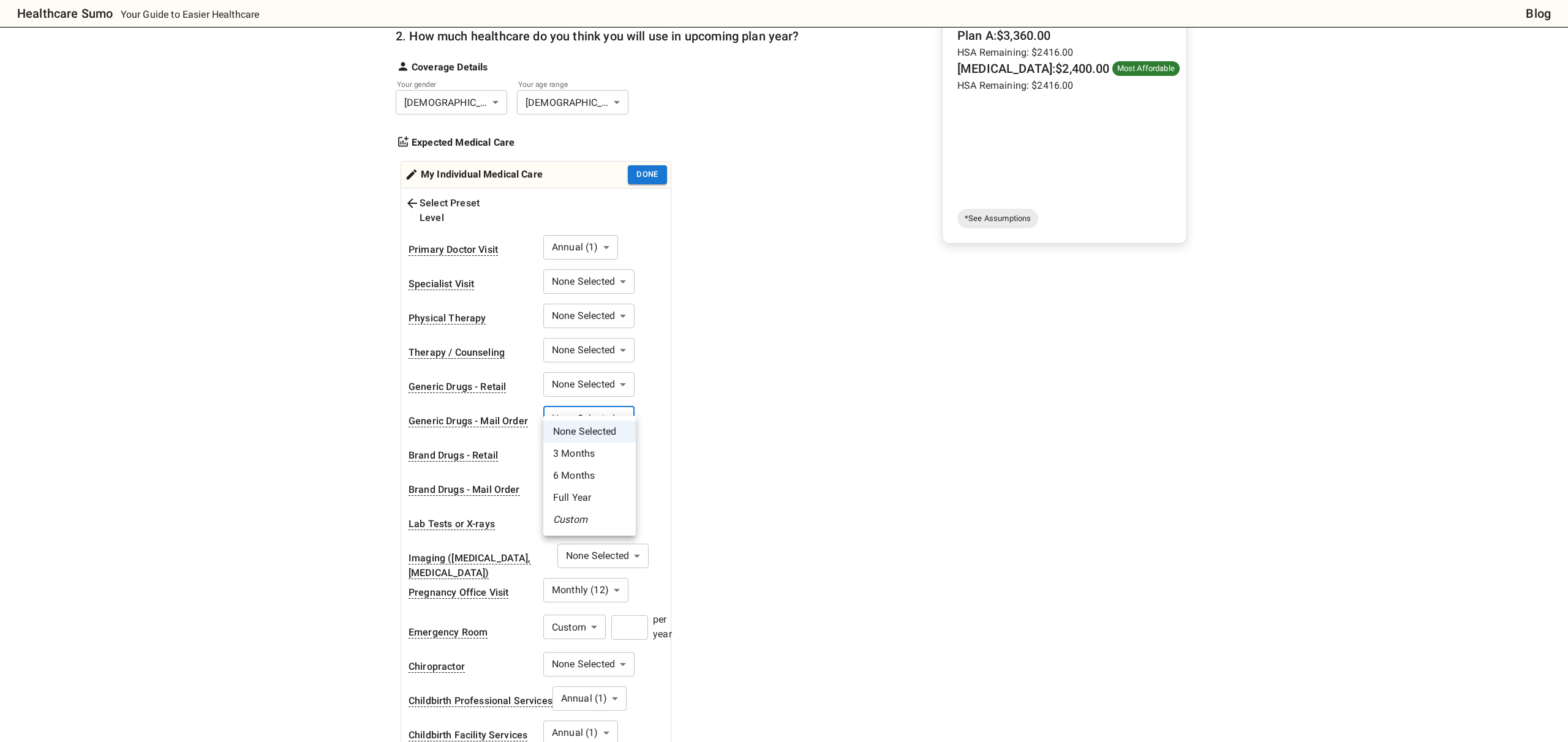
click at [605, 499] on li "Full Year" at bounding box center [589, 497] width 92 height 22
click at [620, 270] on body "Healthcare Sumo Your Guide to Easier Healthcare Blog Health Insurance Calculato…" at bounding box center [784, 523] width 1568 height 1417
click at [580, 400] on li "Custom" at bounding box center [589, 405] width 104 height 22
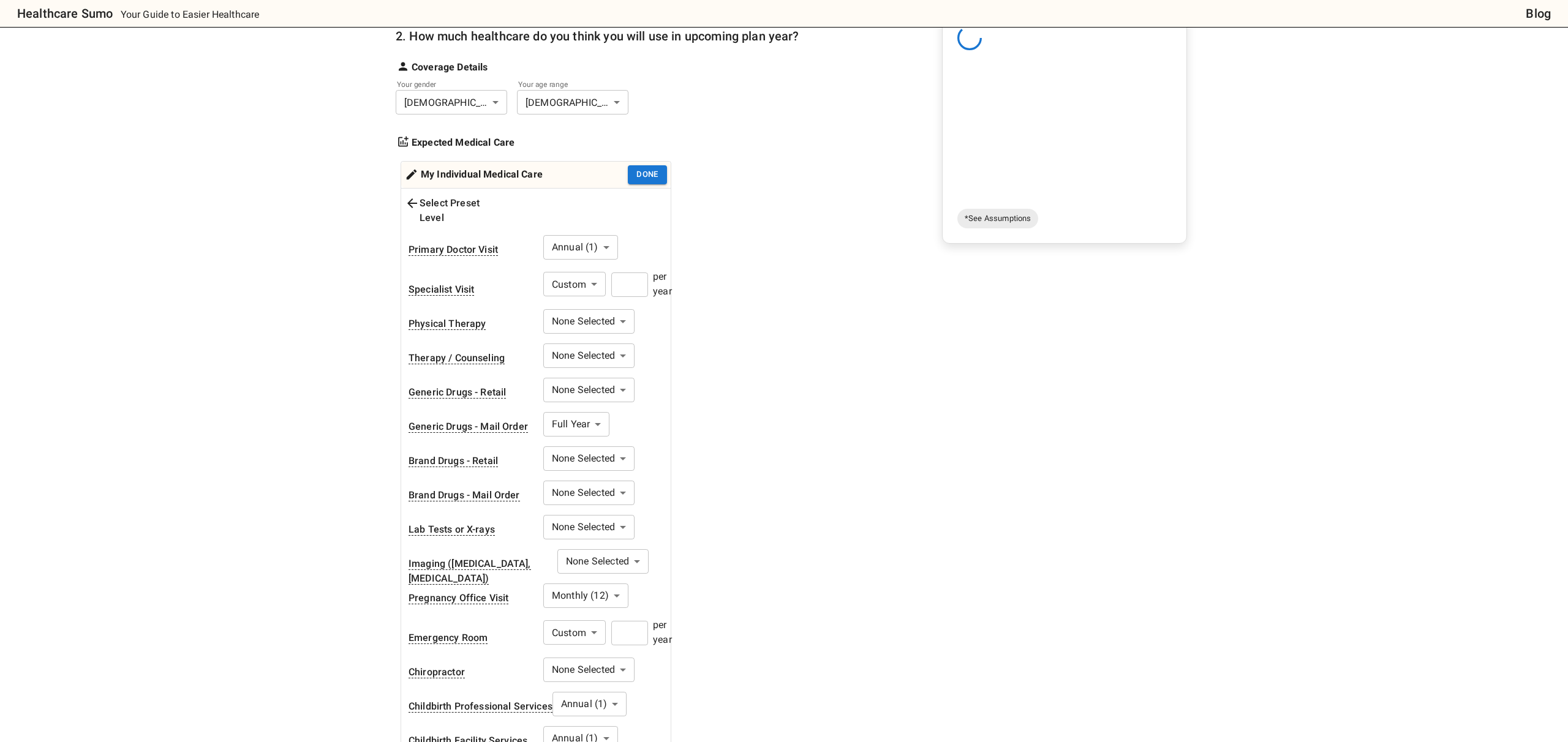
click at [624, 272] on input "number" at bounding box center [630, 285] width 37 height 24
click at [755, 305] on div "1. Add insurance plans to compare Edit plans 2. How much healthcare do you thin…" at bounding box center [597, 363] width 403 height 790
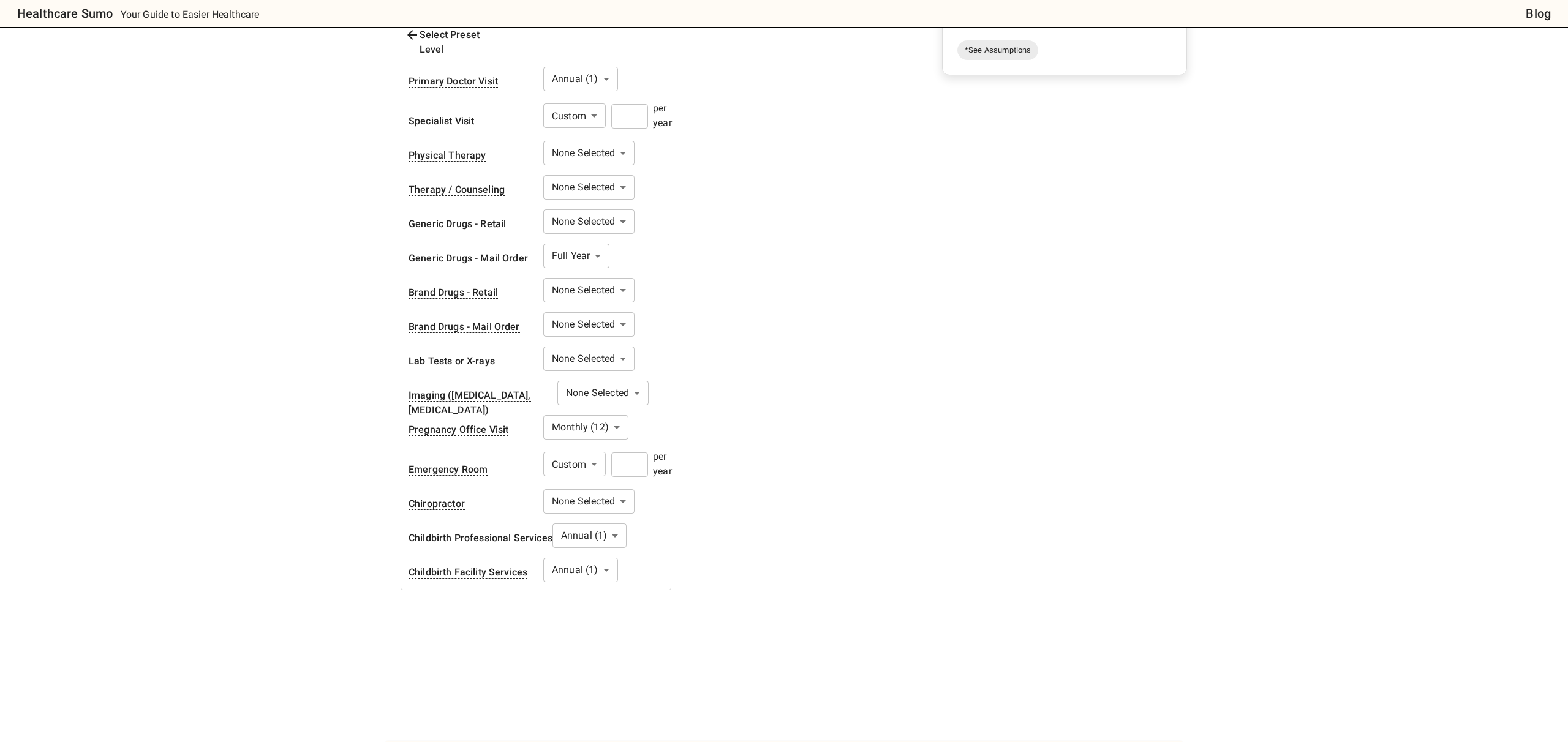
scroll to position [375, 0]
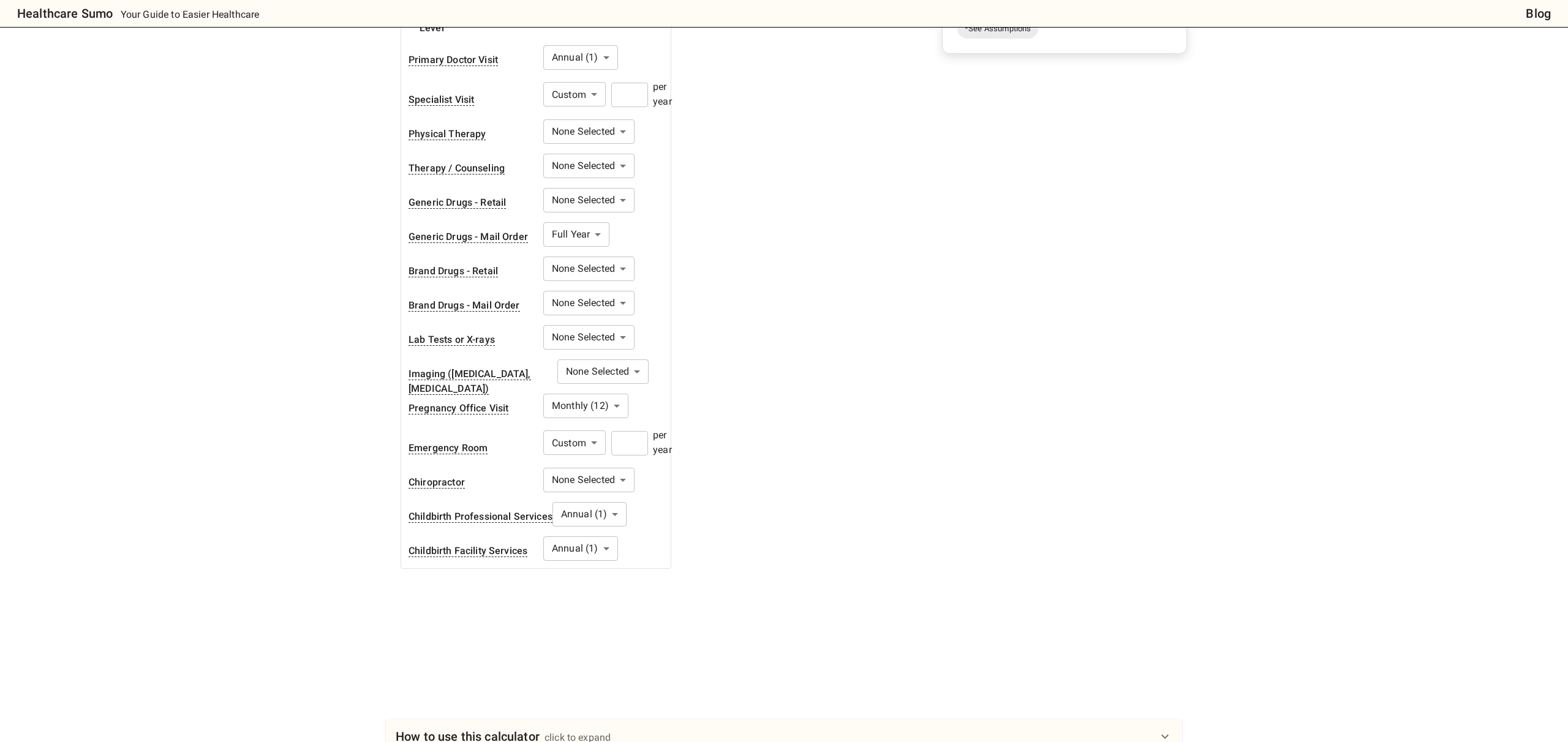
click at [605, 501] on body "Healthcare Sumo Your Guide to Easier Healthcare Blog Health Insurance Calculato…" at bounding box center [784, 336] width 1568 height 1422
click at [595, 640] on li "Custom" at bounding box center [588, 638] width 104 height 22
click at [639, 509] on input "number" at bounding box center [630, 517] width 37 height 24
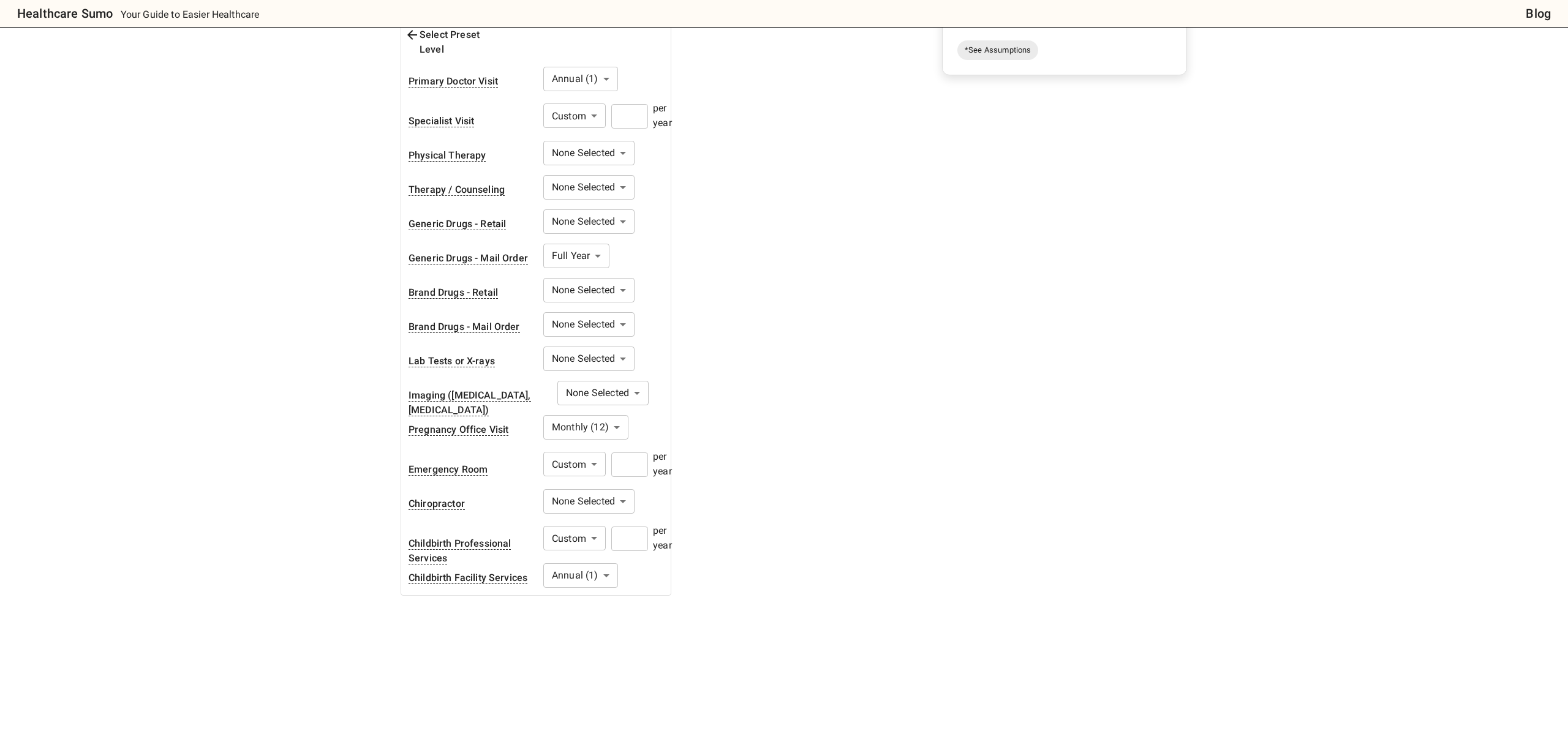
click at [903, 453] on div "1. Add insurance plans to compare Edit plans 2. How much healthcare do you thin…" at bounding box center [788, 244] width 797 height 888
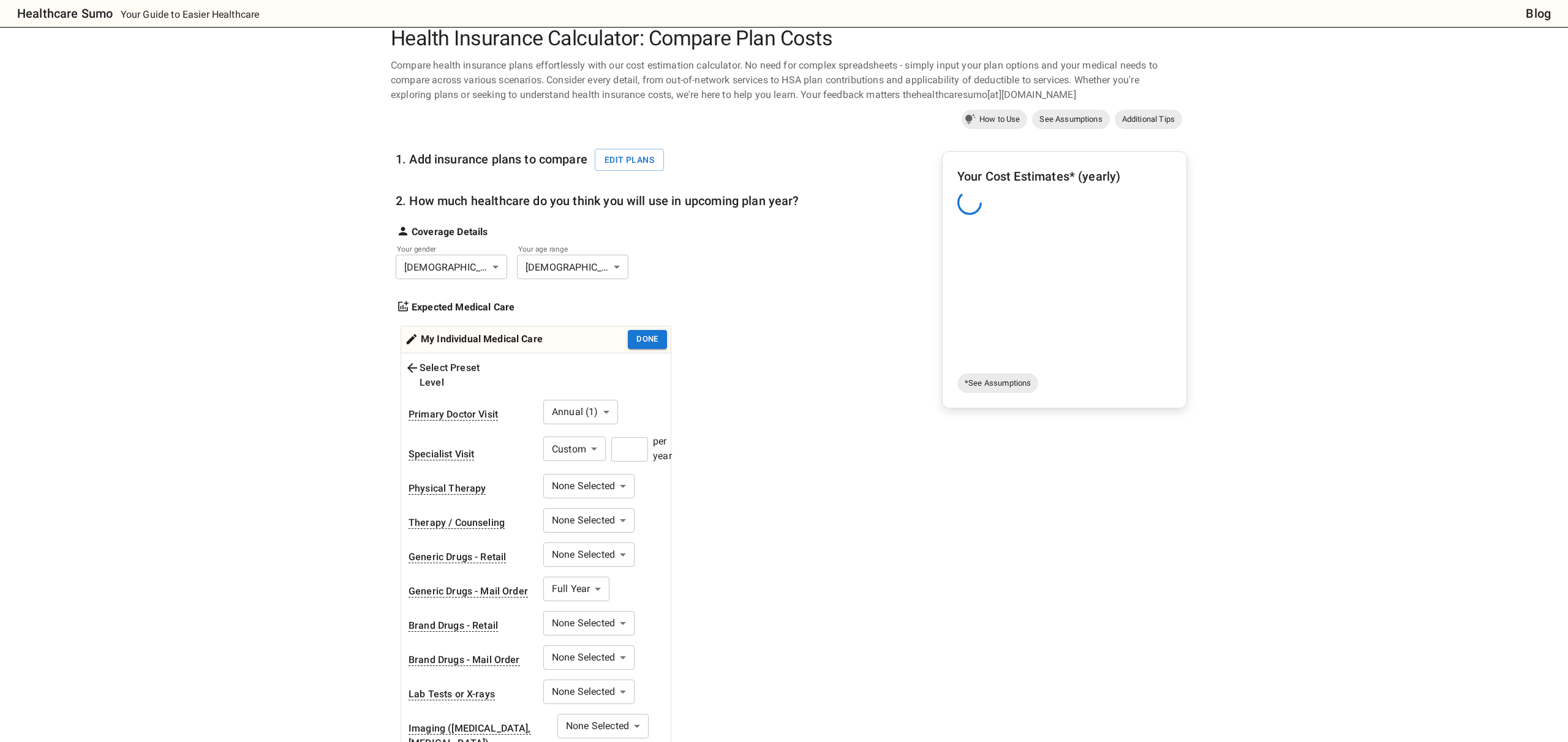
scroll to position [0, 0]
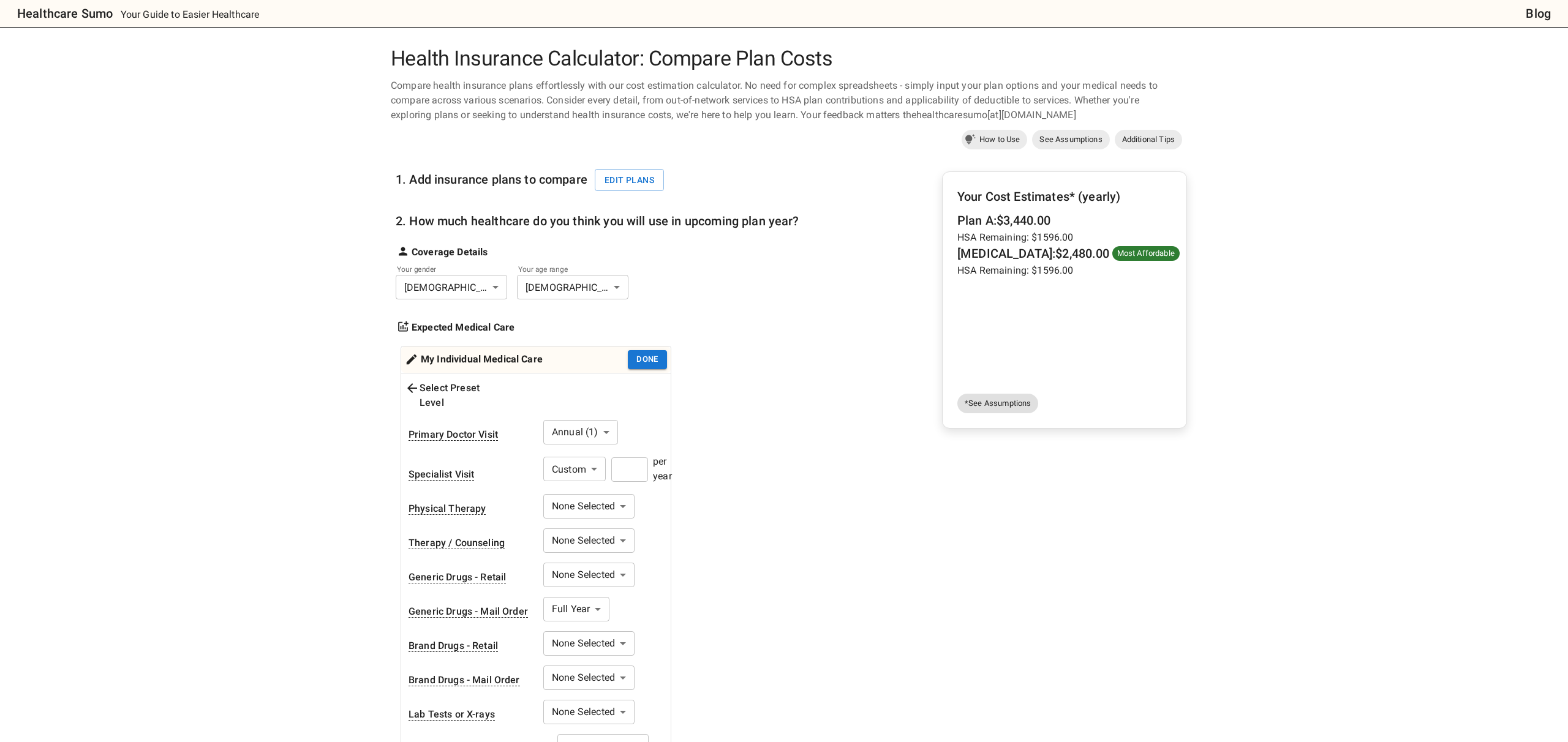
click at [983, 405] on span "*See Assumptions" at bounding box center [997, 403] width 81 height 12
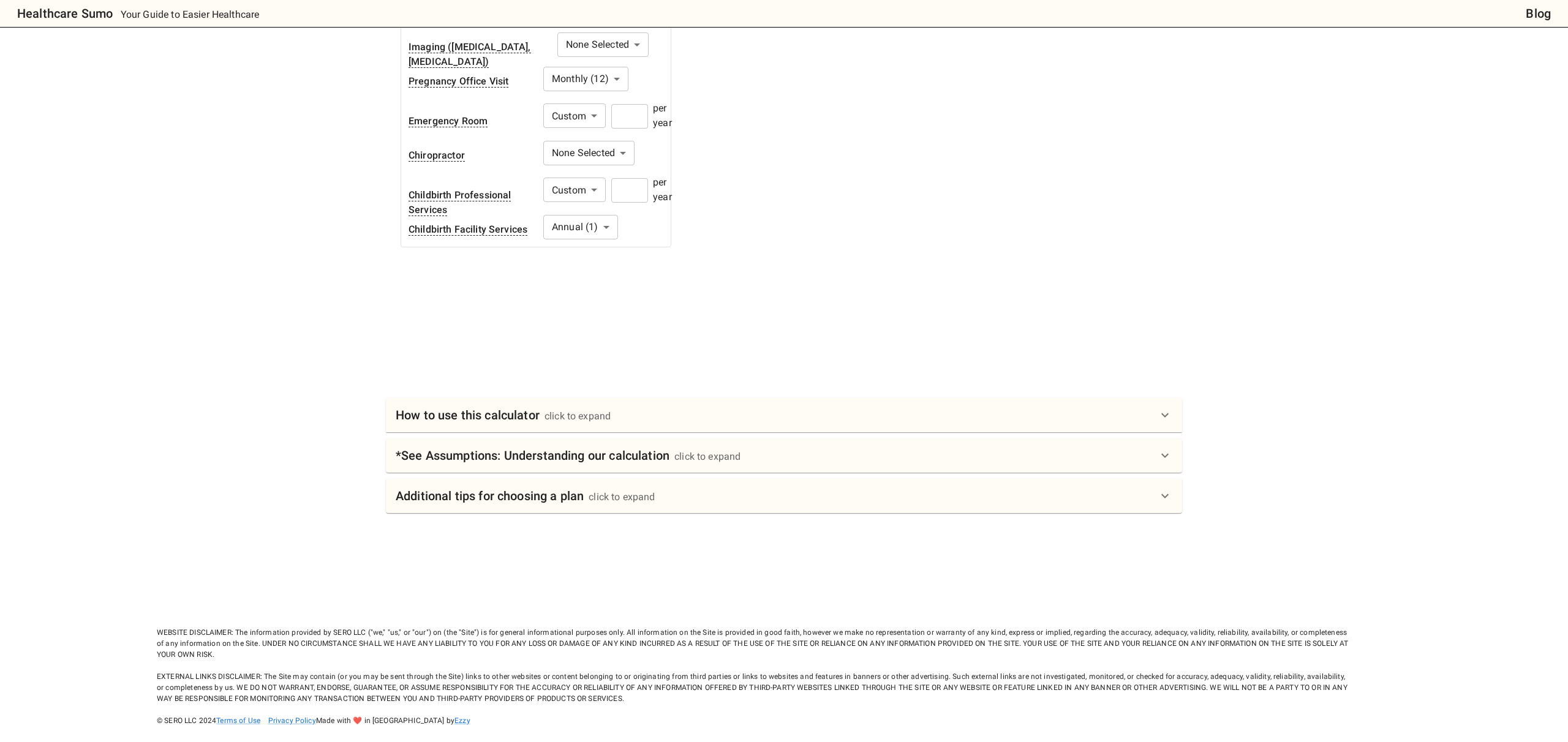
click at [1164, 448] on icon at bounding box center [1165, 455] width 15 height 15
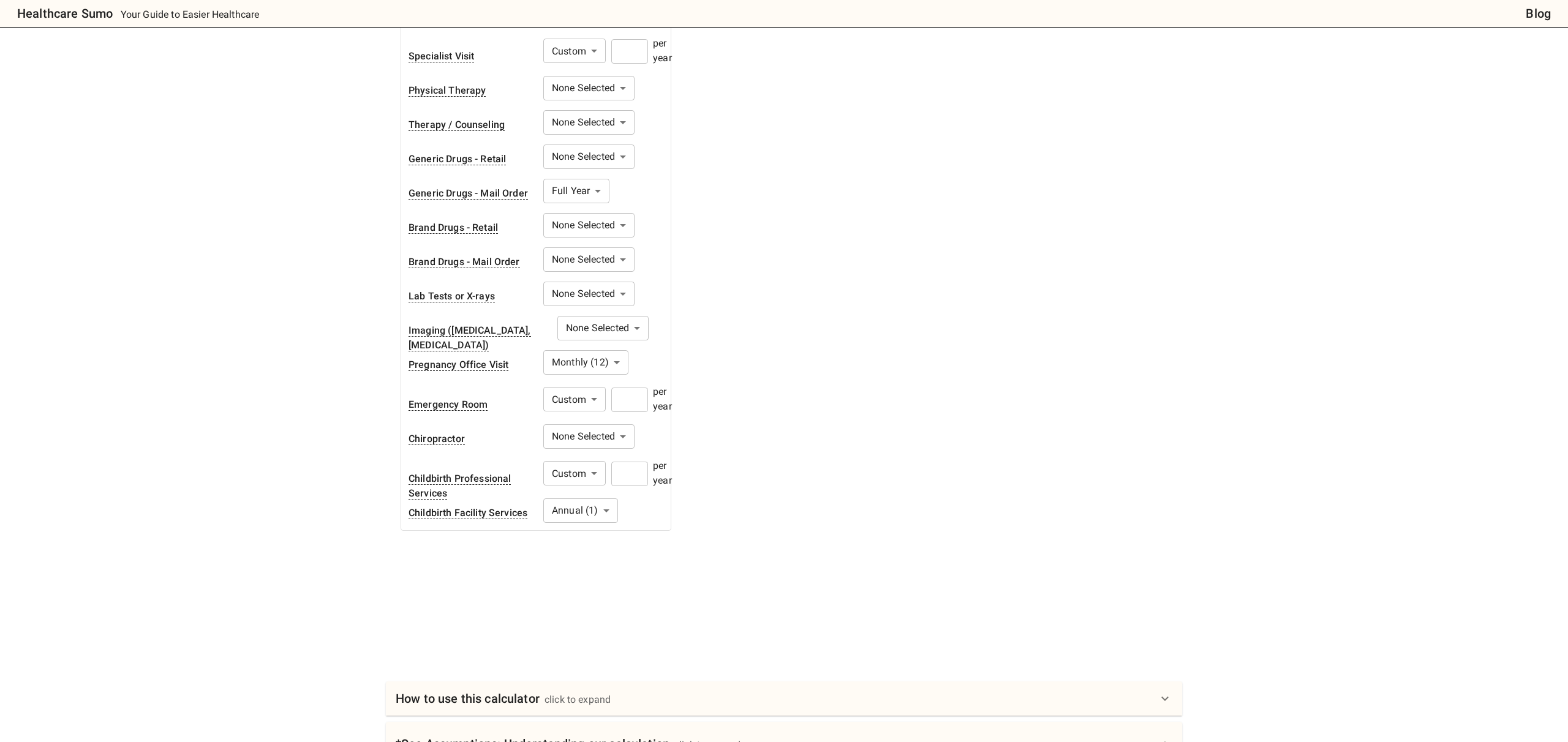
scroll to position [0, 0]
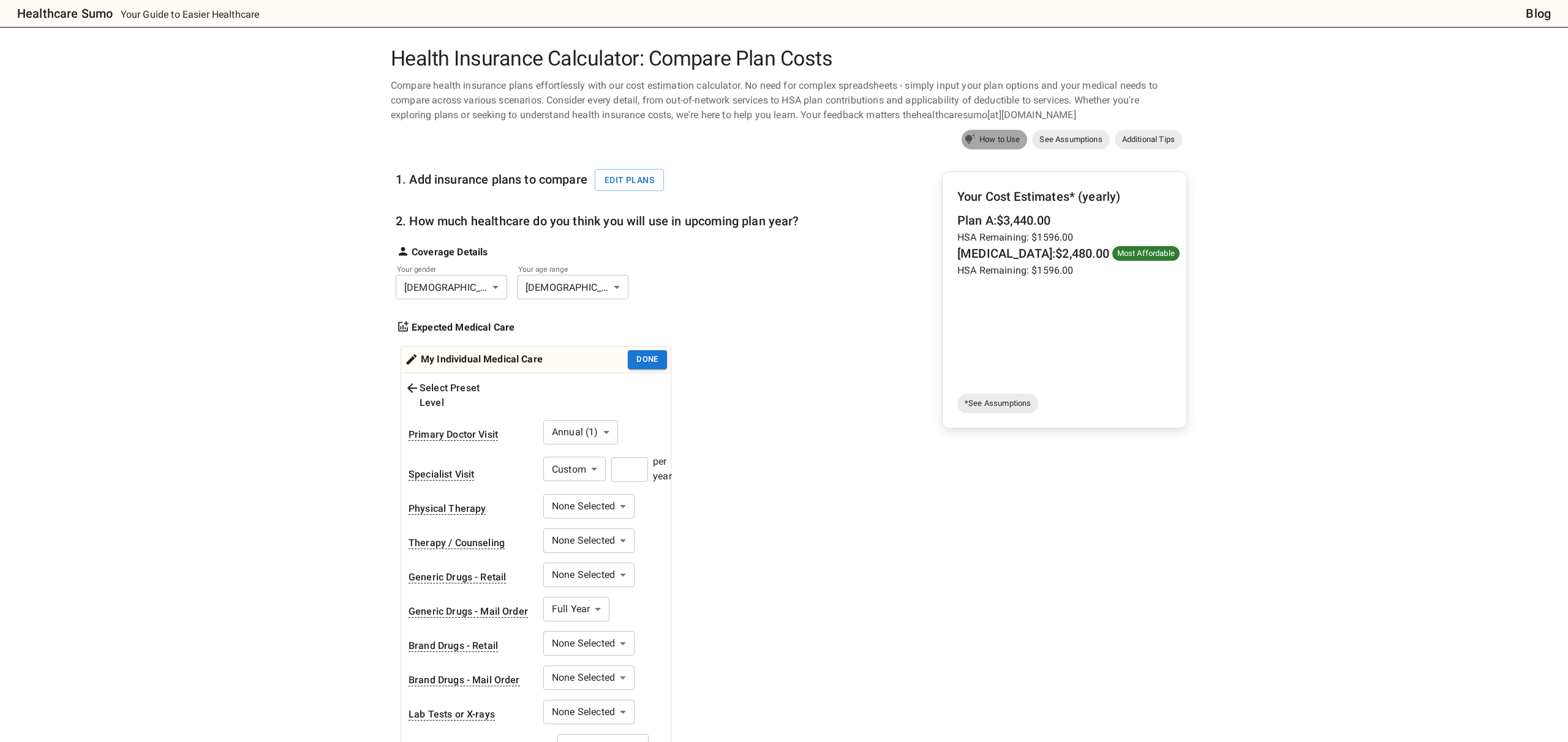
click at [994, 146] on link "How to Use" at bounding box center [994, 140] width 66 height 20
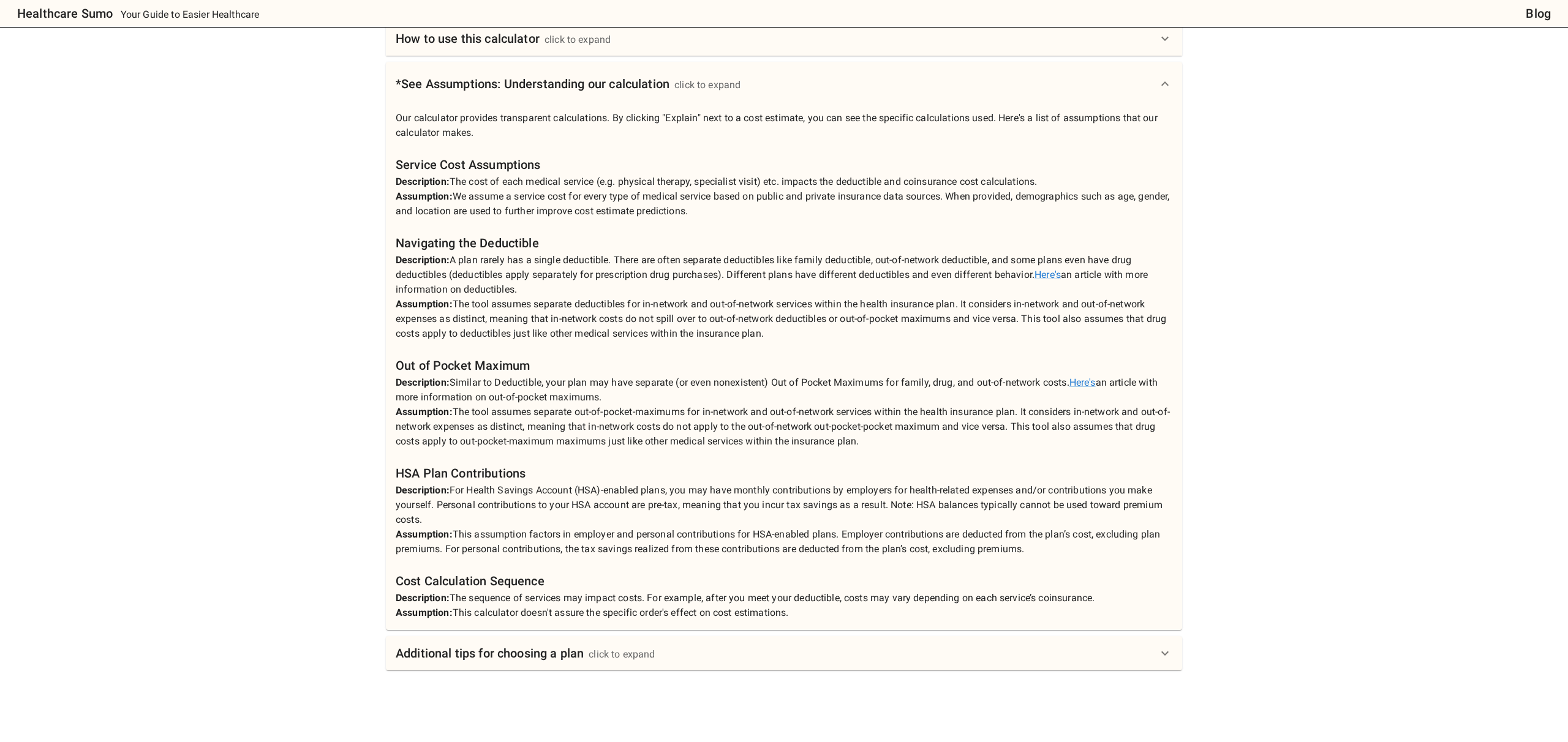
click at [1163, 77] on icon at bounding box center [1165, 84] width 15 height 15
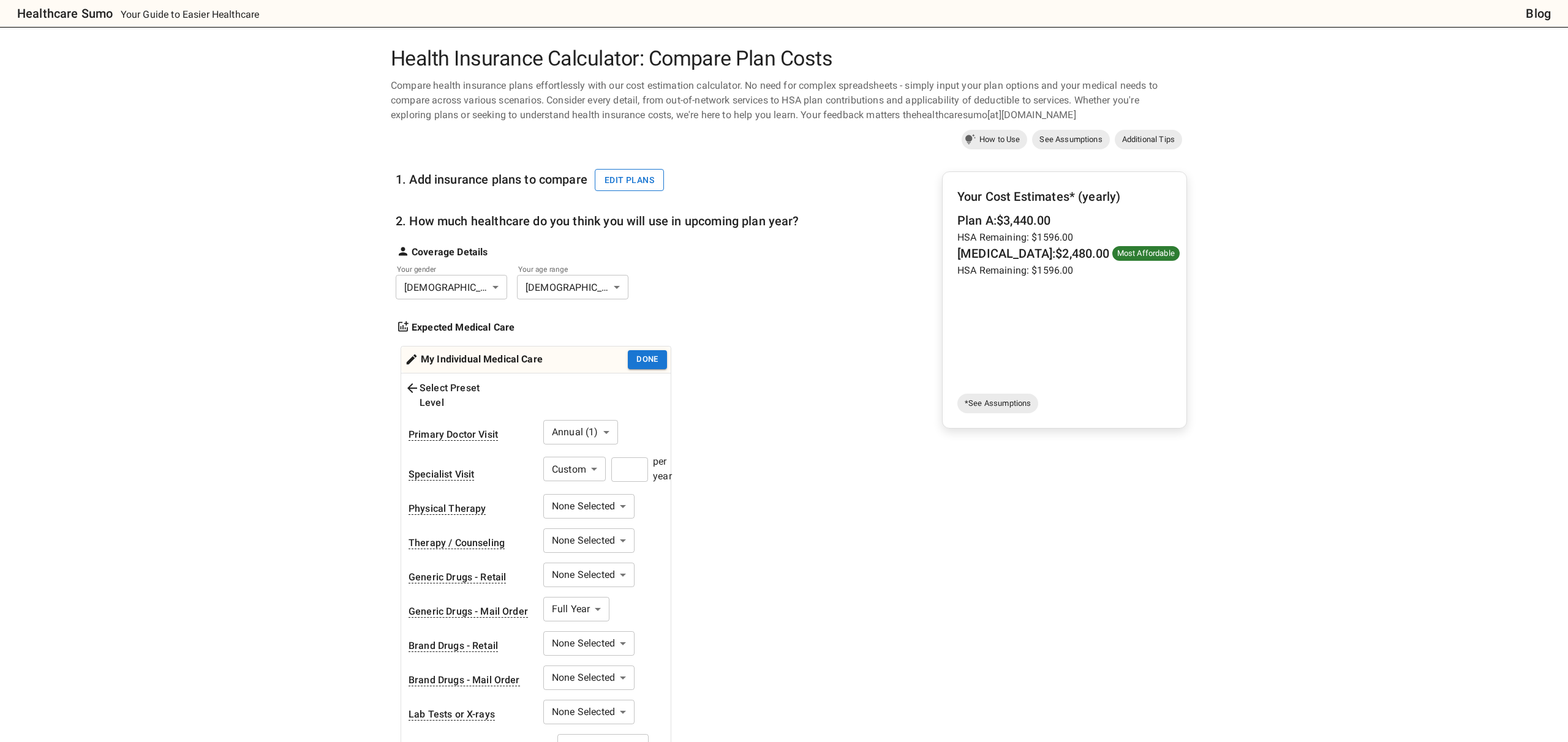
click at [652, 184] on button "Edit plans" at bounding box center [629, 180] width 69 height 22
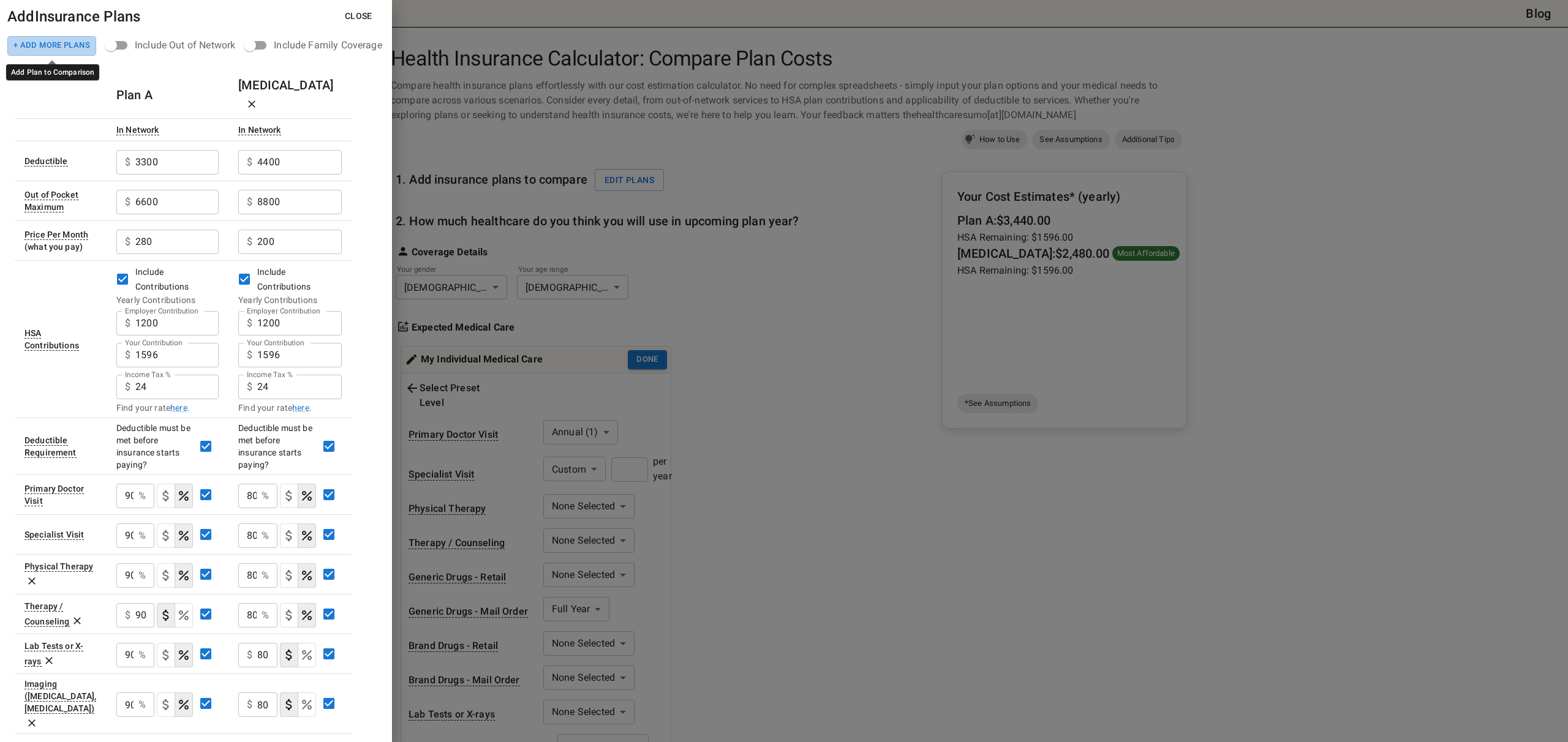
drag, startPoint x: 76, startPoint y: 43, endPoint x: 88, endPoint y: 43, distance: 12.0
click at [76, 43] on button "+ Add More Plans" at bounding box center [52, 45] width 89 height 20
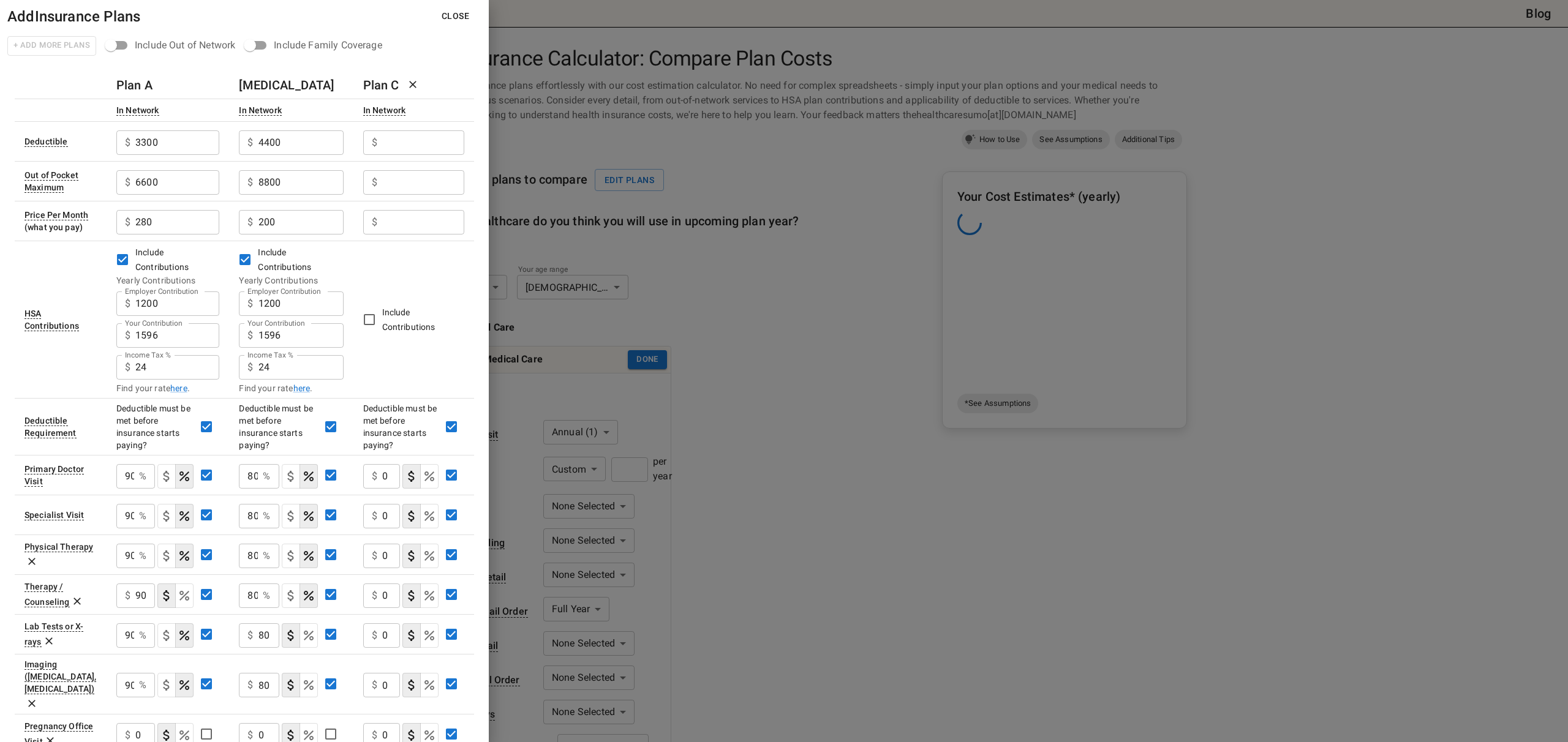
click at [441, 144] on input "Employer Contribution" at bounding box center [423, 142] width 82 height 24
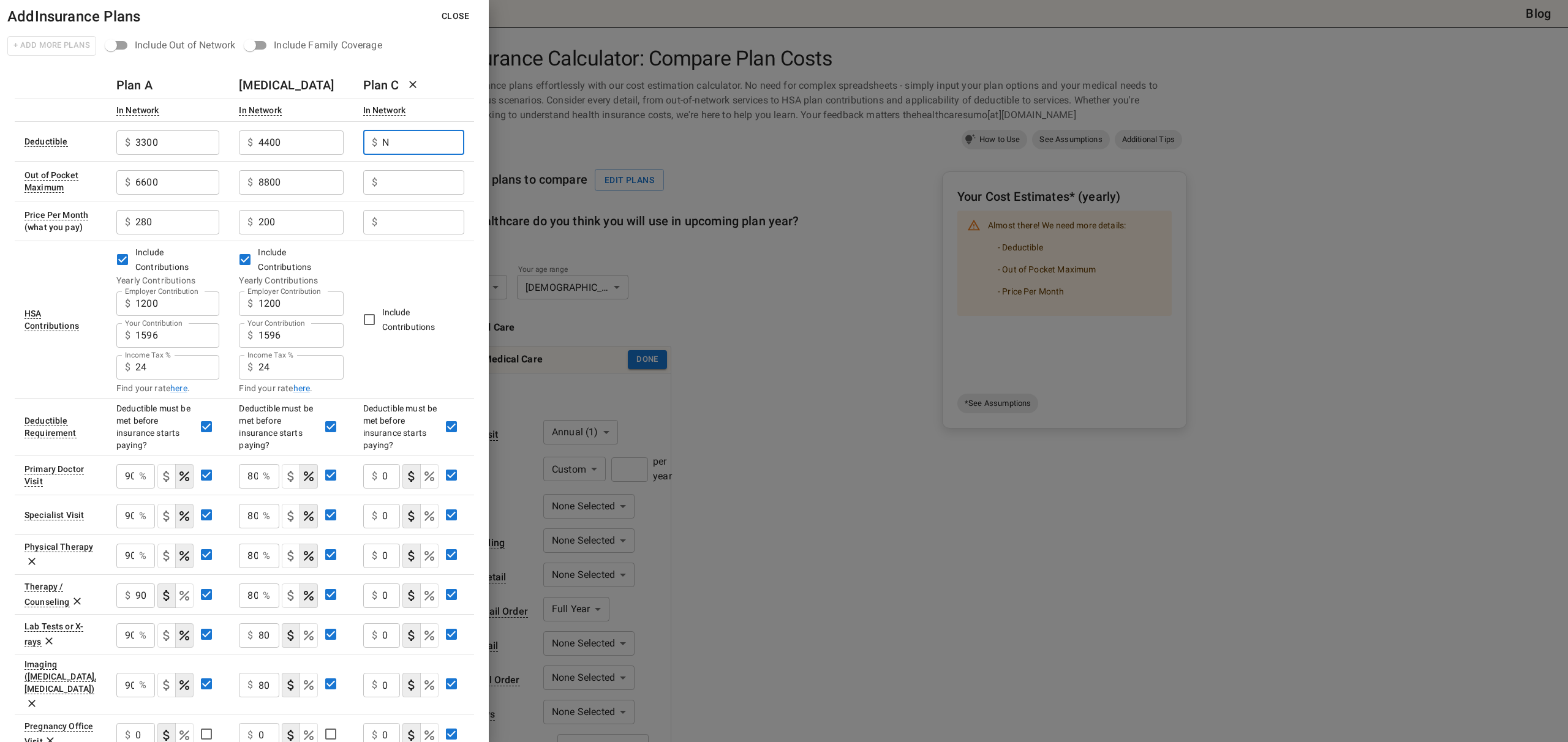
type input "N"
click at [275, 85] on h6 "[MEDICAL_DATA]" at bounding box center [286, 85] width 95 height 20
click at [267, 85] on h6 "[MEDICAL_DATA]" at bounding box center [286, 85] width 95 height 20
drag, startPoint x: 273, startPoint y: 83, endPoint x: 229, endPoint y: 81, distance: 44.0
click at [229, 81] on th "[MEDICAL_DATA]" at bounding box center [291, 85] width 124 height 28
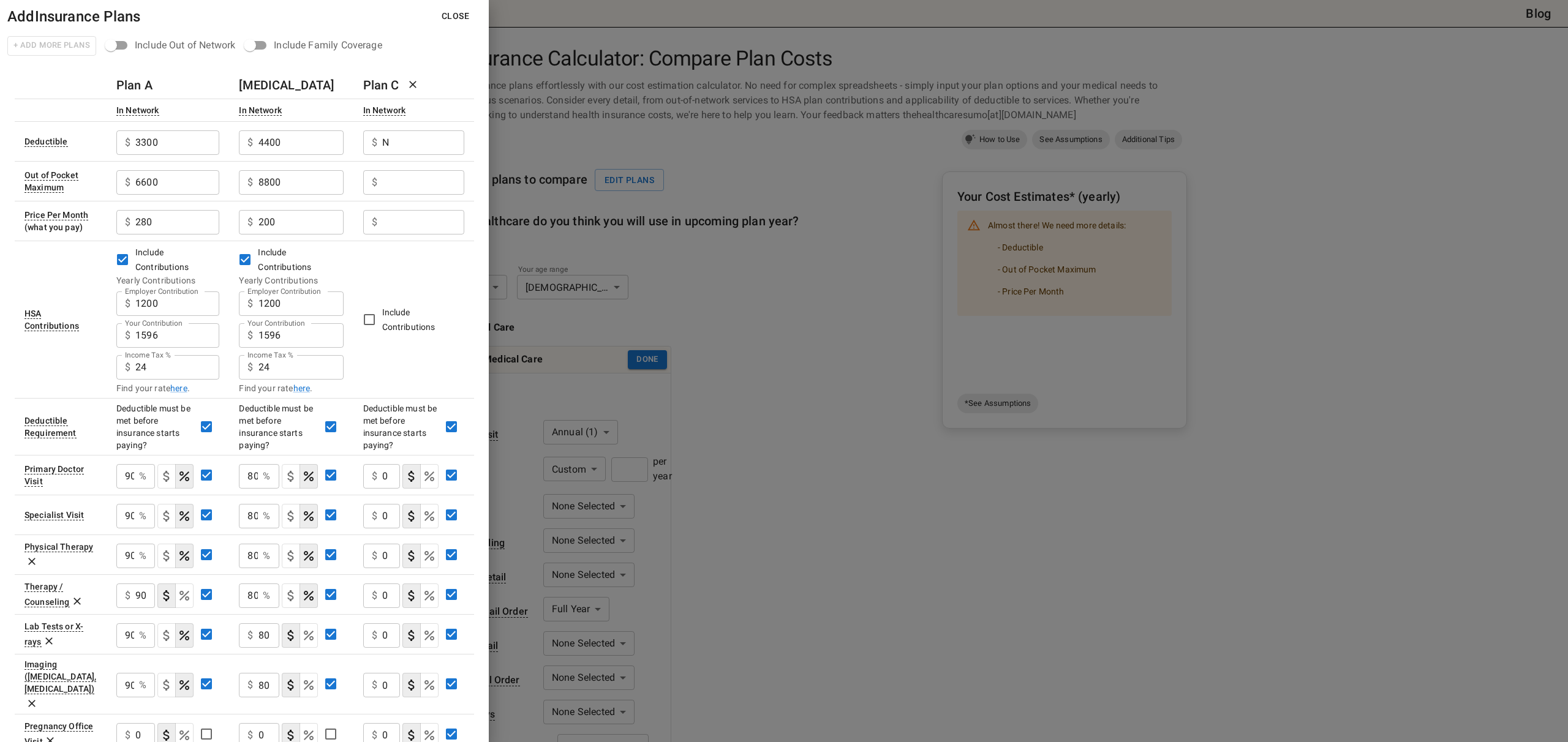
click at [408, 147] on input "N" at bounding box center [423, 142] width 82 height 24
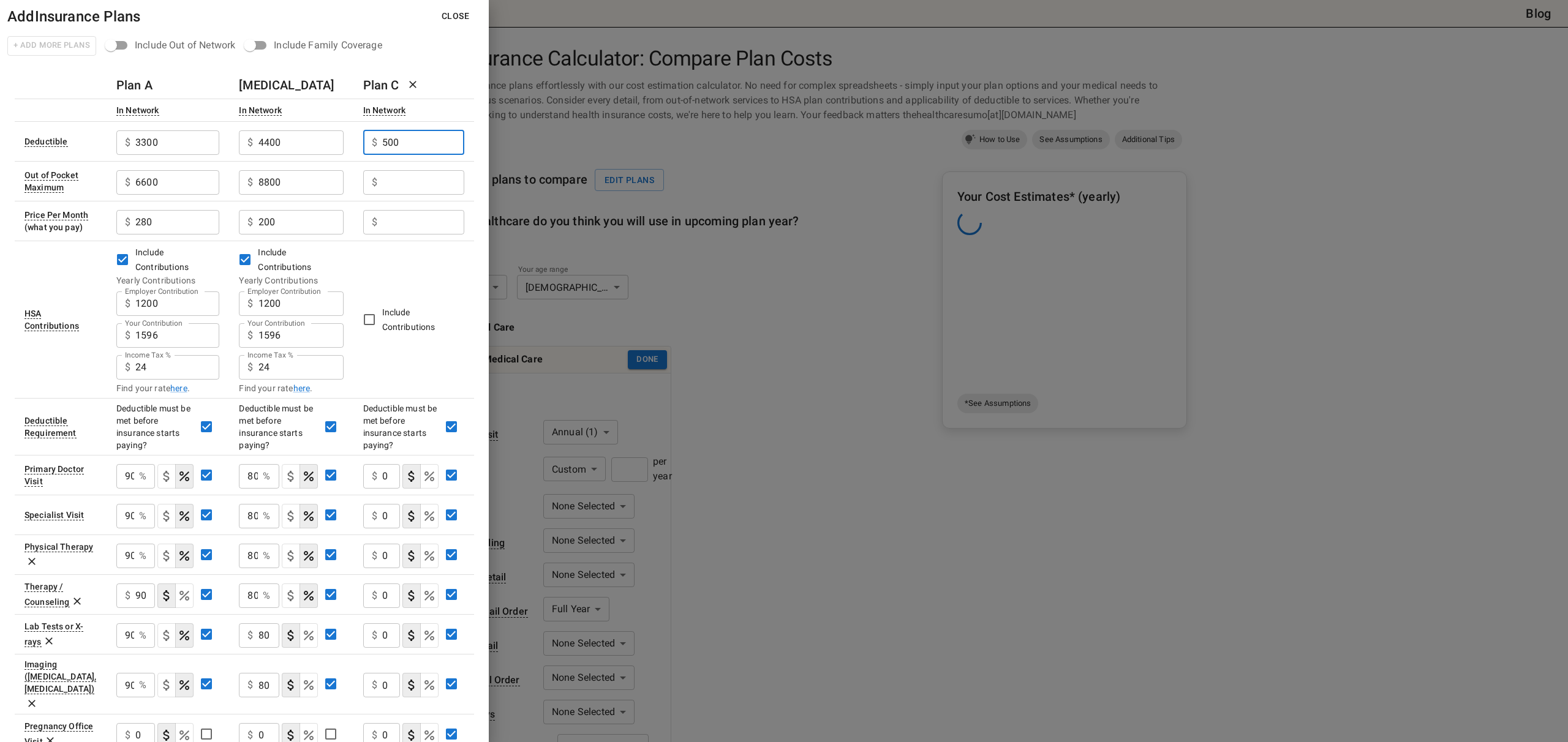
type input "500"
click at [413, 180] on input "Employer Contribution" at bounding box center [423, 182] width 82 height 24
type input "5000"
click at [411, 225] on input "Employer Contribution" at bounding box center [423, 222] width 82 height 24
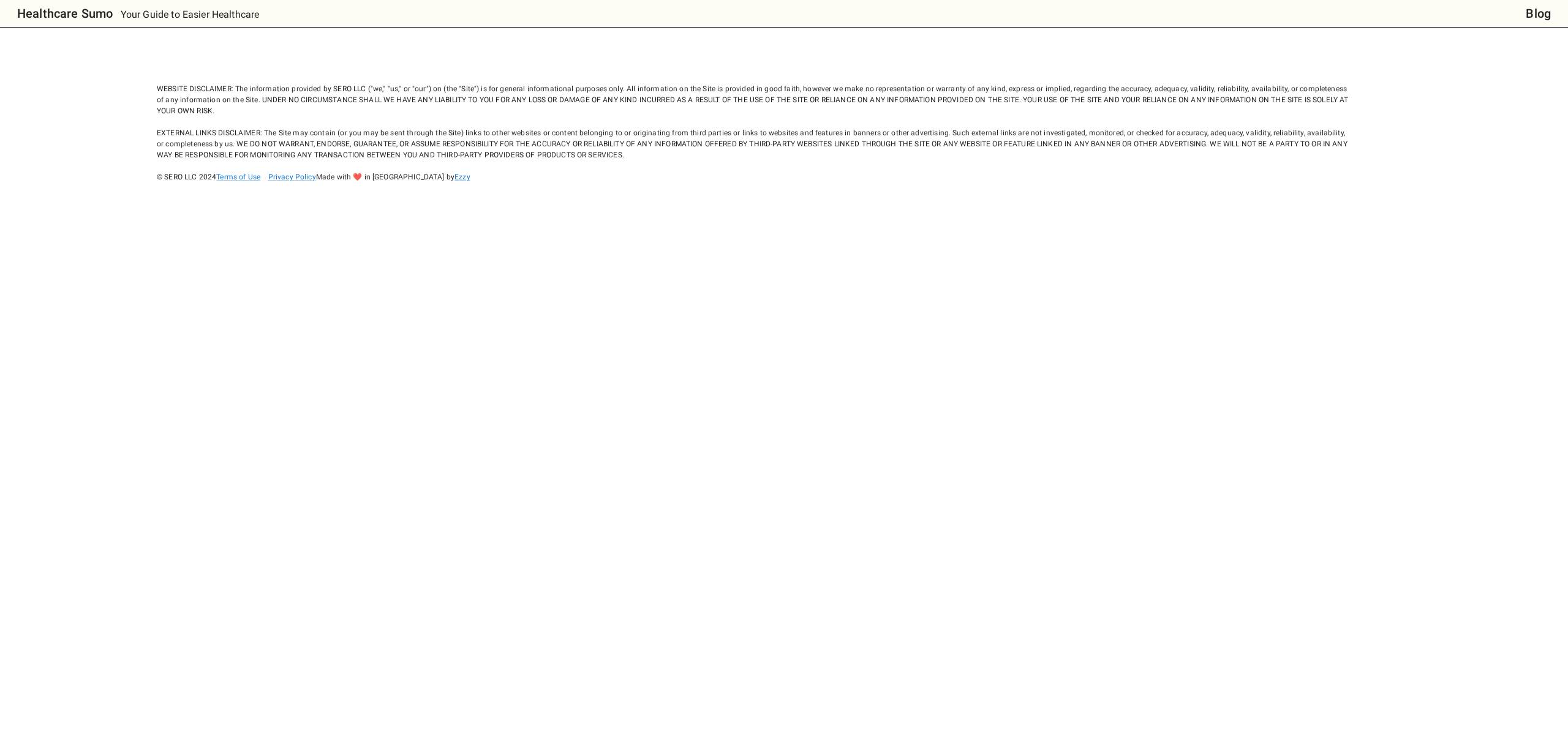
click at [724, 136] on div "WEBSITE DISCLAIMER: The information provided by SERO LLC ("we," "us," or "our")…" at bounding box center [752, 121] width 1192 height 121
click at [424, 46] on body "Healthcare Sumo Your Guide to Easier Healthcare Blog WEBSITE DISCLAIMER: The in…" at bounding box center [784, 371] width 1568 height 742
click at [25, 22] on h6 "Healthcare Sumo" at bounding box center [64, 13] width 96 height 20
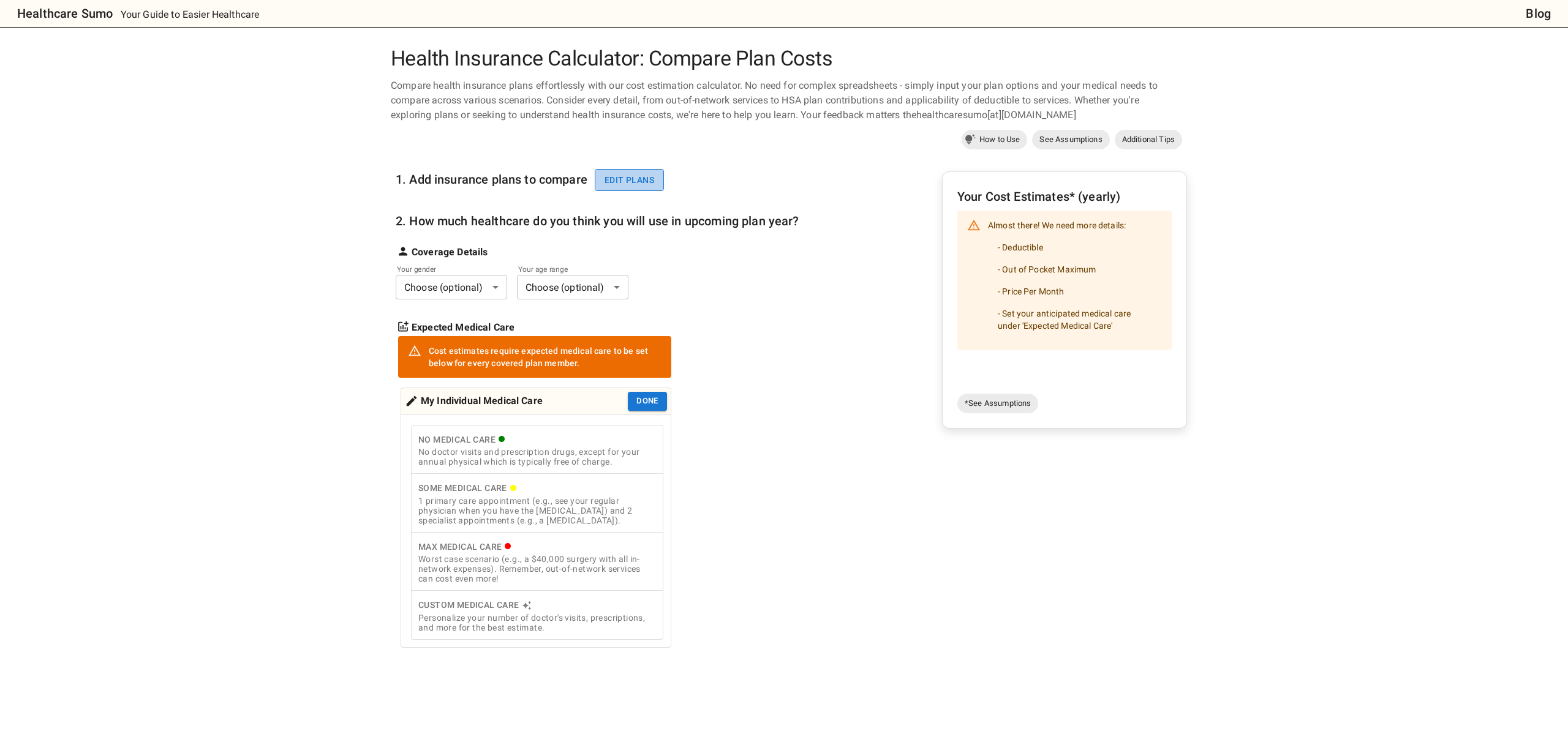
click at [625, 180] on button "Edit plans" at bounding box center [629, 180] width 69 height 22
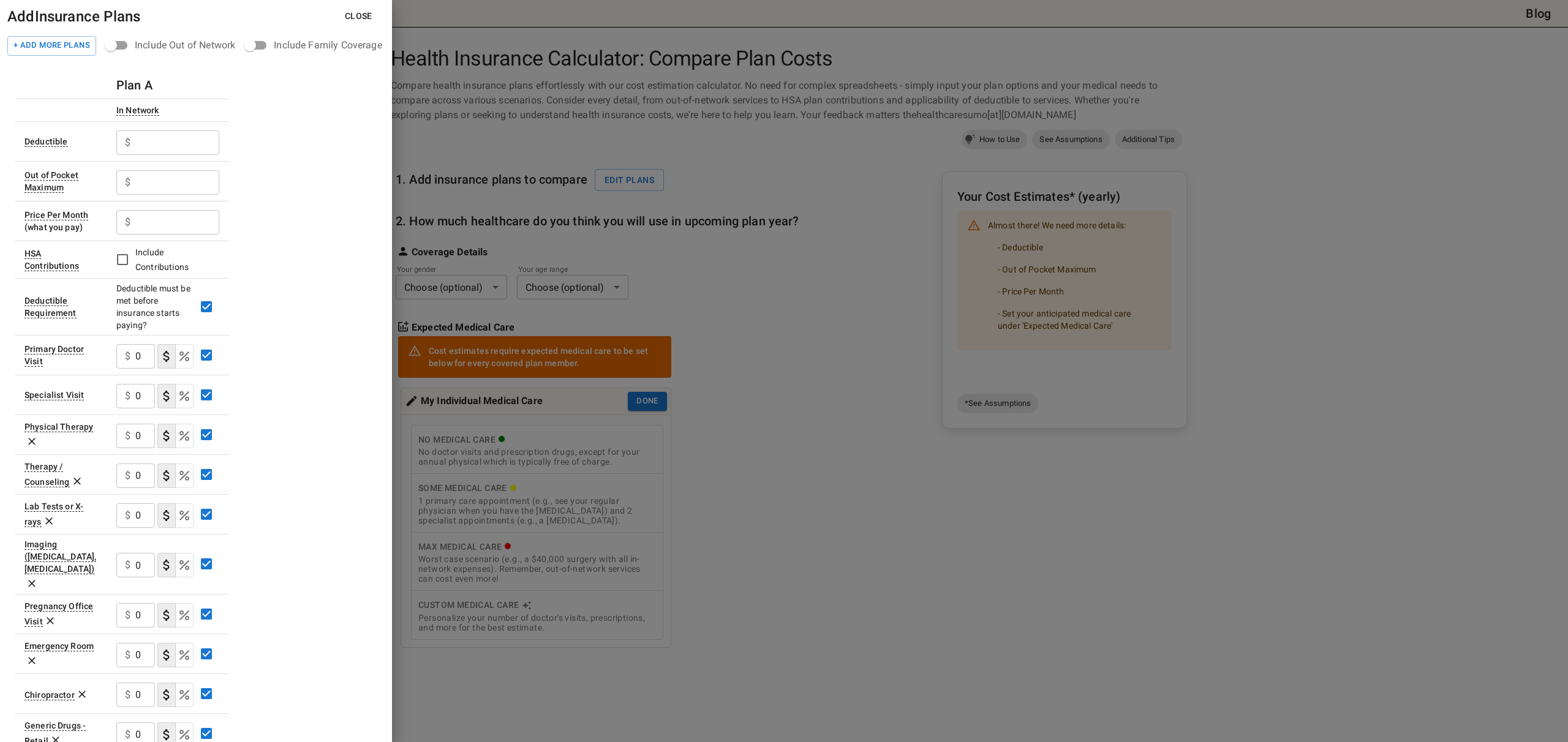
click at [856, 169] on div at bounding box center [784, 371] width 1568 height 742
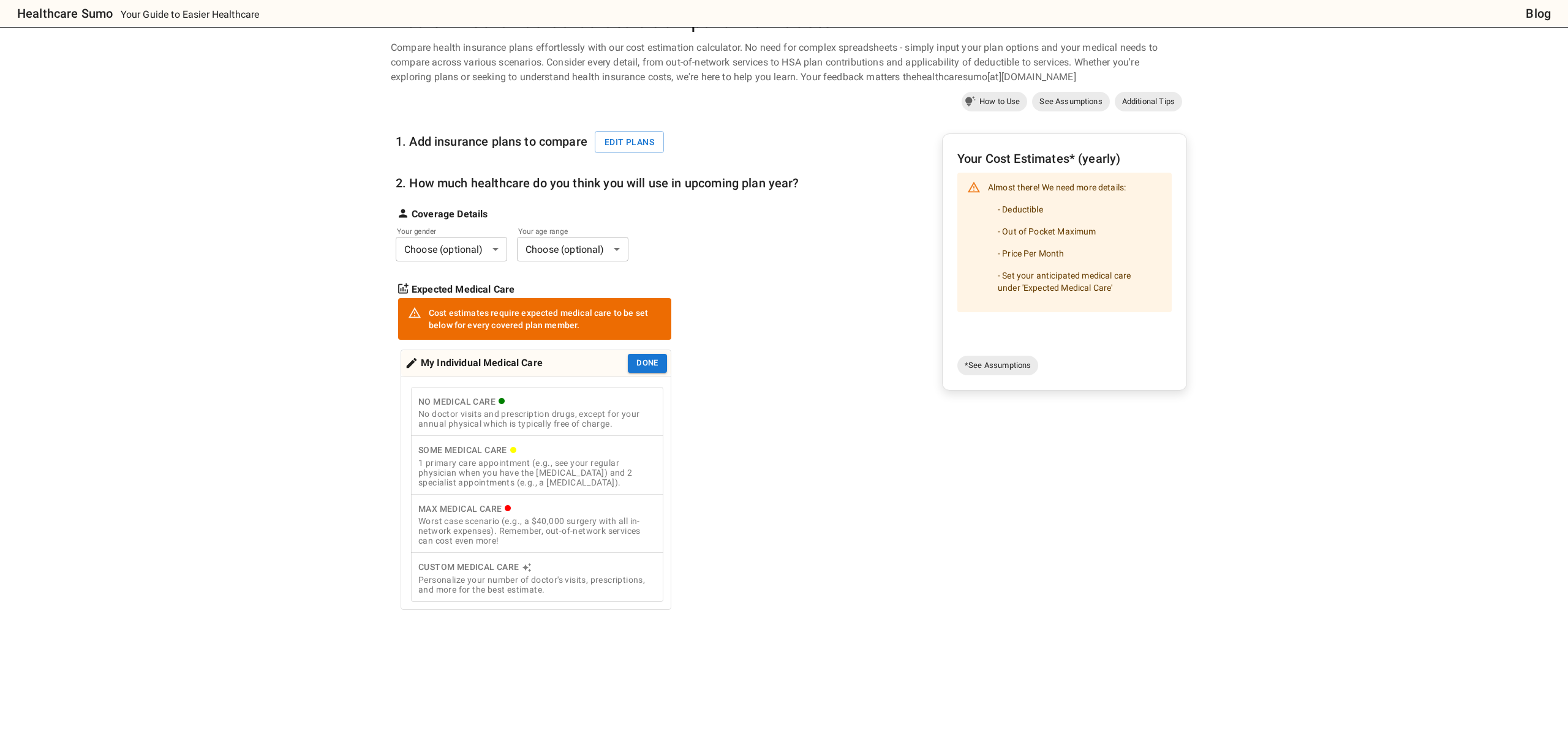
scroll to position [41, 0]
